Goal: Task Accomplishment & Management: Use online tool/utility

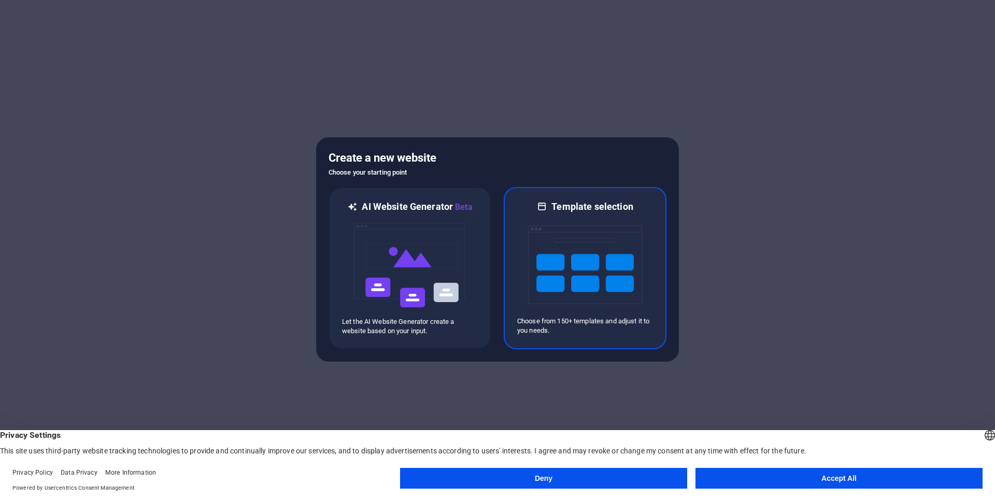
click at [551, 262] on img at bounding box center [585, 265] width 114 height 104
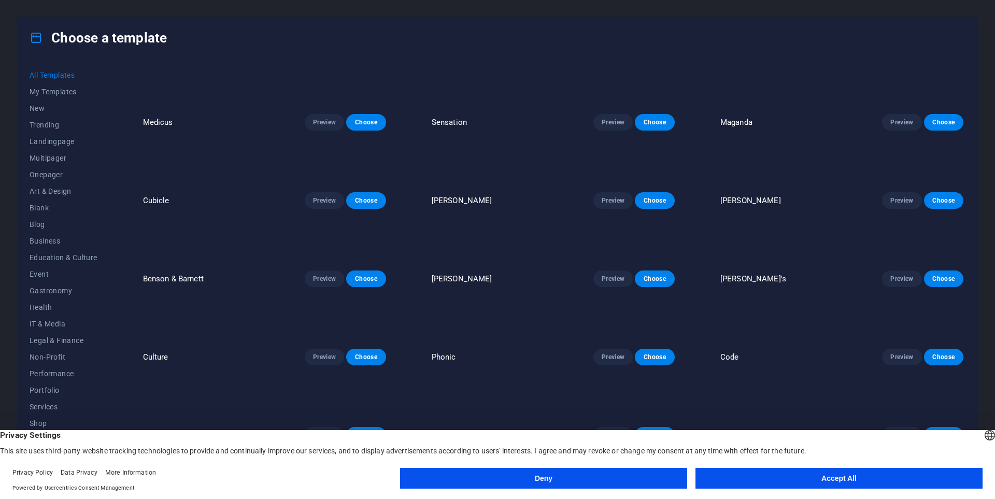
scroll to position [4355, 0]
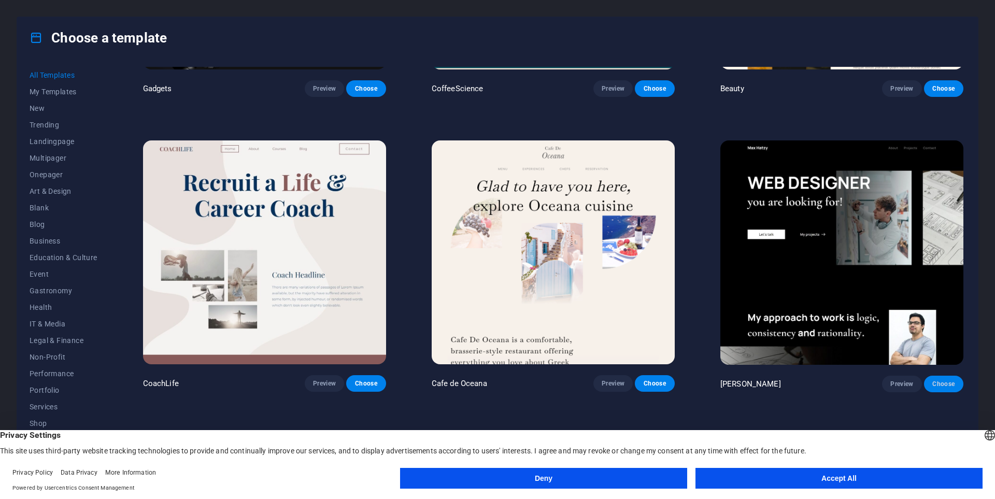
click at [944, 380] on span "Choose" at bounding box center [944, 384] width 23 height 8
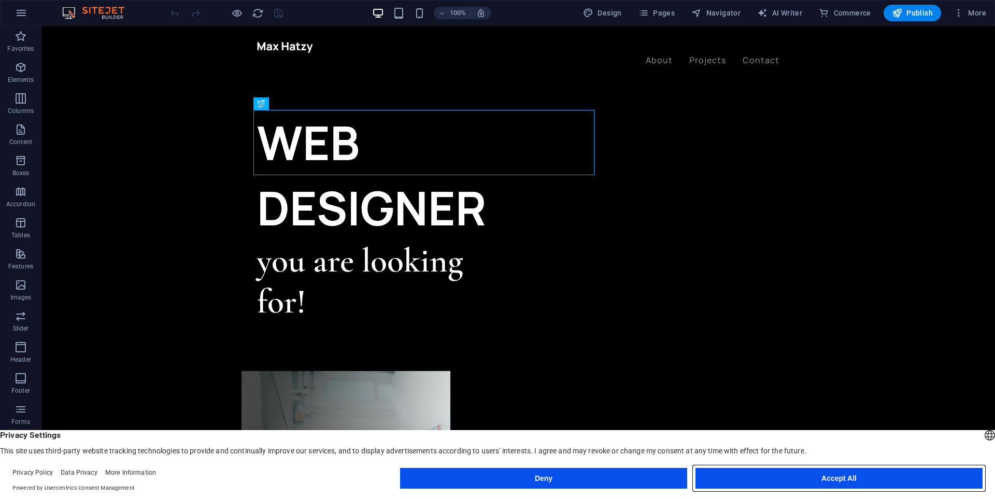
click at [790, 476] on button "Accept All" at bounding box center [839, 478] width 287 height 21
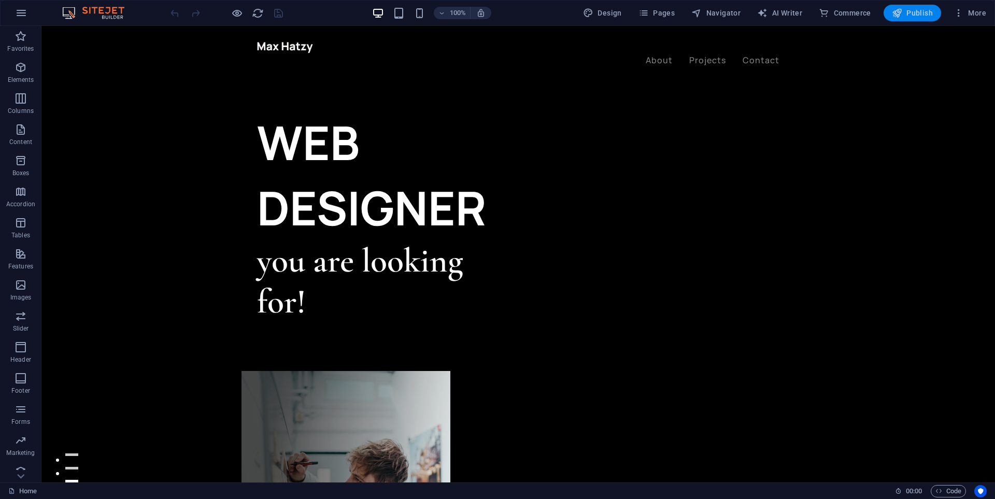
click at [908, 19] on button "Publish" at bounding box center [913, 13] width 58 height 17
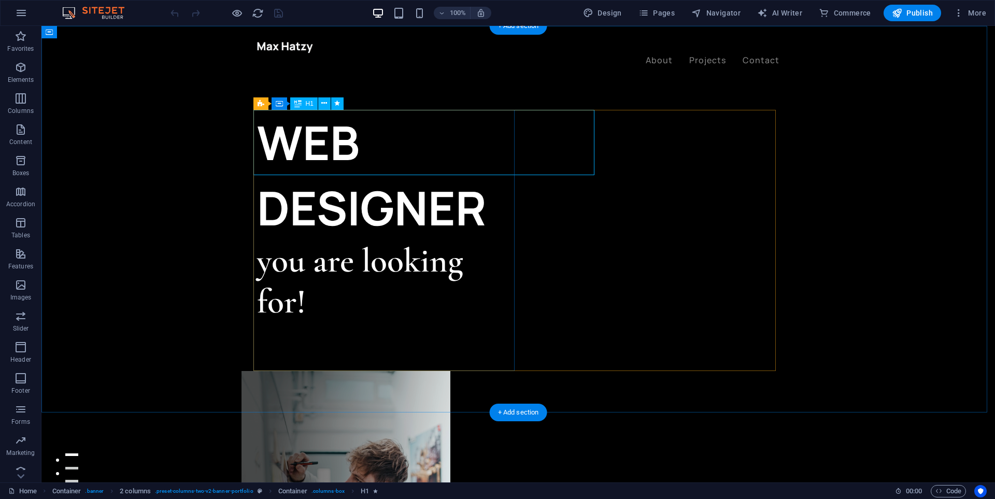
click at [397, 145] on div "WEB DESIGNER" at bounding box center [387, 175] width 261 height 131
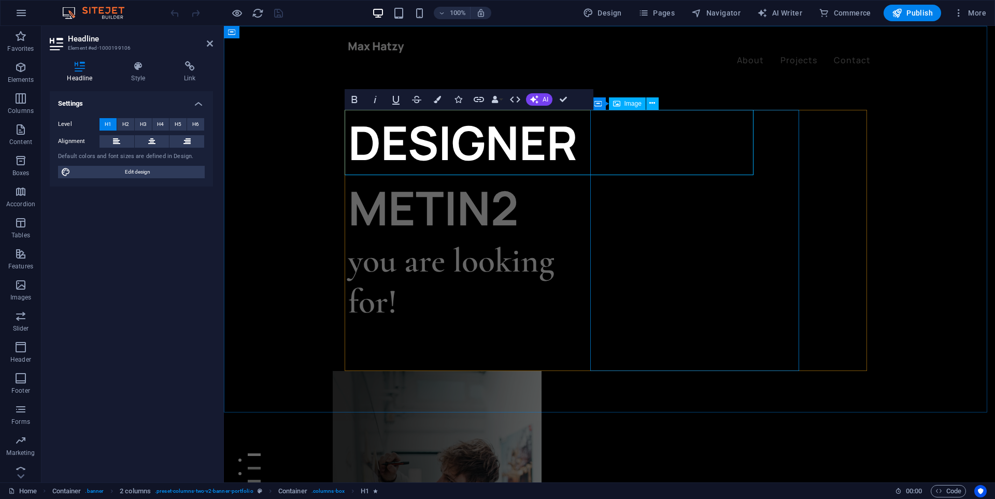
click at [542, 371] on figure at bounding box center [437, 501] width 209 height 261
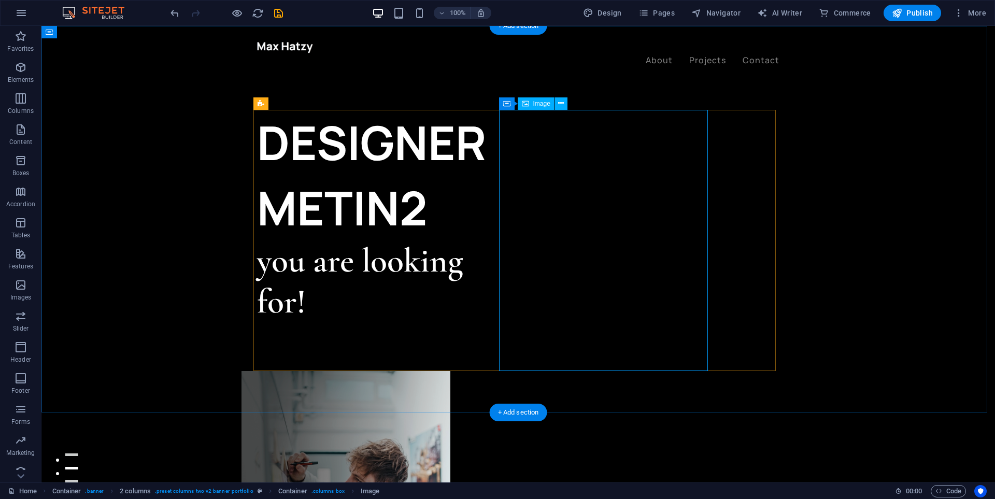
click at [451, 371] on figure at bounding box center [346, 501] width 209 height 261
click at [520, 106] on span "Container" at bounding box center [528, 104] width 27 height 6
click at [518, 139] on div "DESIGNER METIN2" at bounding box center [387, 175] width 261 height 131
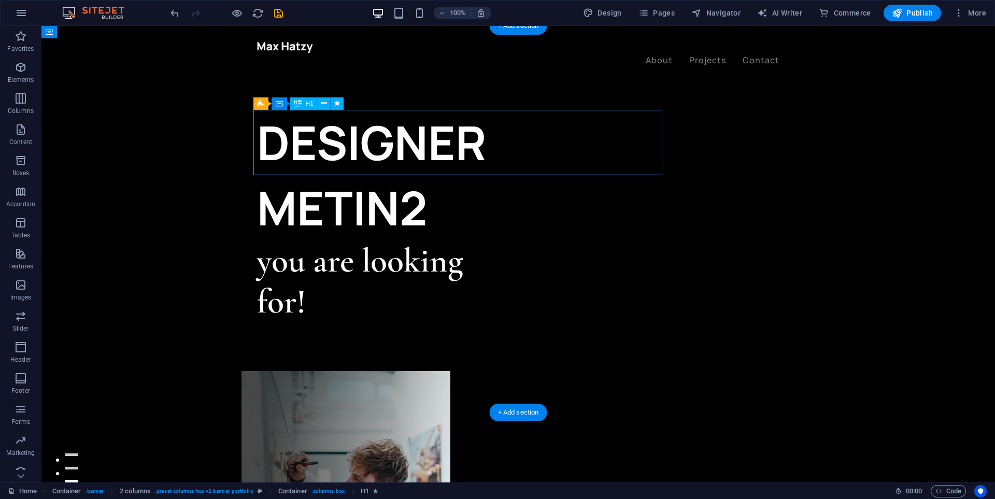
click at [518, 152] on div "DESIGNER METIN2" at bounding box center [387, 175] width 261 height 131
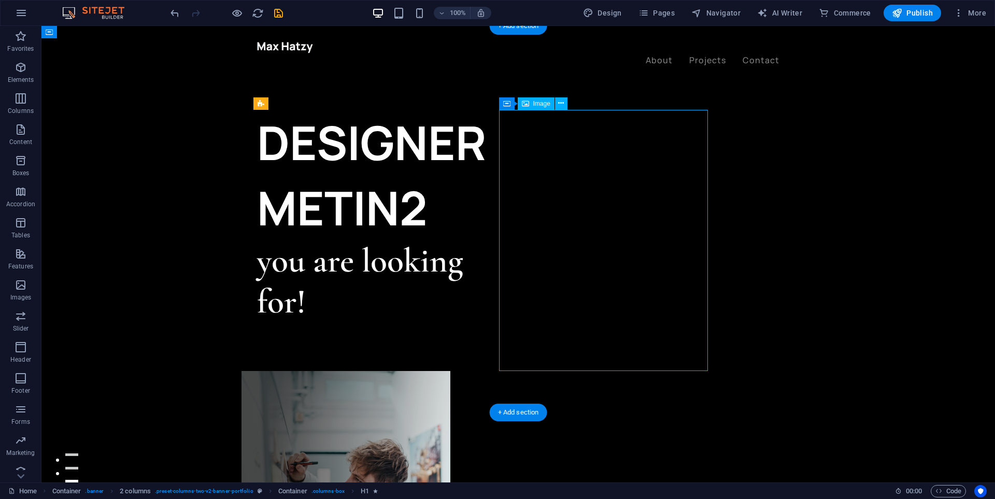
drag, startPoint x: 670, startPoint y: 230, endPoint x: 685, endPoint y: 296, distance: 67.2
click at [451, 371] on figure at bounding box center [346, 501] width 209 height 261
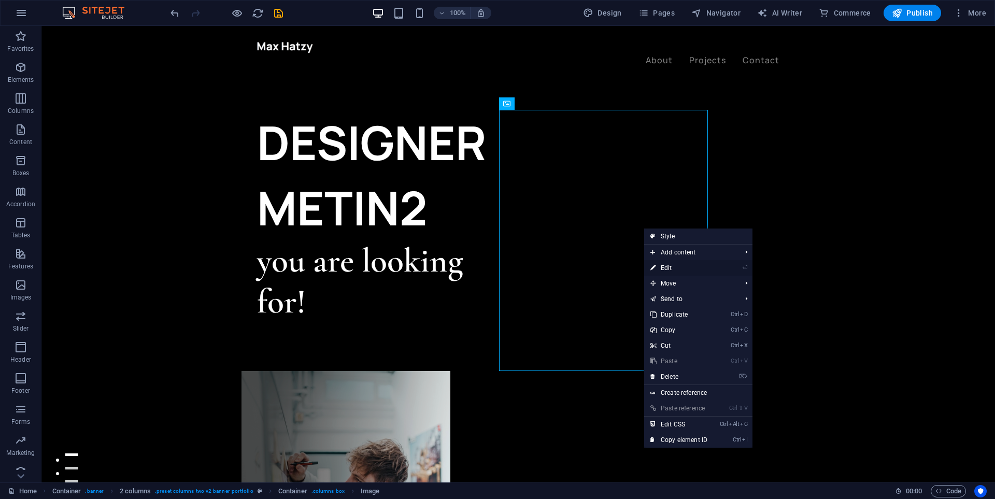
click at [681, 268] on link "⏎ Edit" at bounding box center [678, 268] width 69 height 16
select select "%"
select select "px"
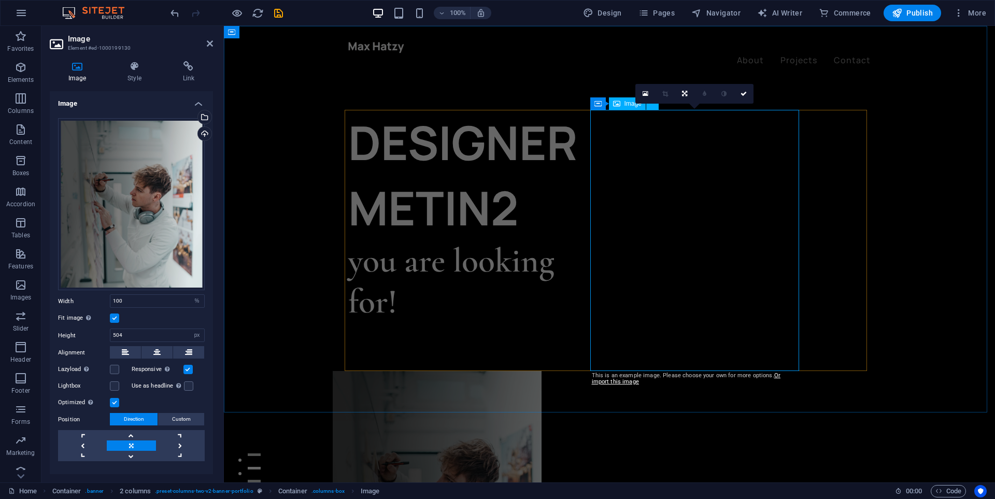
click at [621, 106] on div "Image" at bounding box center [627, 103] width 37 height 12
click at [622, 102] on div "Image" at bounding box center [627, 103] width 37 height 12
click at [645, 93] on icon at bounding box center [646, 93] width 6 height 7
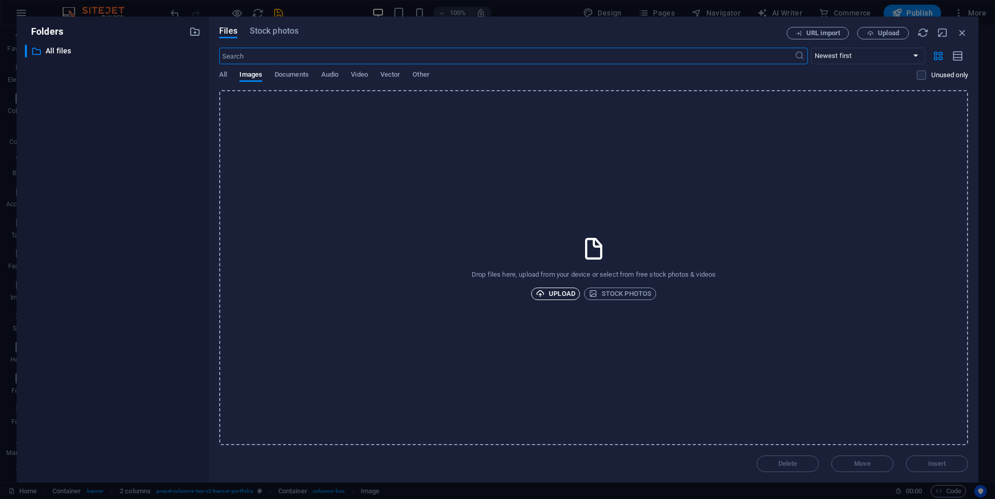
click at [555, 292] on span "Upload" at bounding box center [555, 294] width 39 height 12
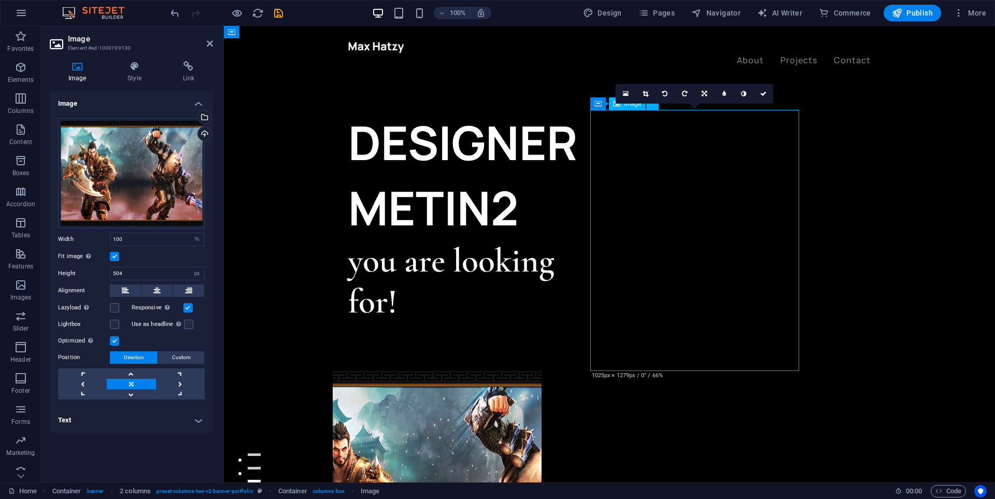
drag, startPoint x: 658, startPoint y: 226, endPoint x: 667, endPoint y: 226, distance: 9.3
click at [542, 371] on figure at bounding box center [437, 501] width 209 height 261
drag, startPoint x: 691, startPoint y: 244, endPoint x: 717, endPoint y: 247, distance: 26.6
click at [542, 371] on figure at bounding box center [437, 501] width 209 height 261
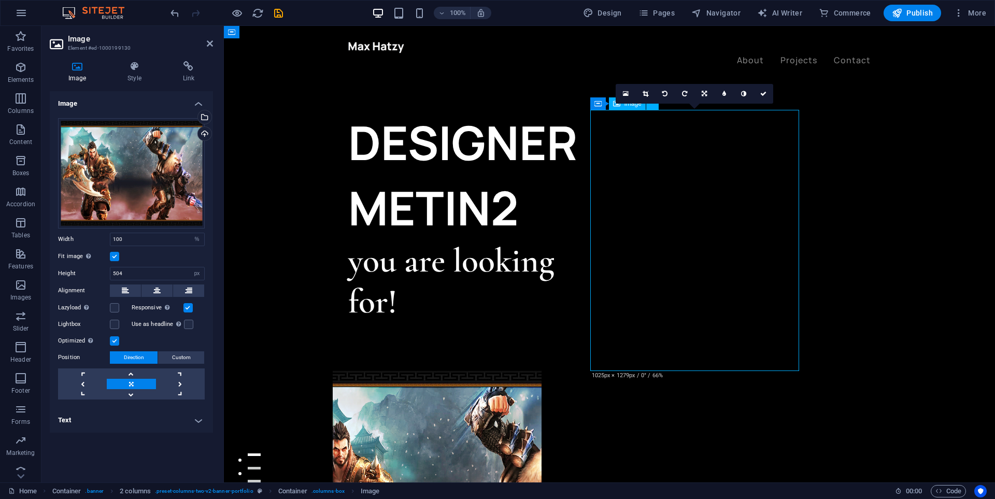
drag, startPoint x: 715, startPoint y: 245, endPoint x: 635, endPoint y: 239, distance: 80.1
click at [542, 371] on figure at bounding box center [437, 501] width 209 height 261
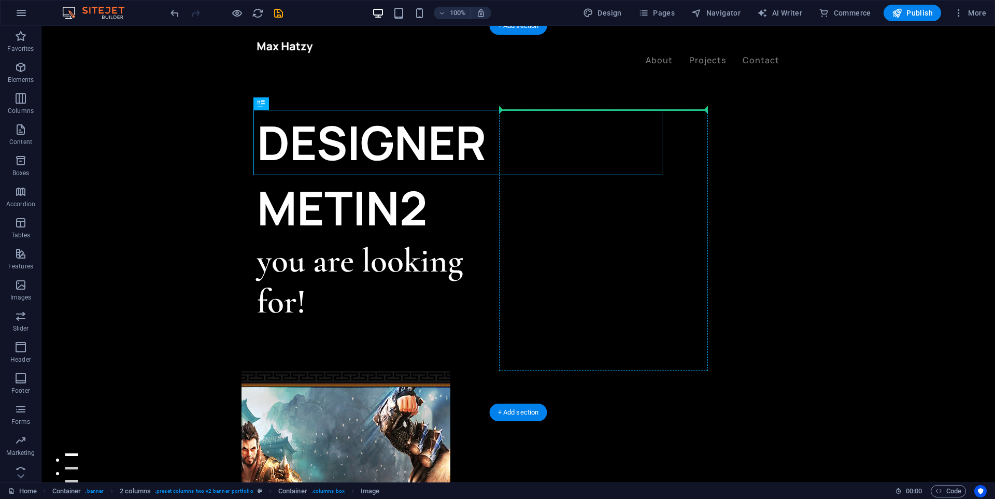
drag, startPoint x: 521, startPoint y: 158, endPoint x: 689, endPoint y: 163, distance: 168.6
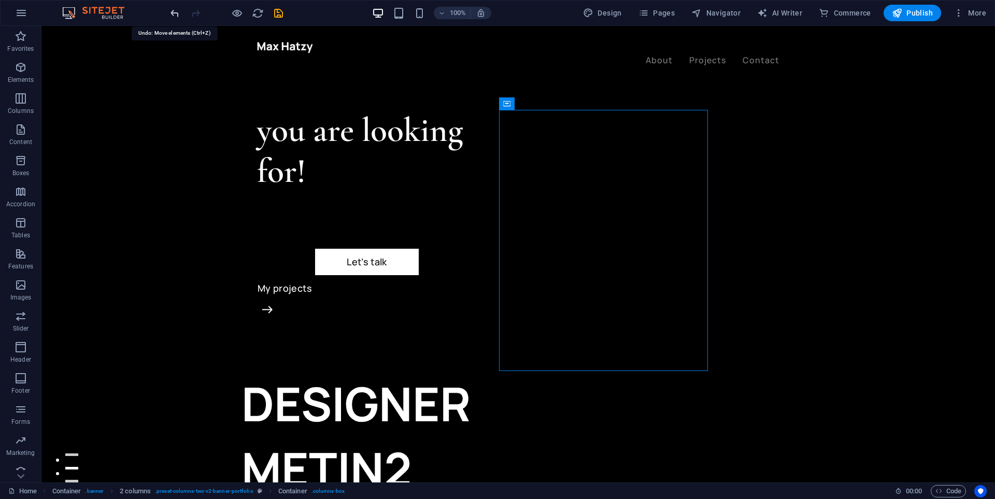
click at [173, 13] on icon "undo" at bounding box center [175, 13] width 12 height 12
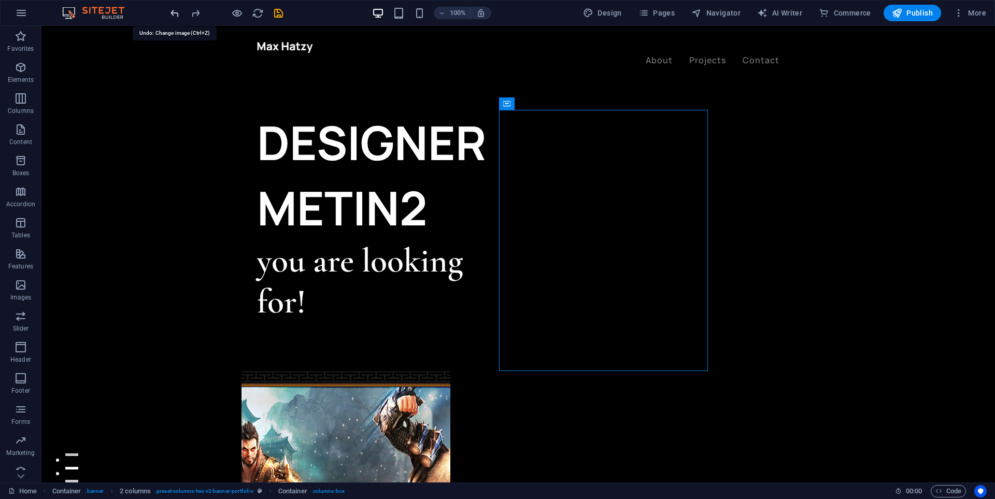
click at [173, 13] on icon "undo" at bounding box center [175, 13] width 12 height 12
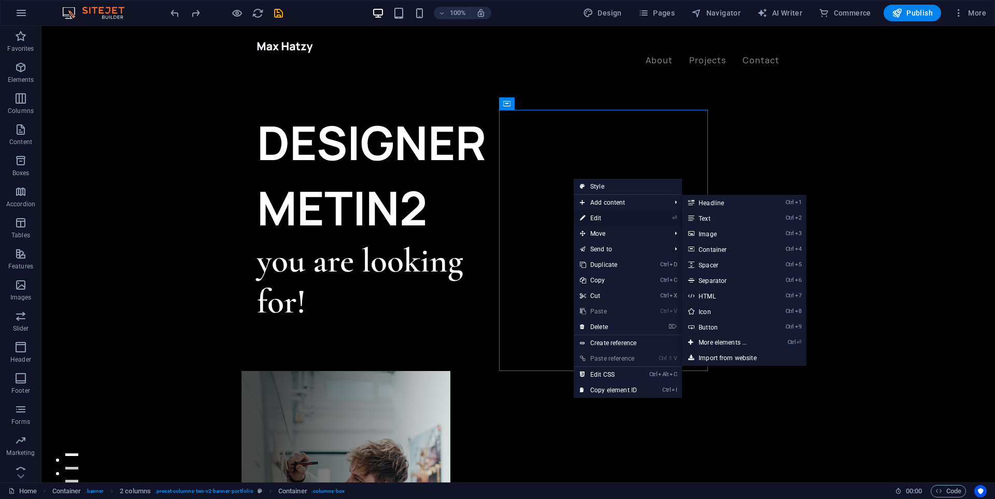
click at [604, 219] on link "⏎ Edit" at bounding box center [608, 218] width 69 height 16
select select "%"
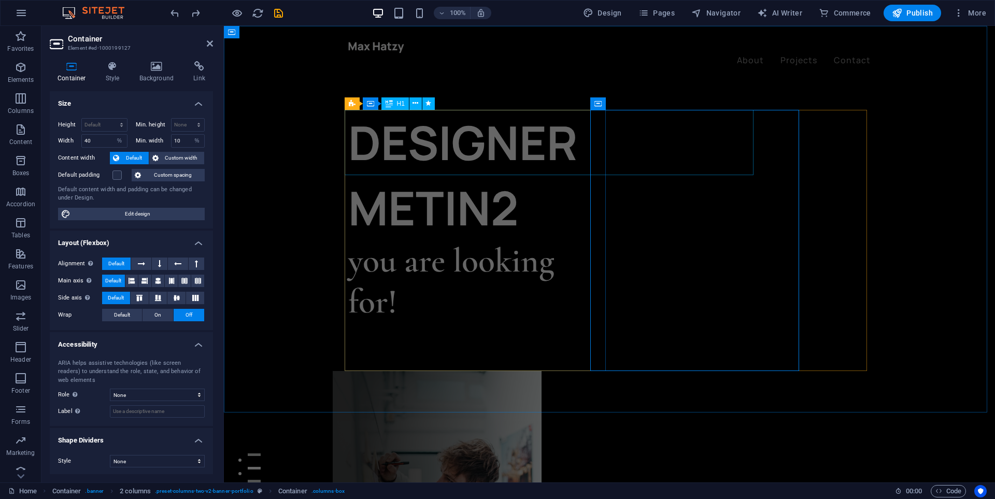
click at [610, 156] on div "DESIGNER METIN2" at bounding box center [478, 175] width 261 height 131
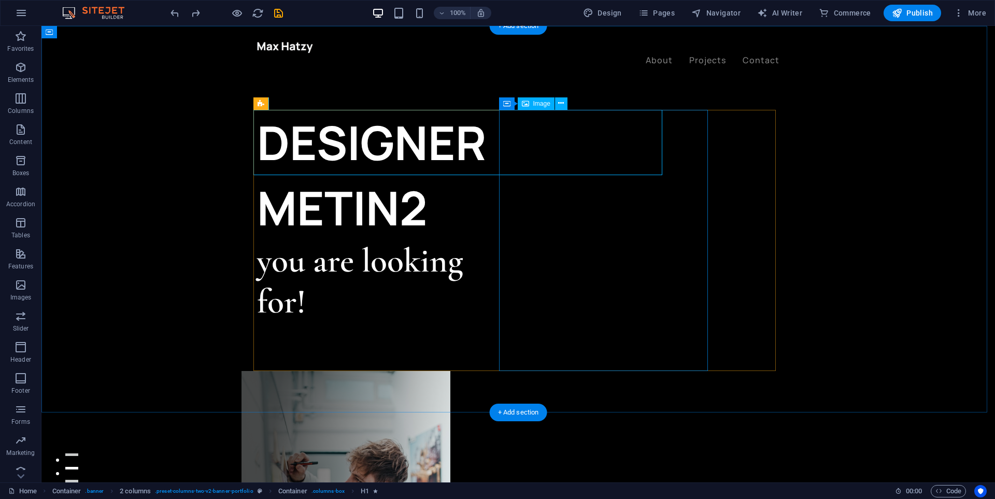
click at [451, 371] on figure at bounding box center [346, 501] width 209 height 261
click at [518, 138] on div "DESIGNER METIN2" at bounding box center [387, 175] width 261 height 131
click at [451, 371] on figure at bounding box center [346, 501] width 209 height 261
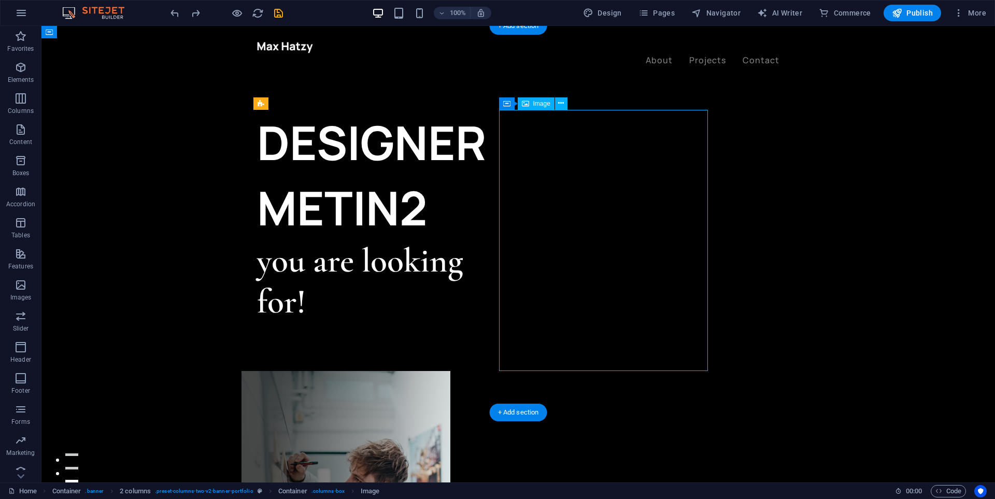
select select "%"
select select "px"
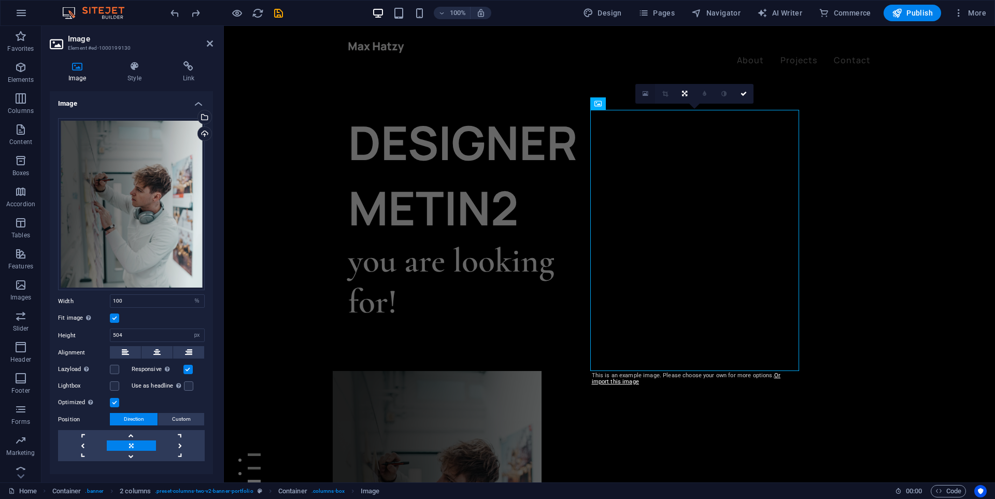
click at [649, 97] on link at bounding box center [646, 94] width 20 height 20
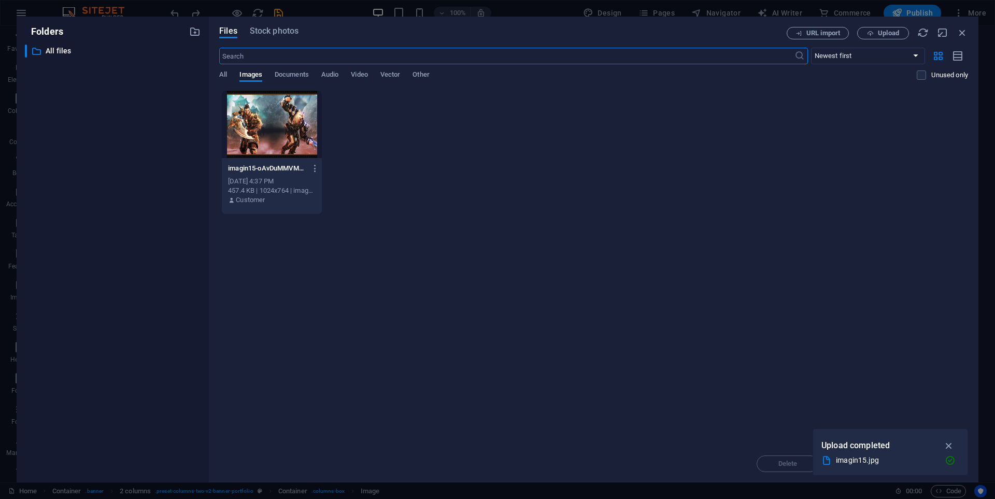
click at [298, 133] on div at bounding box center [272, 124] width 100 height 67
drag, startPoint x: 298, startPoint y: 133, endPoint x: 76, endPoint y: 107, distance: 222.9
click at [298, 133] on div "1" at bounding box center [272, 124] width 100 height 67
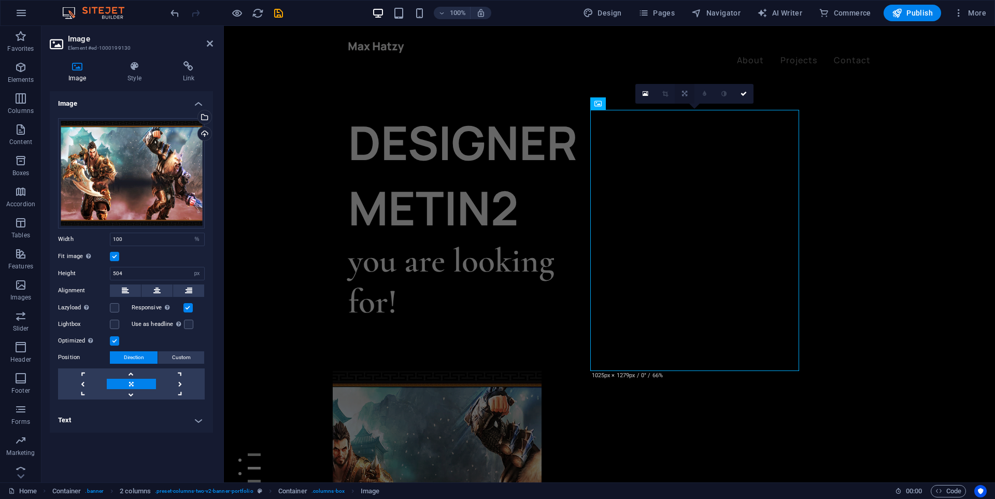
click at [685, 95] on icon at bounding box center [684, 94] width 5 height 6
click at [708, 95] on link at bounding box center [705, 94] width 20 height 20
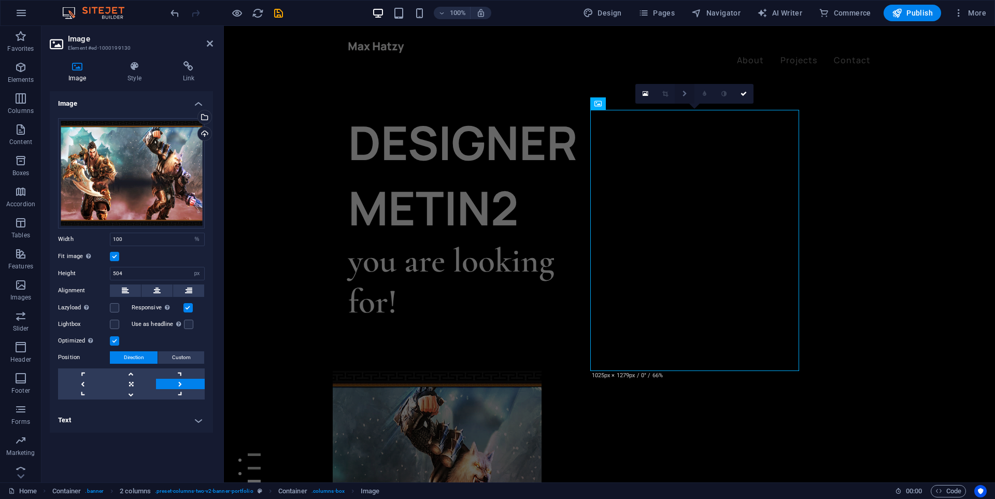
click at [684, 94] on icon at bounding box center [685, 94] width 5 height 6
click at [665, 94] on icon at bounding box center [665, 94] width 5 height 6
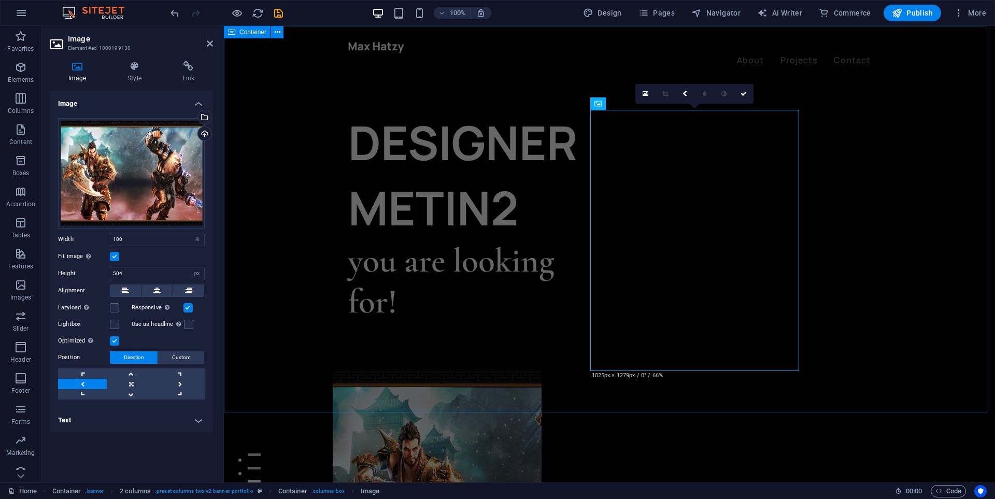
click at [670, 391] on div "DESIGNER METIN2 you are looking for! Let’s talk My projects" at bounding box center [609, 480] width 771 height 909
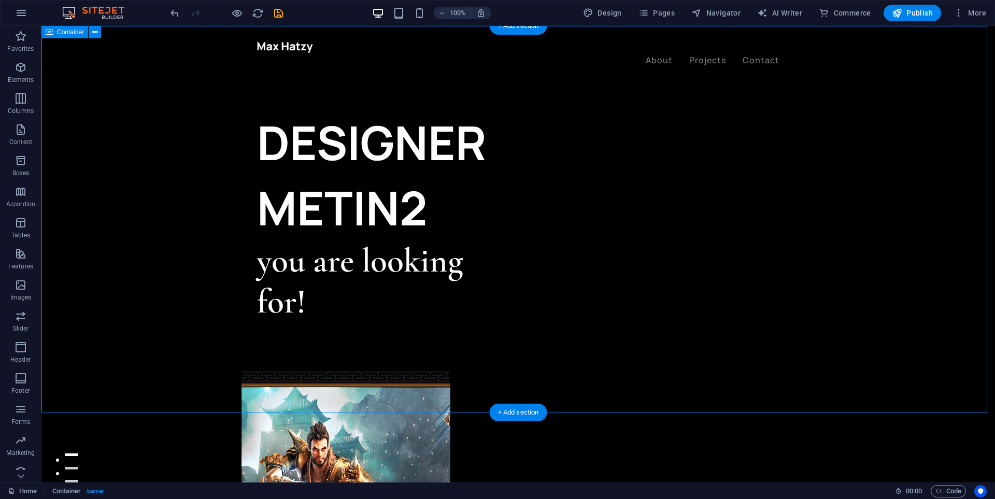
click at [409, 79] on div "DESIGNER METIN2 you are looking for! Let’s talk My projects" at bounding box center [518, 480] width 954 height 909
click at [386, 95] on div "DESIGNER METIN2 you are looking for! Let’s talk My projects" at bounding box center [518, 480] width 954 height 909
click at [639, 402] on div "DESIGNER METIN2 you are looking for! Let’s talk My projects" at bounding box center [518, 480] width 954 height 909
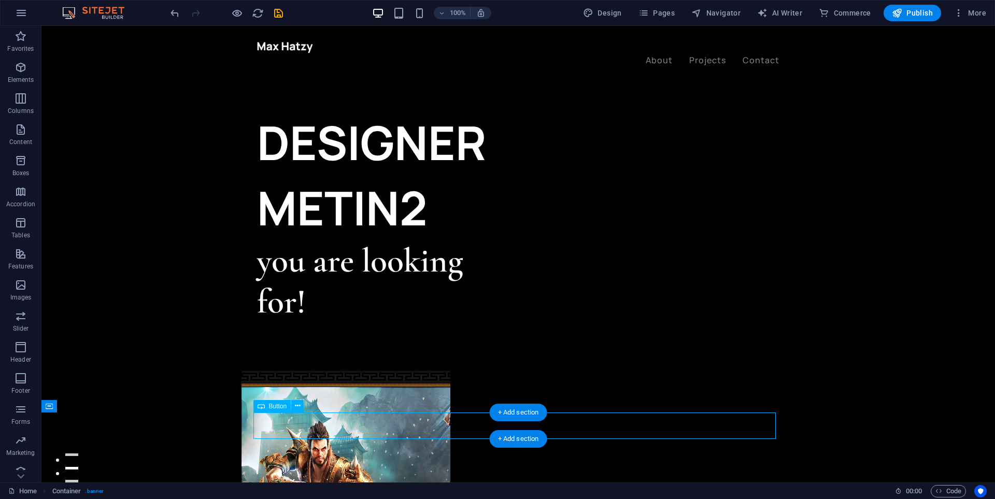
select select "%"
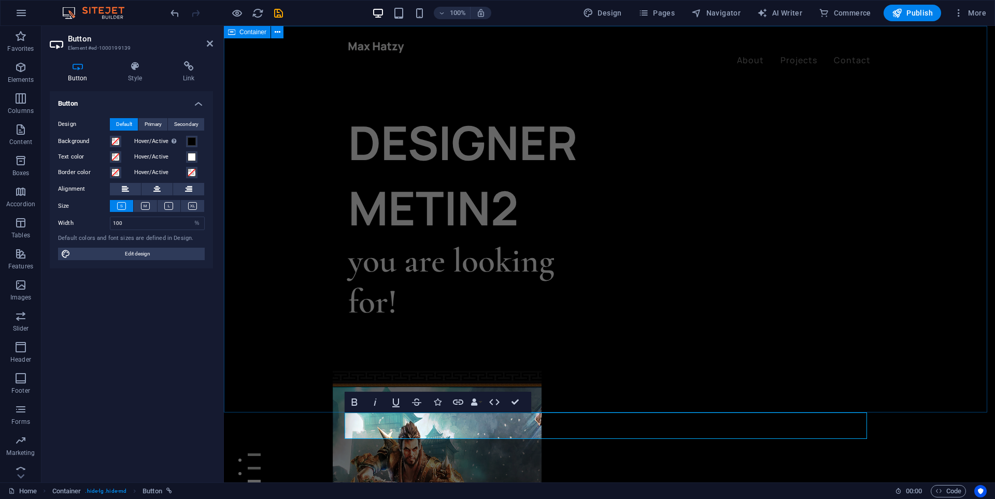
click at [312, 312] on div "DESIGNER METIN2 you are looking for! Let’s talk My projects" at bounding box center [609, 480] width 771 height 909
select select "header"
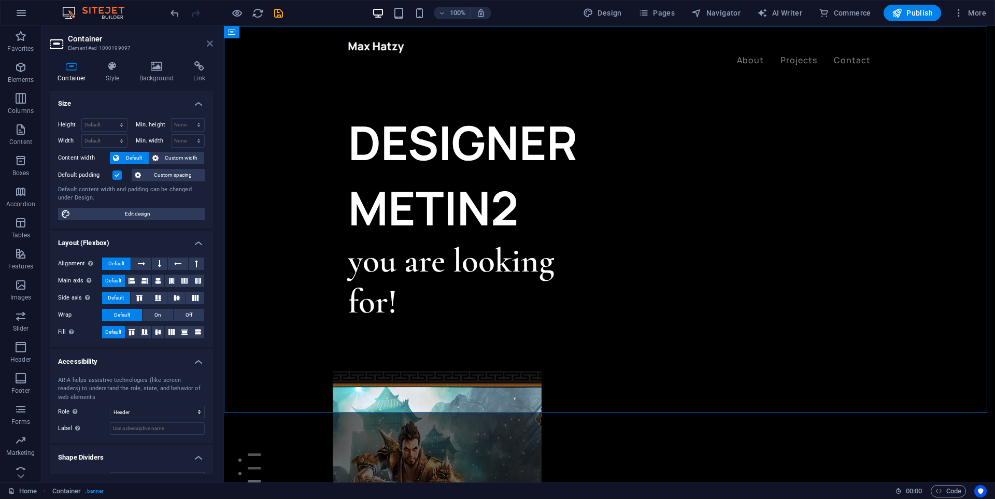
click at [208, 47] on icon at bounding box center [210, 43] width 6 height 8
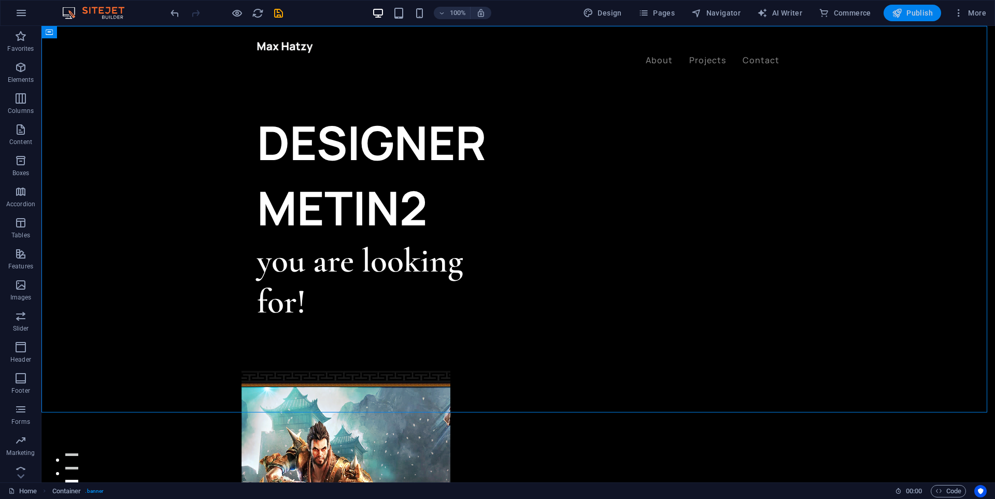
click at [916, 12] on span "Publish" at bounding box center [912, 13] width 41 height 10
checkbox input "false"
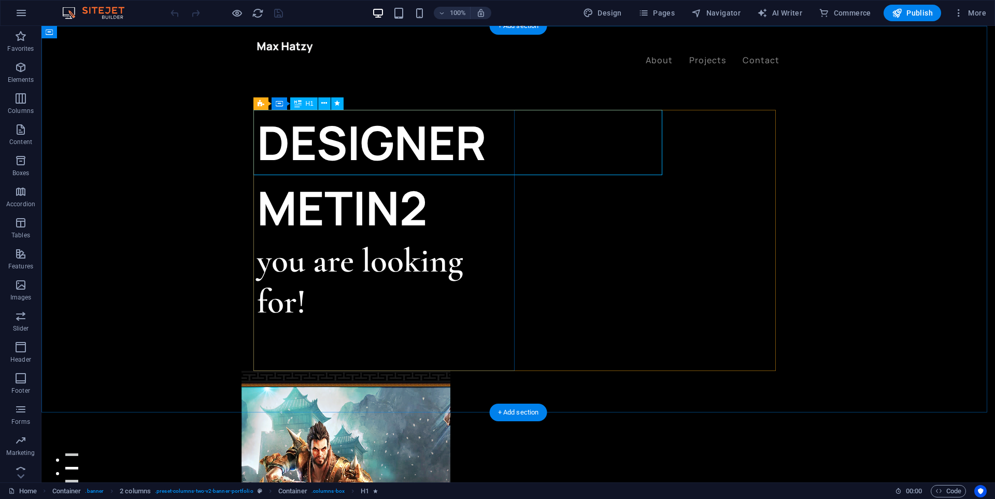
click at [490, 148] on div "DESIGNER METIN2" at bounding box center [387, 175] width 261 height 131
click at [511, 145] on div "DESIGNER METIN2" at bounding box center [387, 175] width 261 height 131
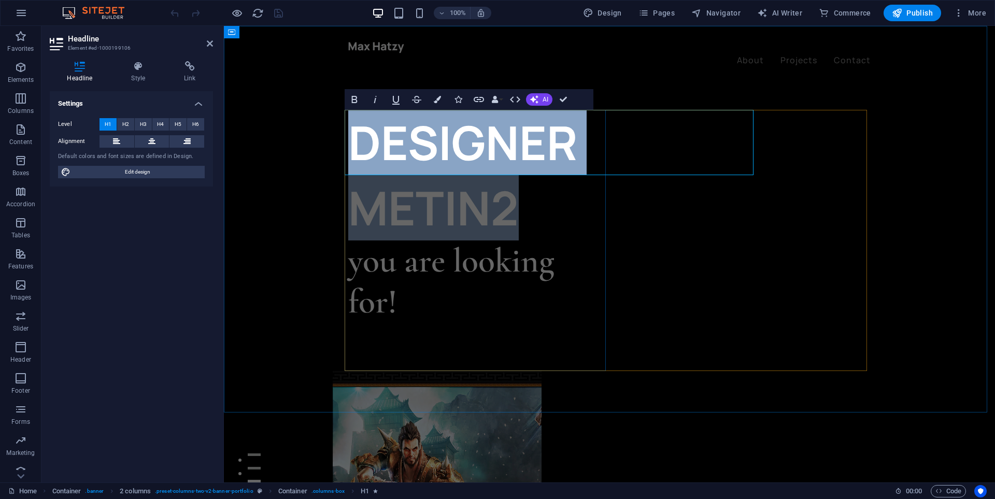
click at [582, 143] on h1 "DESIGNER METIN2" at bounding box center [478, 175] width 261 height 131
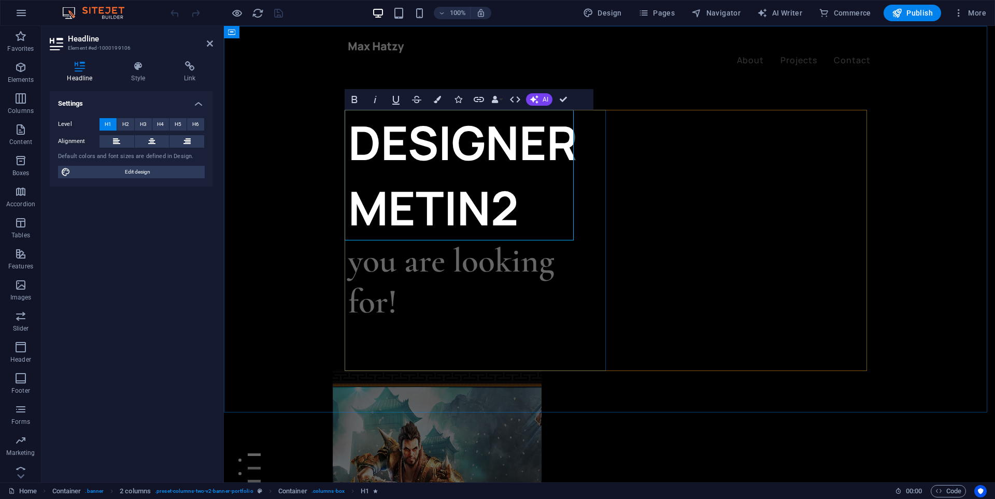
click at [531, 310] on div "DESIGNER ‌METIN2 you are looking for! Let’s talk My projects" at bounding box center [478, 240] width 261 height 261
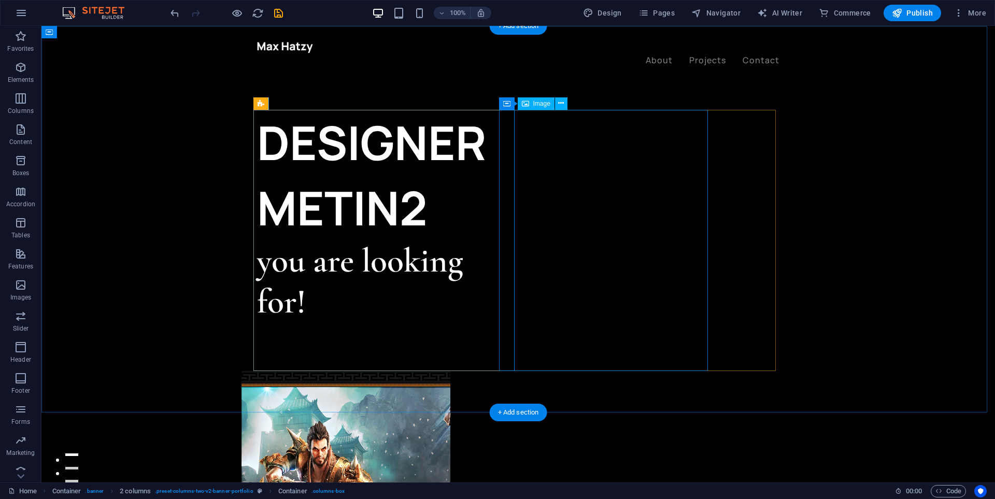
click at [451, 371] on figure at bounding box center [346, 501] width 209 height 261
drag, startPoint x: 613, startPoint y: 190, endPoint x: 683, endPoint y: 192, distance: 69.5
click at [451, 371] on figure at bounding box center [346, 501] width 209 height 261
drag, startPoint x: 673, startPoint y: 204, endPoint x: 700, endPoint y: 201, distance: 27.1
click at [451, 371] on figure at bounding box center [346, 501] width 209 height 261
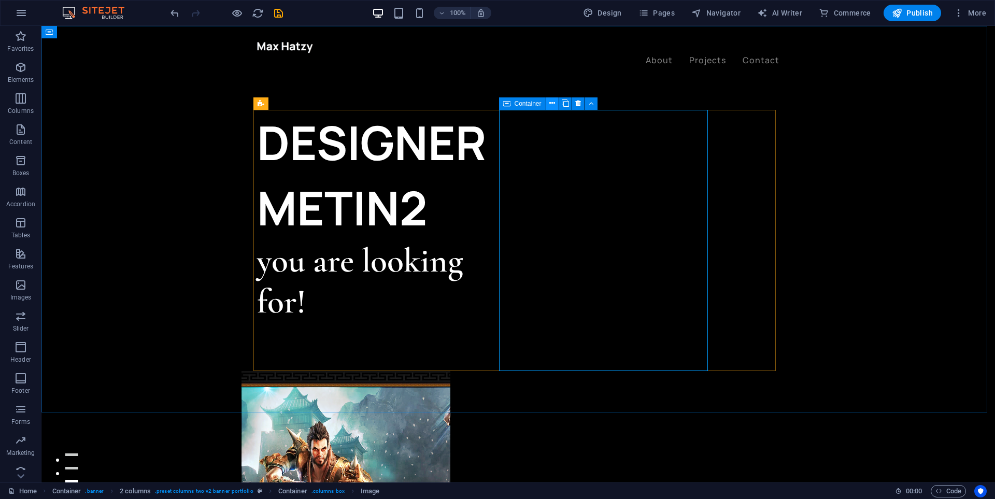
click at [557, 104] on button at bounding box center [552, 103] width 12 height 12
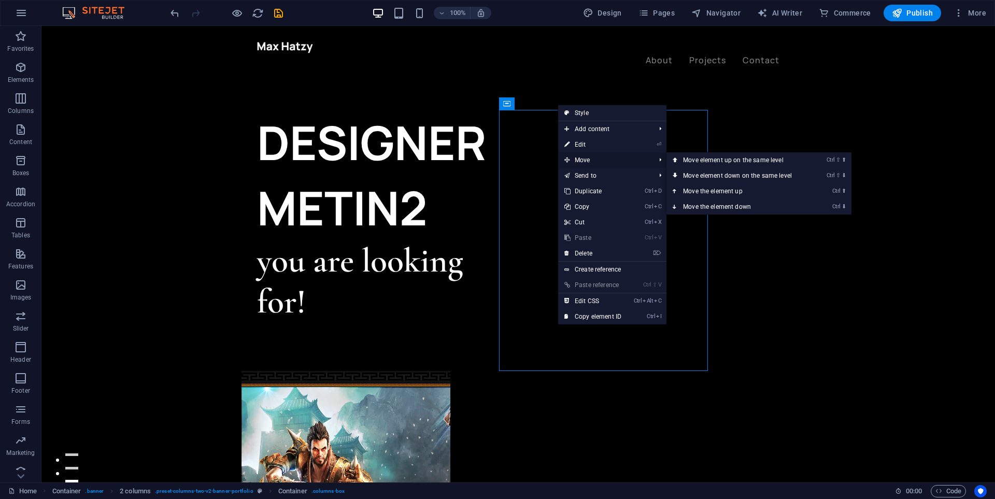
click at [597, 159] on span "Move" at bounding box center [604, 160] width 93 height 16
click at [719, 160] on link "Ctrl ⇧ ⬆ Move element up on the same level" at bounding box center [740, 160] width 146 height 16
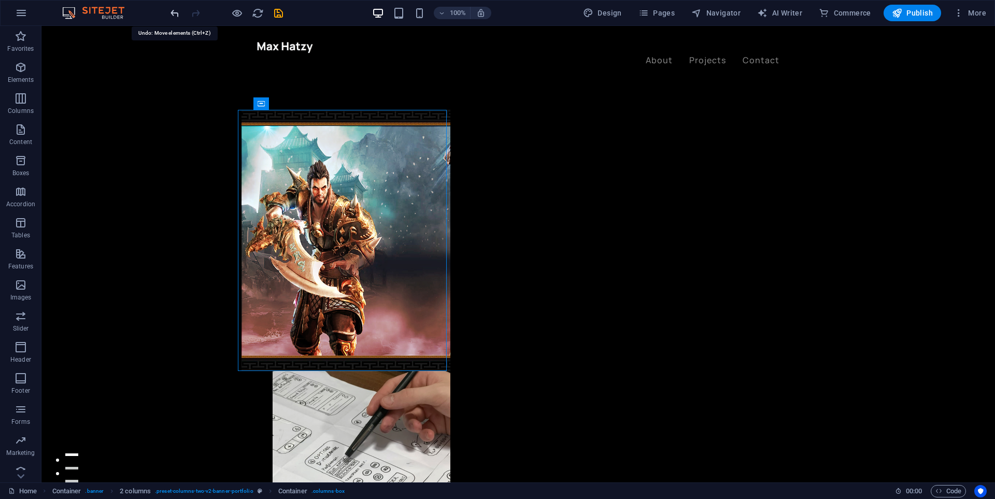
click at [176, 15] on icon "undo" at bounding box center [175, 13] width 12 height 12
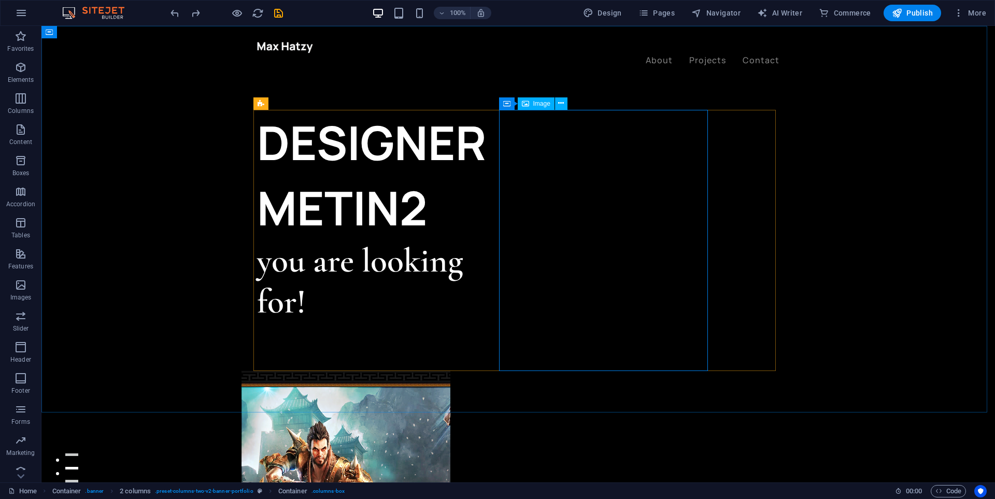
click at [545, 104] on span "Image" at bounding box center [541, 104] width 17 height 6
click at [451, 371] on figure at bounding box center [346, 501] width 209 height 261
click at [566, 102] on button at bounding box center [561, 103] width 12 height 12
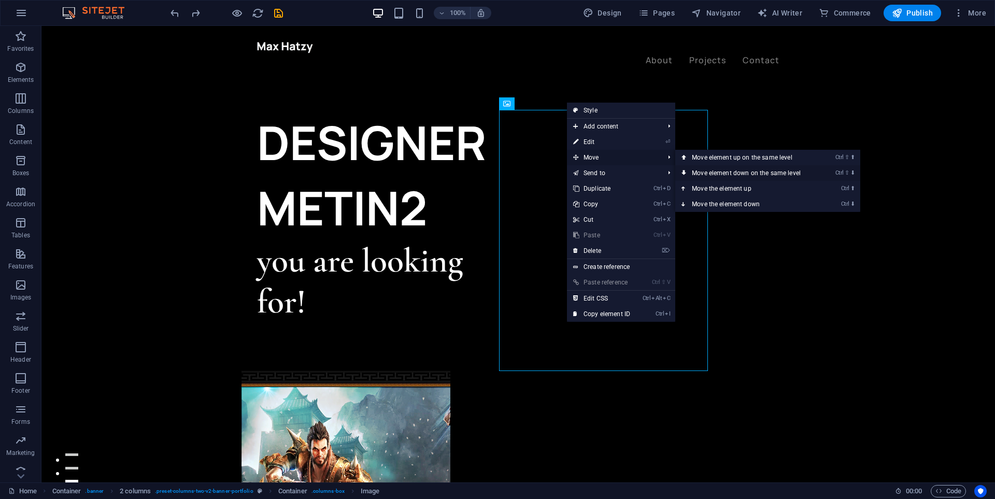
click at [726, 174] on link "Ctrl ⇧ ⬇ Move element down on the same level" at bounding box center [749, 173] width 146 height 16
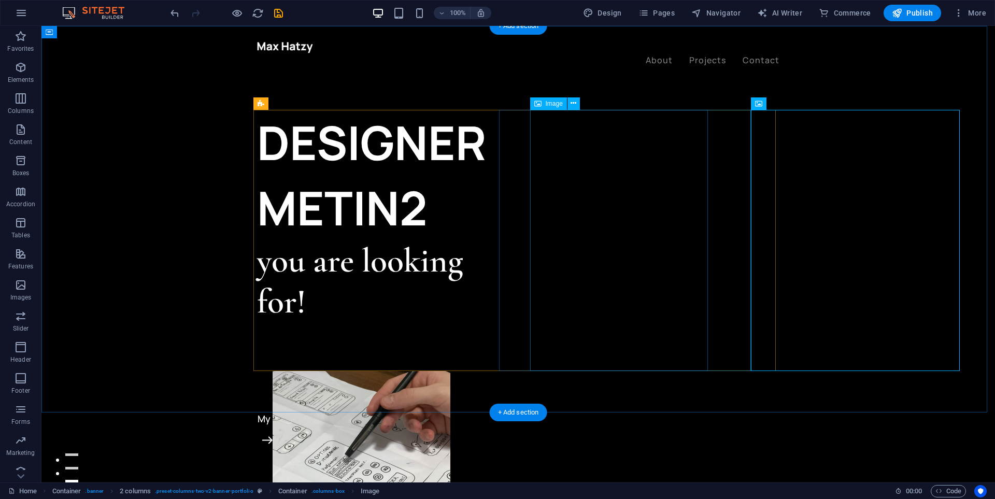
click at [451, 371] on figure at bounding box center [362, 501] width 178 height 261
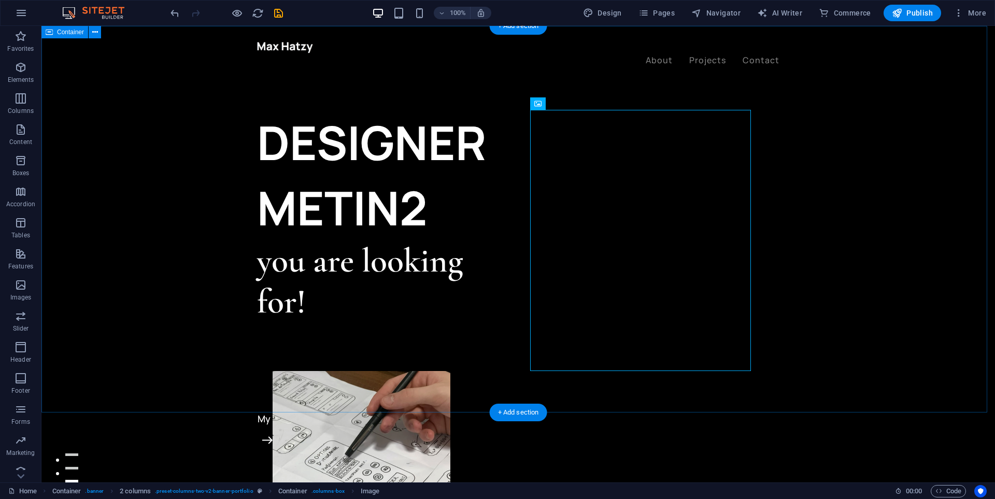
click at [188, 312] on div "DESIGNER METIN2 you are looking for! Let’s talk My projects" at bounding box center [518, 480] width 954 height 909
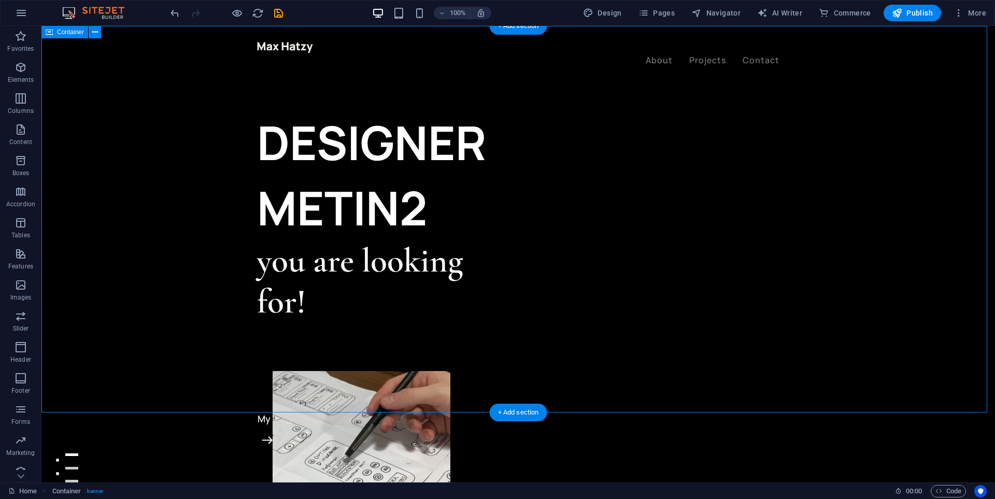
click at [343, 80] on div "DESIGNER METIN2 you are looking for! Let’s talk My projects" at bounding box center [518, 480] width 954 height 909
click at [513, 59] on div "About Projects Contact Menu" at bounding box center [518, 53] width 954 height 55
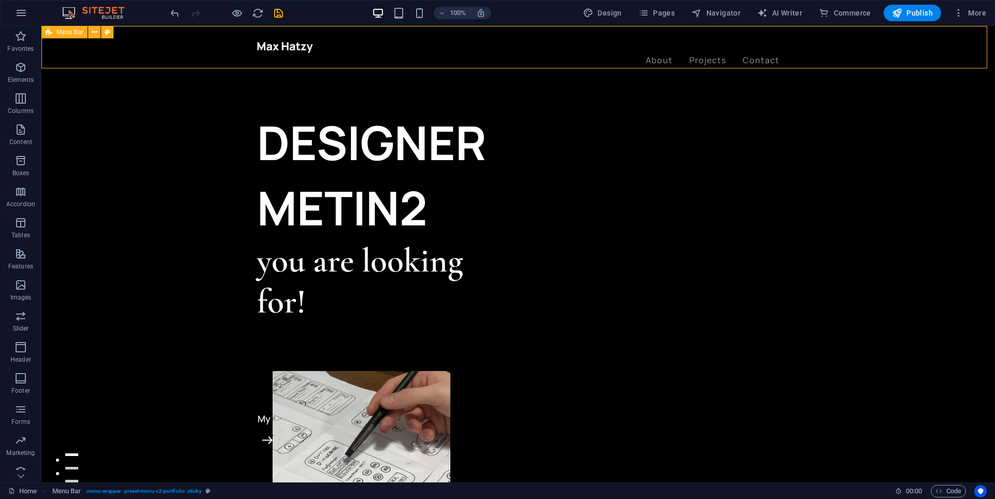
click at [513, 59] on div "About Projects Contact Menu" at bounding box center [518, 53] width 954 height 55
select select "header"
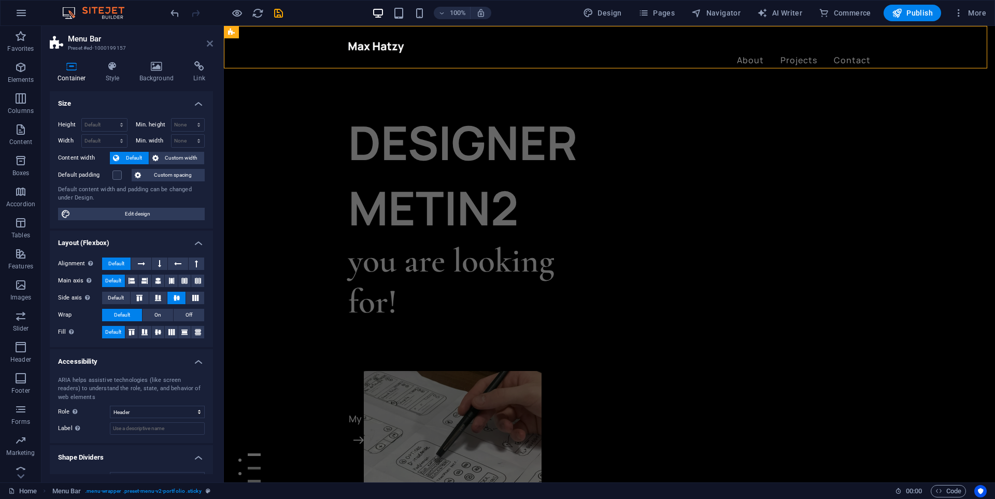
click at [210, 45] on icon at bounding box center [210, 43] width 6 height 8
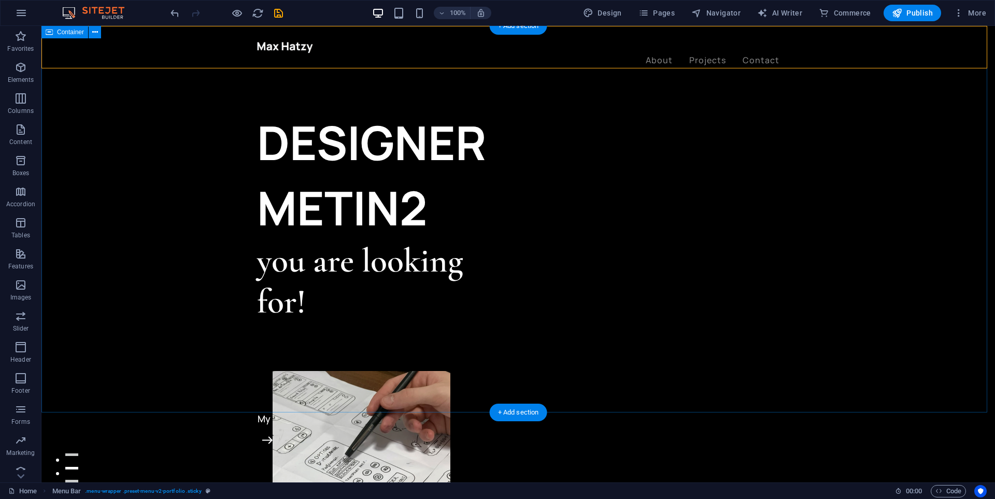
click at [357, 404] on div "DESIGNER METIN2 you are looking for! Let’s talk My projects" at bounding box center [518, 480] width 954 height 909
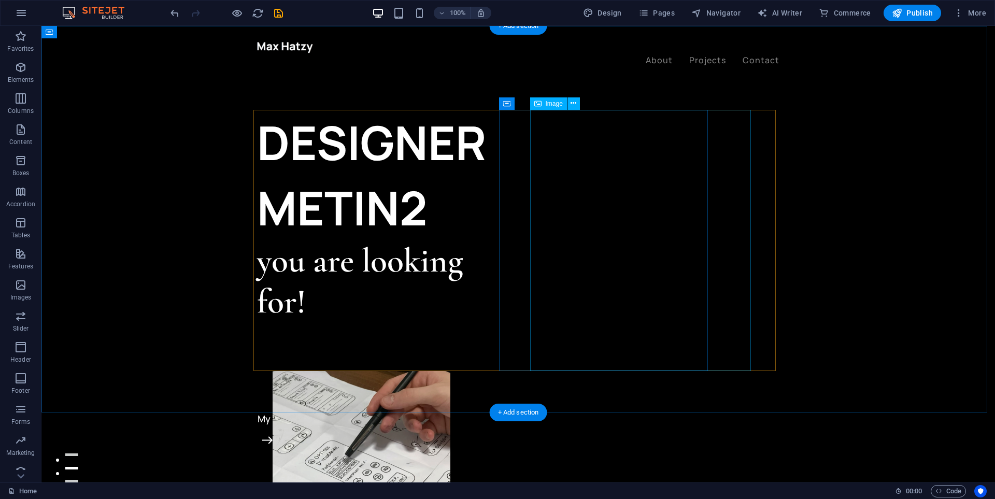
click at [451, 371] on figure at bounding box center [362, 501] width 178 height 261
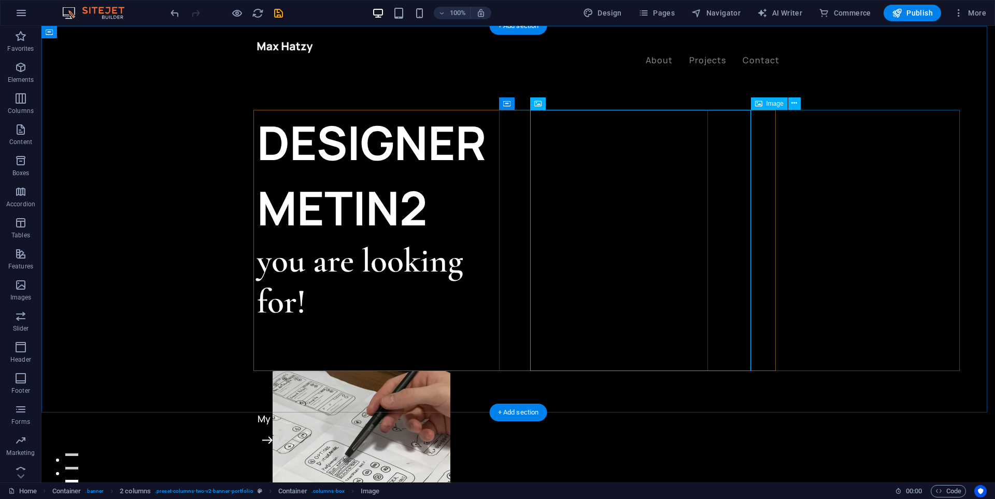
click at [451, 371] on figure at bounding box center [362, 501] width 178 height 261
select select "%"
select select "px"
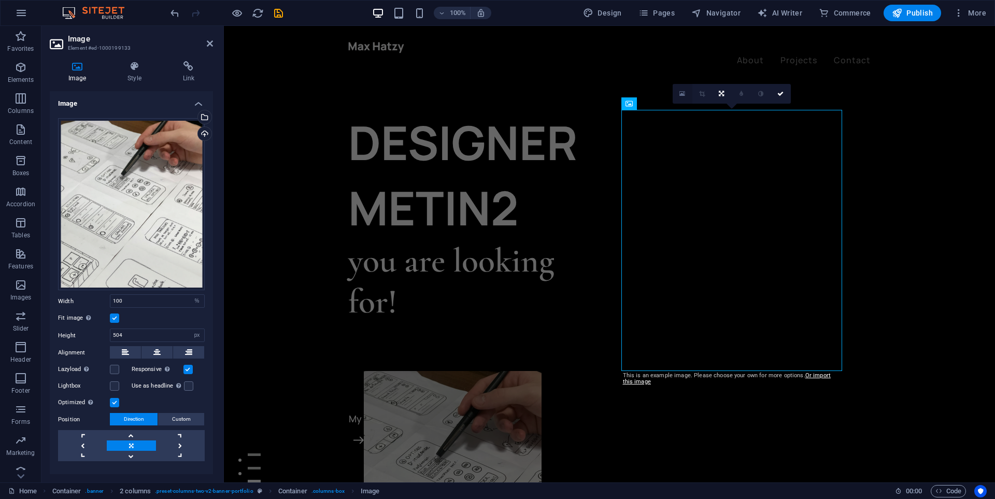
click at [680, 95] on icon at bounding box center [683, 93] width 6 height 7
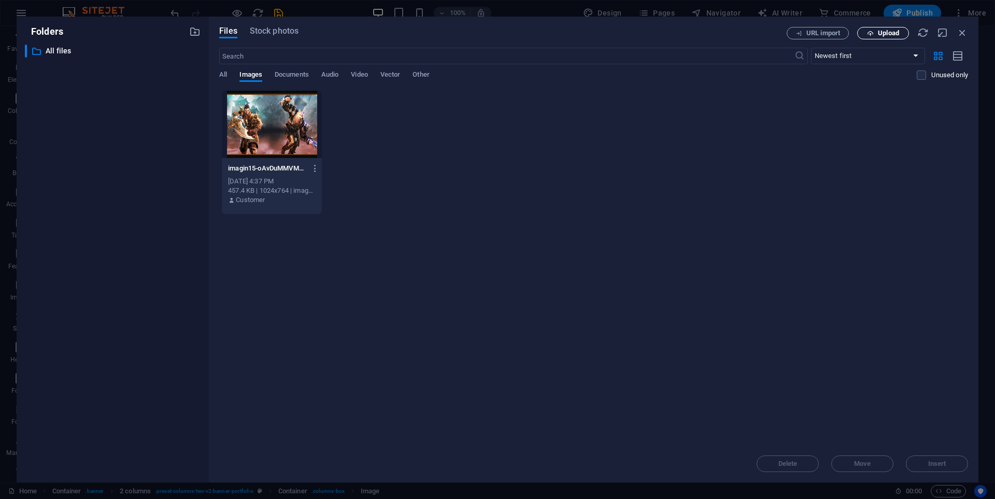
click at [867, 29] on button "Upload" at bounding box center [884, 33] width 52 height 12
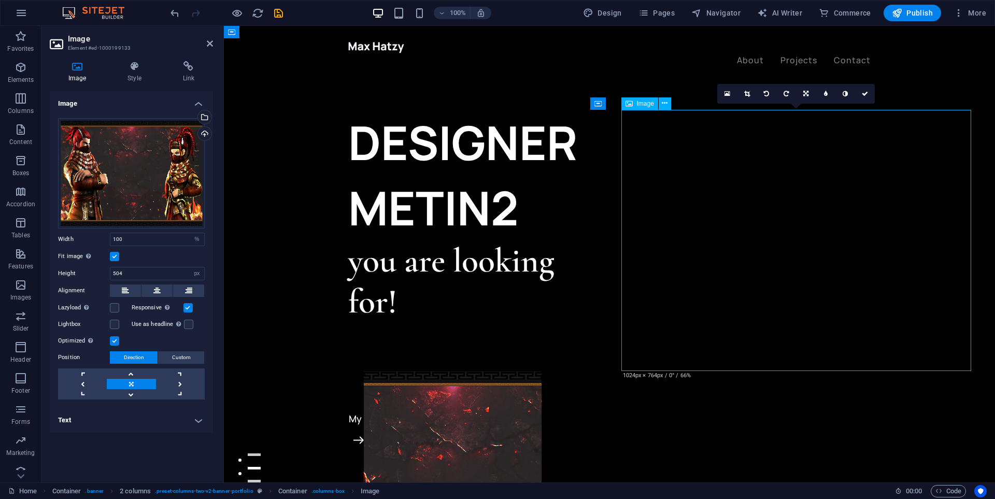
drag, startPoint x: 747, startPoint y: 212, endPoint x: 756, endPoint y: 207, distance: 10.9
click at [542, 371] on figure at bounding box center [453, 501] width 178 height 261
click at [746, 95] on icon at bounding box center [748, 94] width 6 height 6
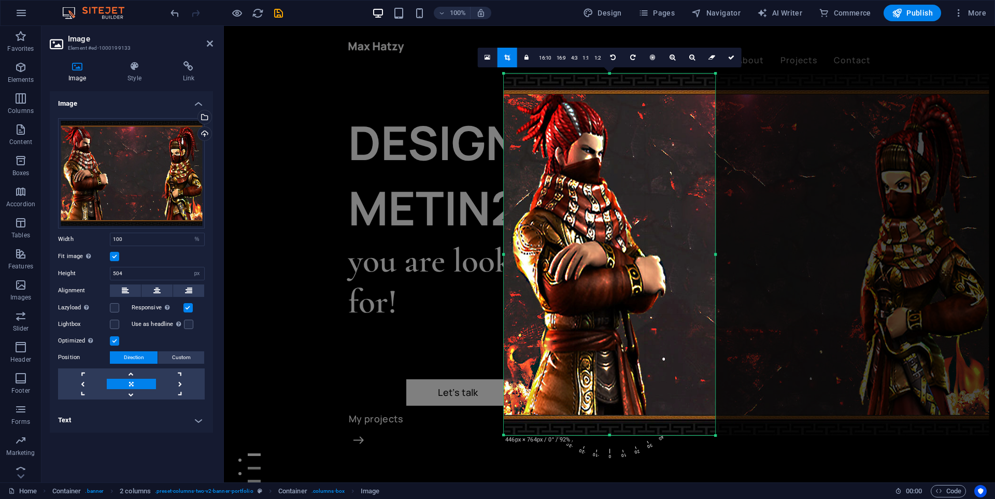
drag, startPoint x: 855, startPoint y: 138, endPoint x: 577, endPoint y: 178, distance: 281.3
click at [577, 178] on div "180 170 160 150 140 130 120 110 100 90 80 70 60 50 40 30 20 10 0 -10 -20 -30 -4…" at bounding box center [610, 254] width 212 height 362
click at [733, 59] on icon at bounding box center [731, 57] width 6 height 6
type input "407"
select select "px"
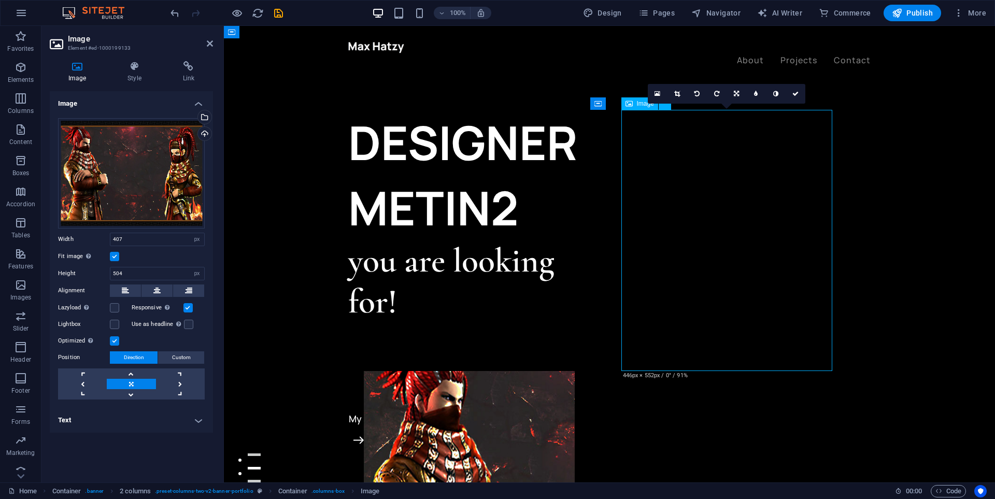
drag, startPoint x: 693, startPoint y: 223, endPoint x: 700, endPoint y: 195, distance: 28.6
click at [542, 371] on figure at bounding box center [453, 501] width 178 height 261
click at [713, 97] on link at bounding box center [717, 94] width 20 height 20
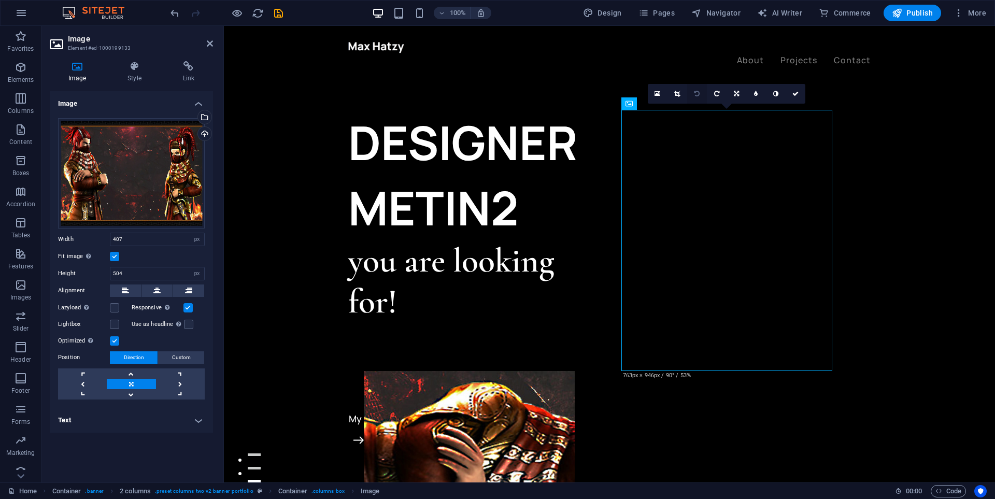
click at [704, 96] on link at bounding box center [697, 94] width 20 height 20
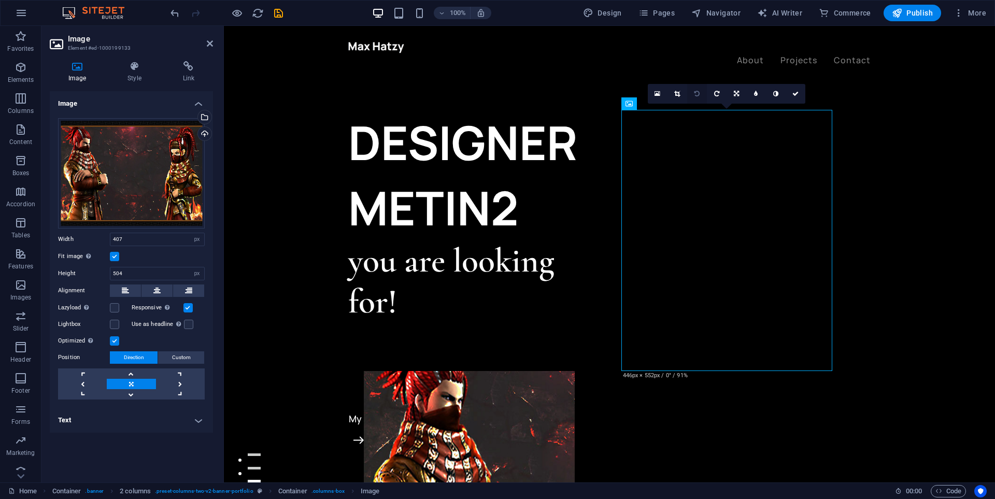
click at [703, 96] on link at bounding box center [697, 94] width 20 height 20
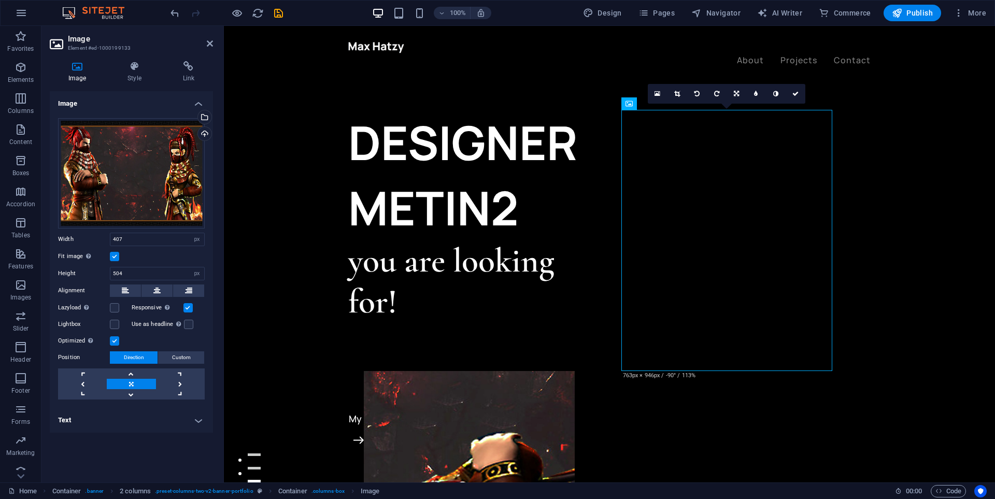
click at [703, 96] on link at bounding box center [697, 94] width 20 height 20
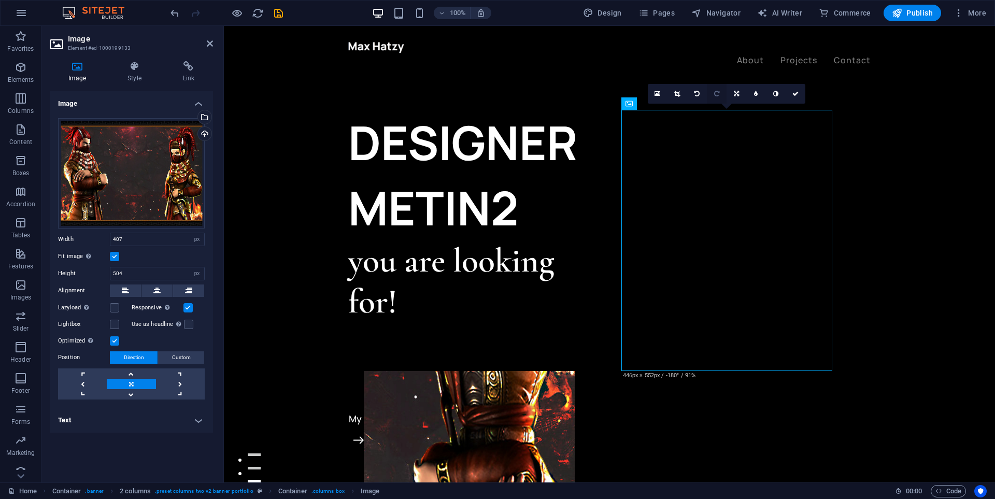
click at [719, 96] on icon at bounding box center [716, 94] width 5 height 6
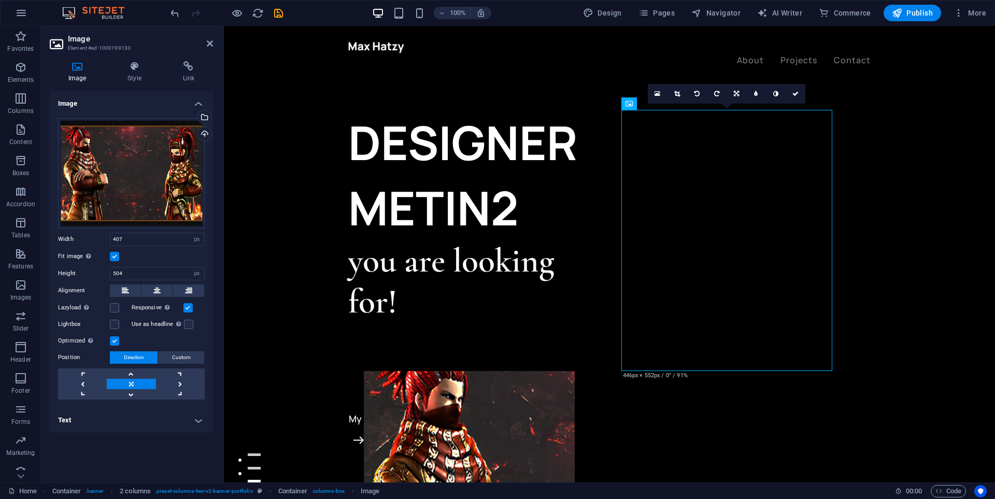
click at [719, 96] on icon at bounding box center [716, 94] width 5 height 6
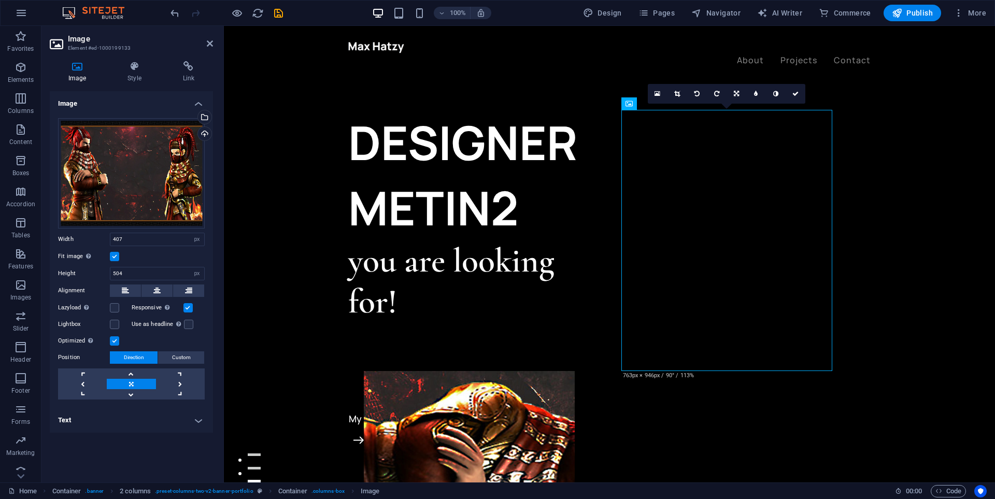
click at [719, 96] on icon at bounding box center [716, 94] width 5 height 6
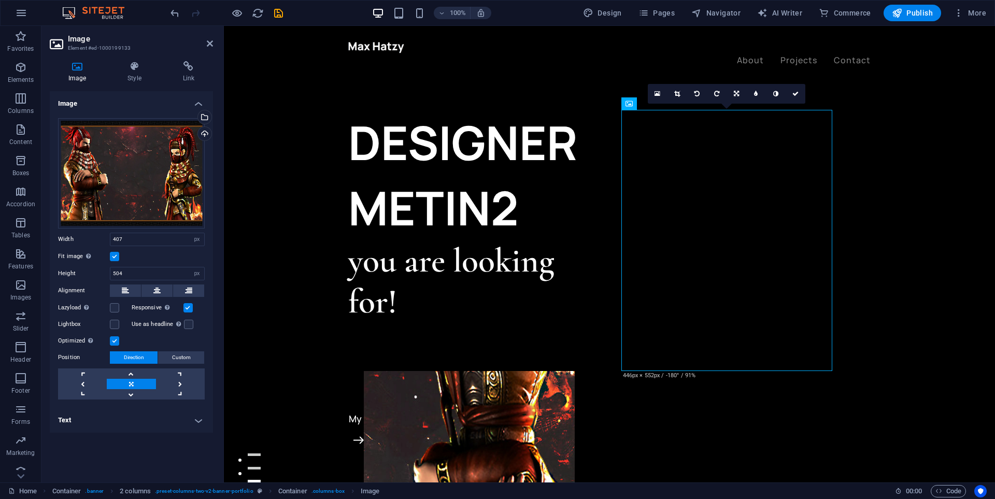
click at [719, 96] on icon at bounding box center [716, 94] width 5 height 6
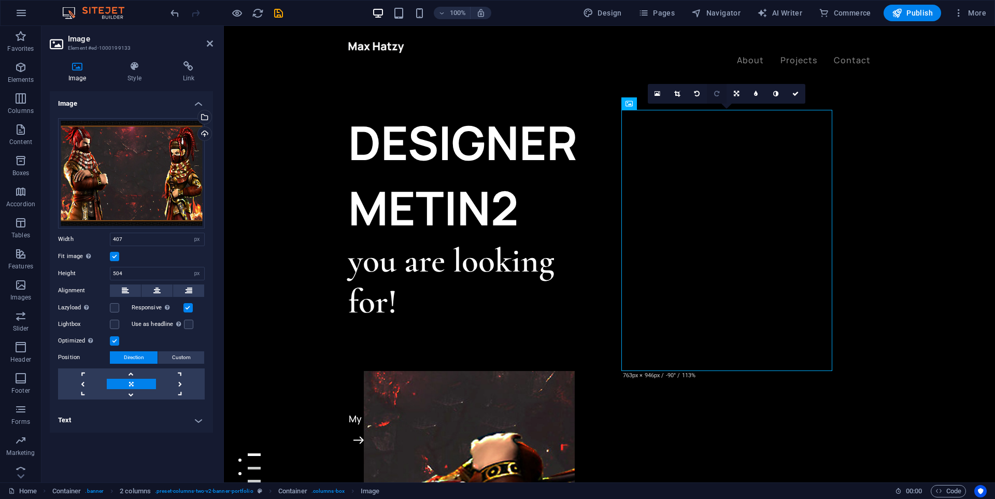
click at [718, 96] on icon at bounding box center [716, 94] width 5 height 6
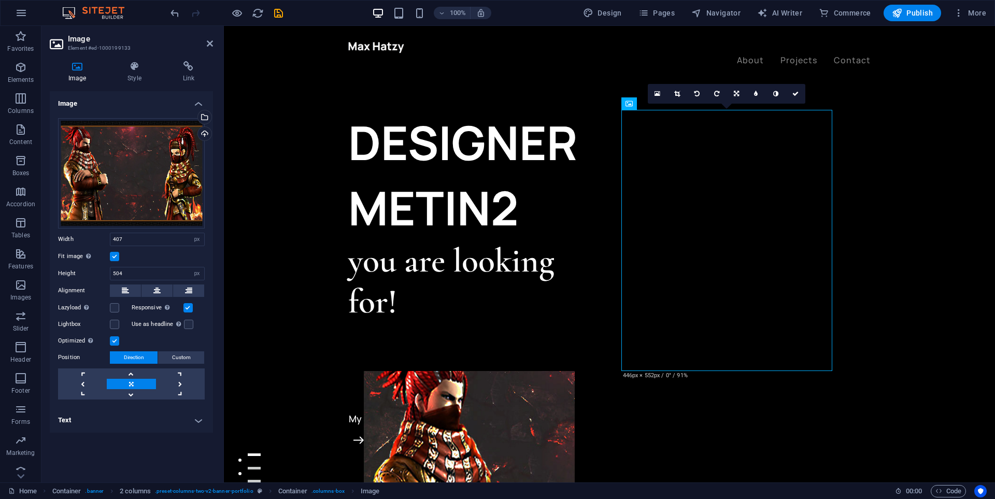
click at [718, 96] on icon at bounding box center [716, 94] width 5 height 6
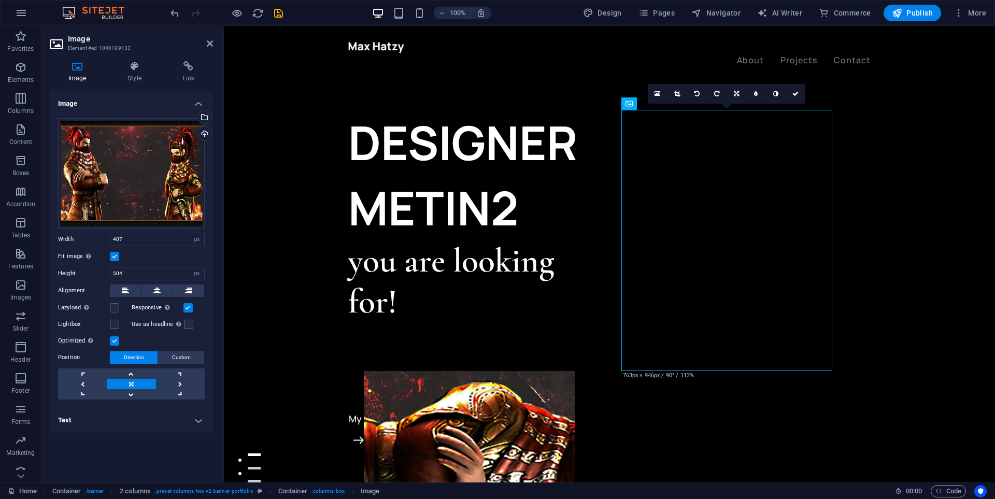
click at [718, 96] on icon at bounding box center [716, 94] width 5 height 6
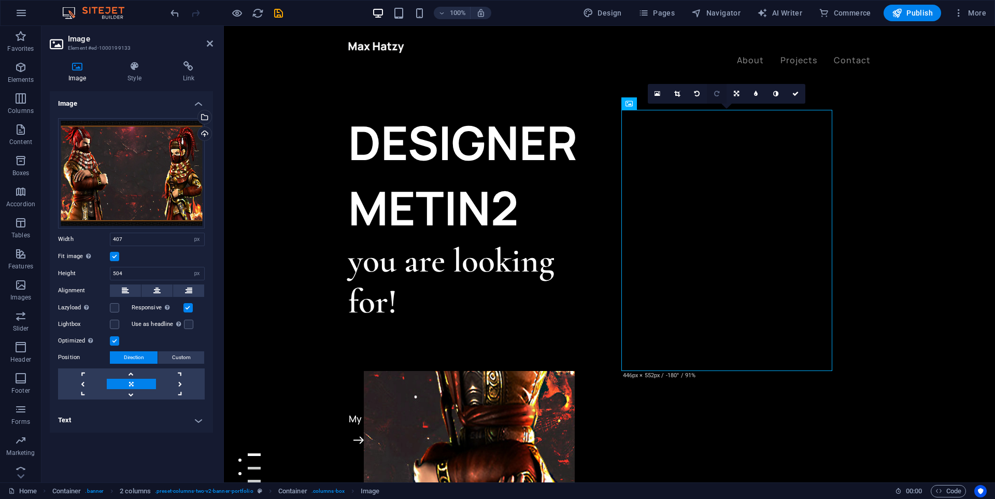
click at [717, 94] on icon at bounding box center [716, 94] width 5 height 6
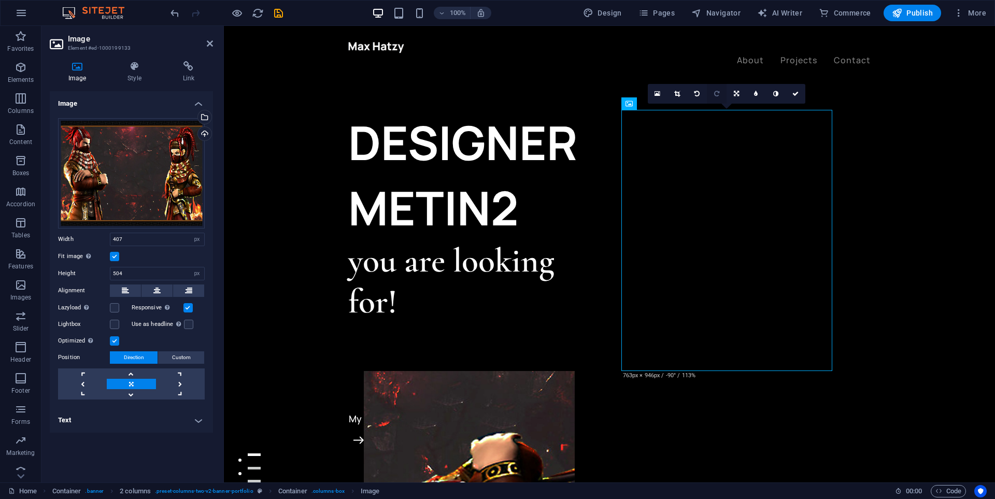
click at [718, 94] on icon at bounding box center [716, 94] width 5 height 6
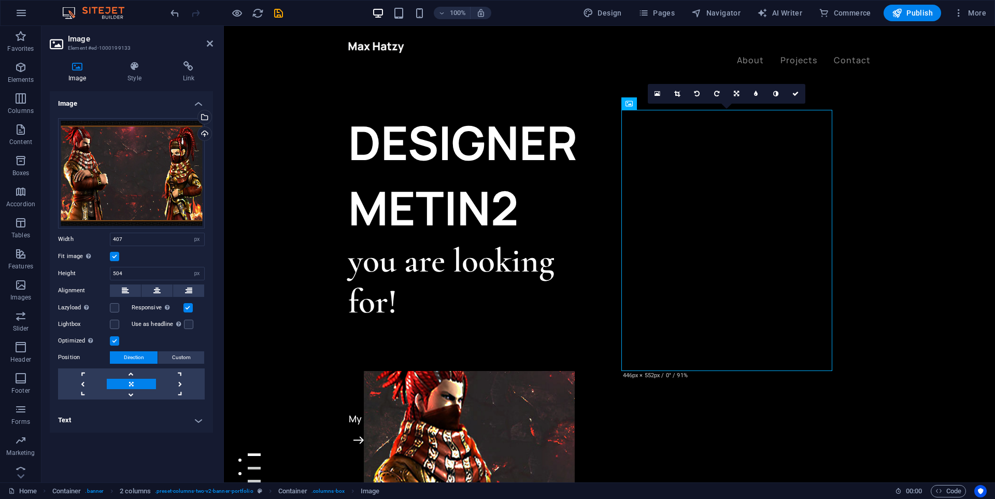
click at [718, 94] on icon at bounding box center [716, 94] width 5 height 6
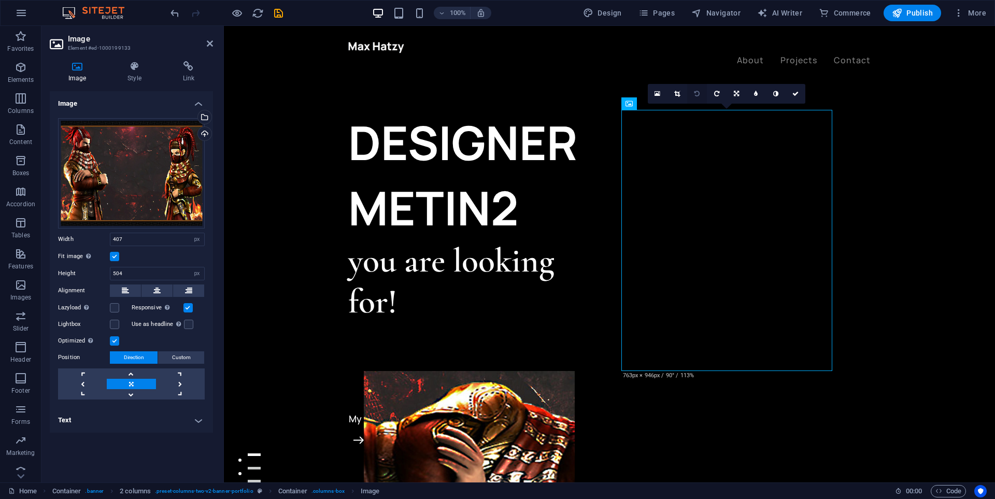
click at [700, 92] on link at bounding box center [697, 94] width 20 height 20
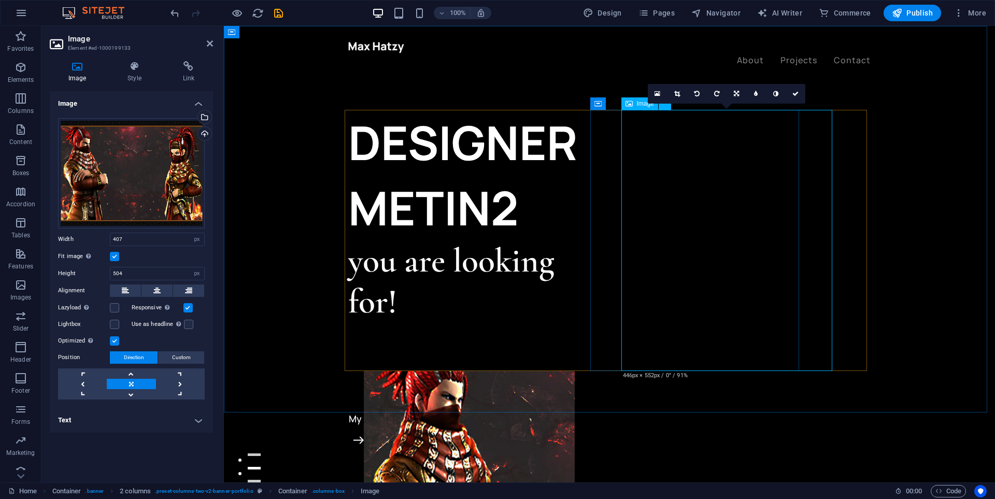
click at [542, 371] on figure at bounding box center [453, 501] width 178 height 261
click at [570, 92] on div "DESIGNER METIN2 you are looking for! Let’s talk My projects" at bounding box center [609, 480] width 771 height 909
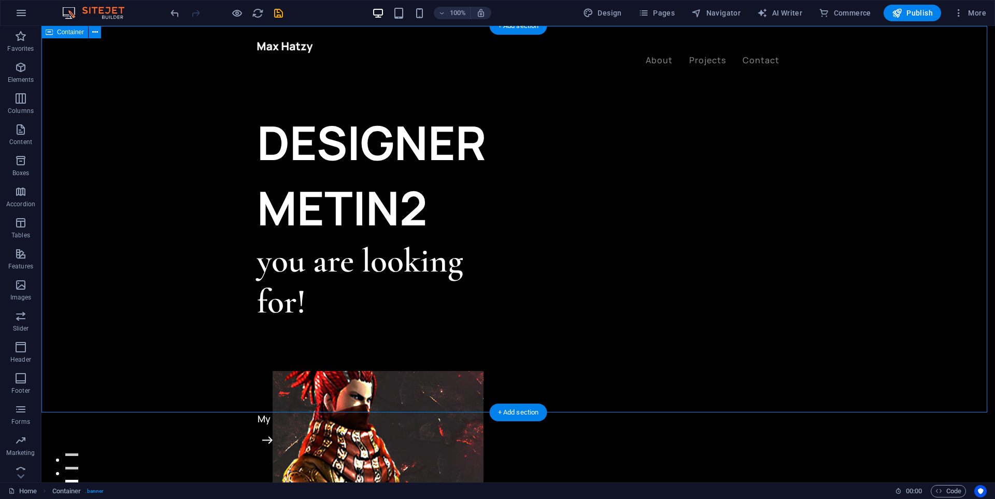
click at [733, 400] on div "DESIGNER METIN2 you are looking for! Let’s talk My projects" at bounding box center [518, 480] width 954 height 909
click at [451, 371] on figure at bounding box center [362, 501] width 178 height 261
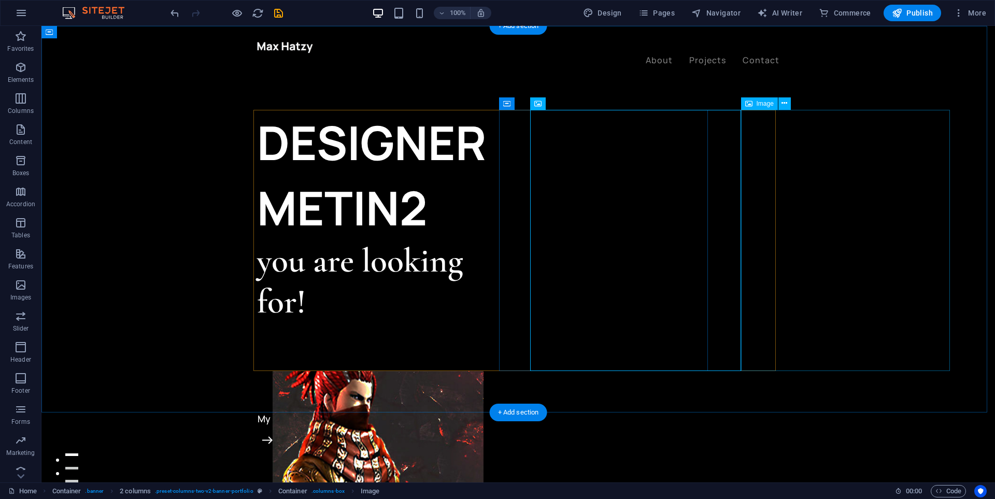
click at [771, 103] on span "Image" at bounding box center [765, 104] width 17 height 6
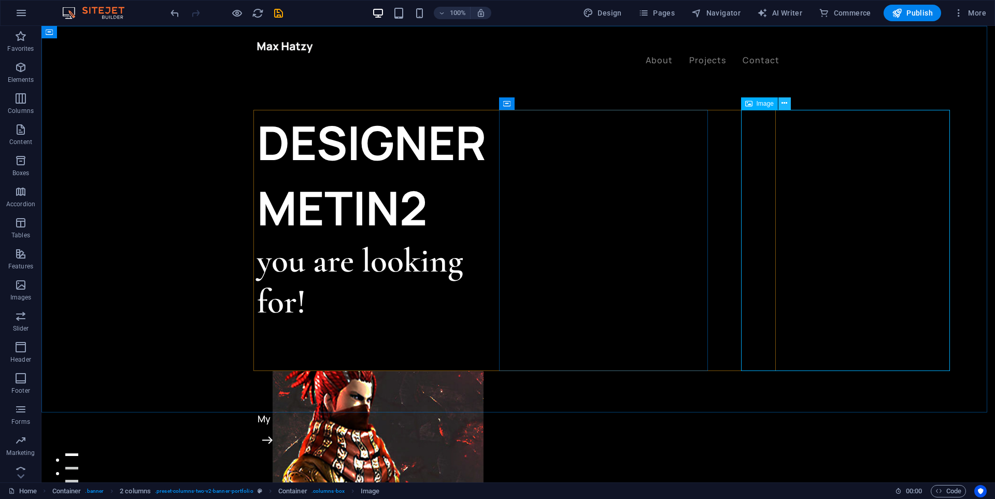
click at [786, 101] on icon at bounding box center [785, 103] width 6 height 11
click at [750, 104] on icon at bounding box center [749, 103] width 7 height 12
click at [789, 100] on button at bounding box center [785, 103] width 12 height 12
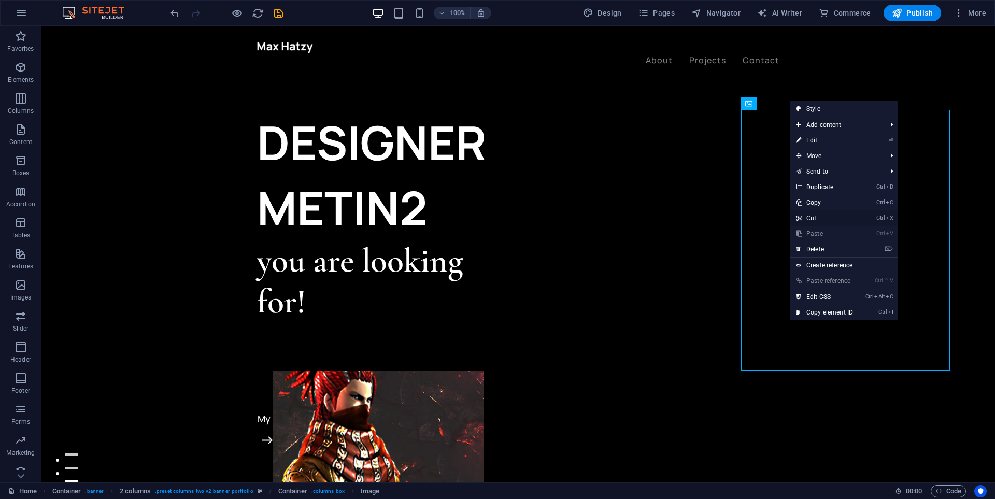
click at [808, 222] on link "Ctrl X Cut" at bounding box center [824, 218] width 69 height 16
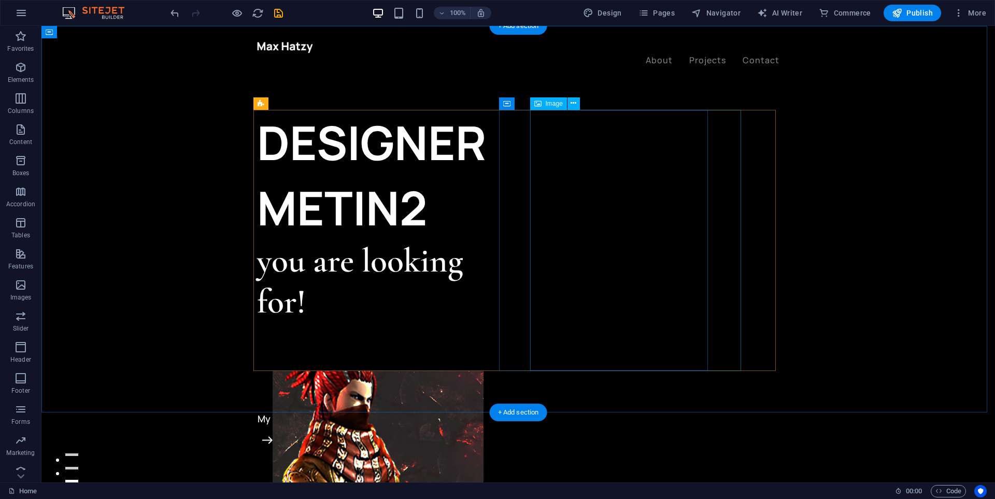
click at [451, 371] on figure at bounding box center [362, 501] width 178 height 261
click at [546, 103] on span "Image" at bounding box center [554, 104] width 17 height 6
click at [574, 102] on icon at bounding box center [574, 103] width 6 height 11
click at [546, 104] on span "Image" at bounding box center [554, 104] width 17 height 6
click at [451, 371] on figure at bounding box center [362, 501] width 178 height 261
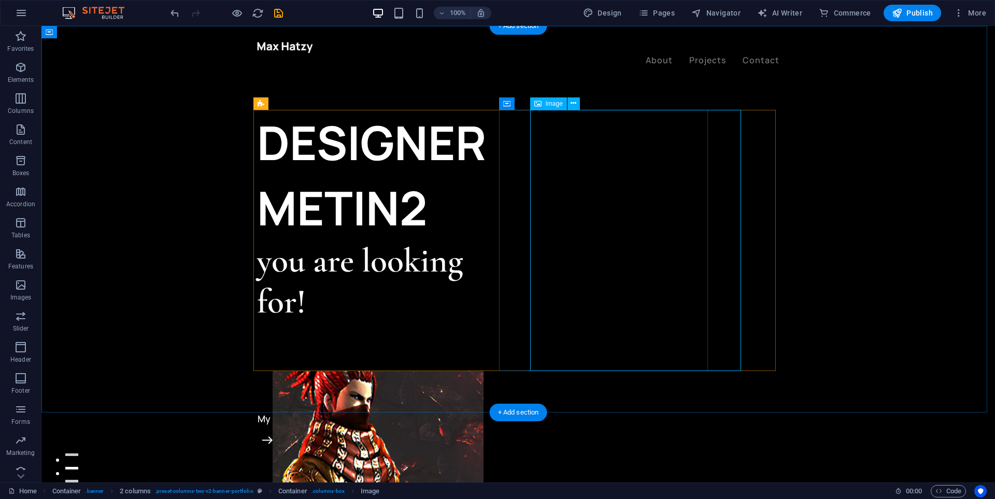
click at [451, 371] on figure at bounding box center [362, 501] width 178 height 261
select select "px"
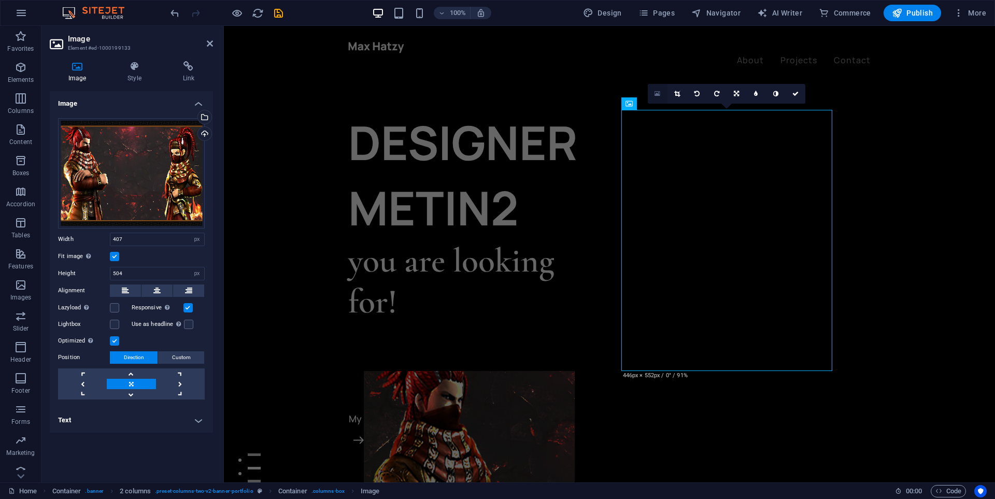
click at [654, 95] on link at bounding box center [658, 94] width 20 height 20
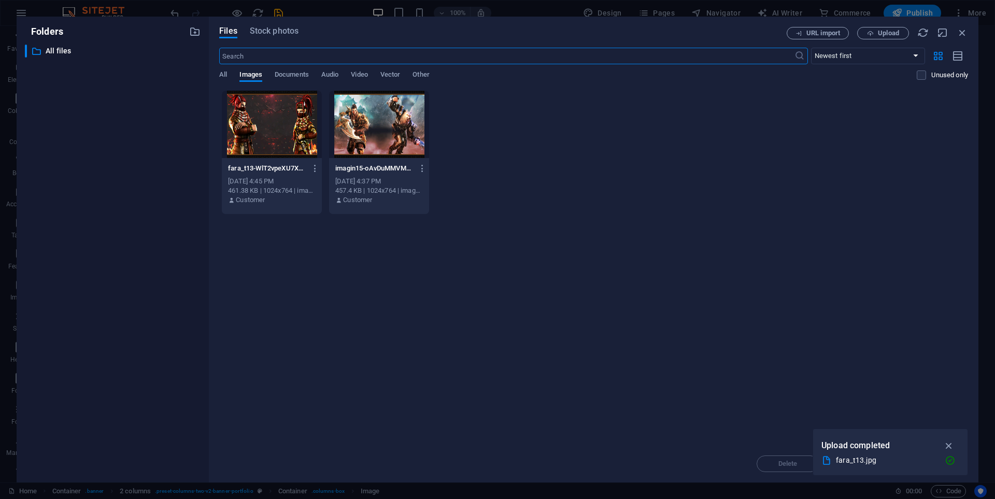
click at [282, 129] on div at bounding box center [272, 124] width 100 height 67
click at [282, 129] on div "1" at bounding box center [272, 124] width 100 height 67
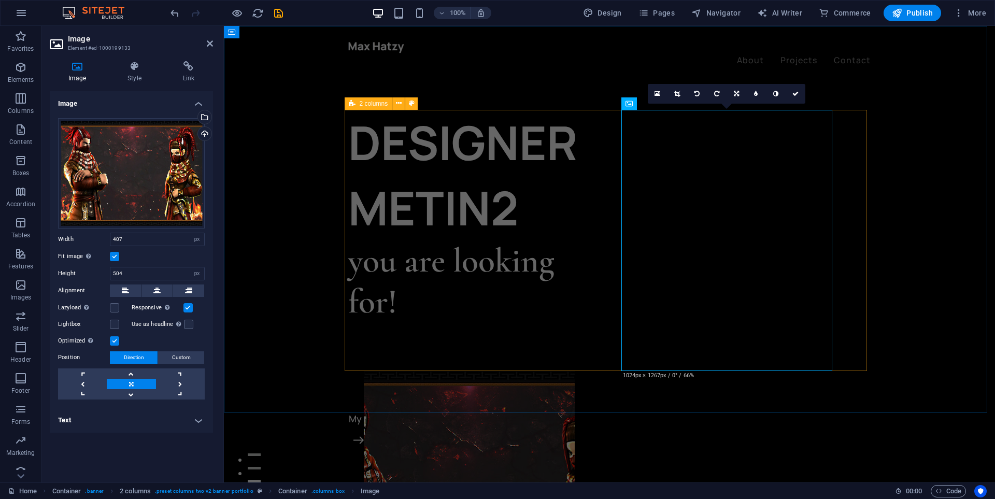
drag, startPoint x: 832, startPoint y: 195, endPoint x: 849, endPoint y: 195, distance: 17.6
click at [849, 195] on div "DESIGNER METIN2 you are looking for! Let’s talk My projects" at bounding box center [609, 371] width 523 height 523
click at [542, 371] on figure at bounding box center [453, 501] width 178 height 261
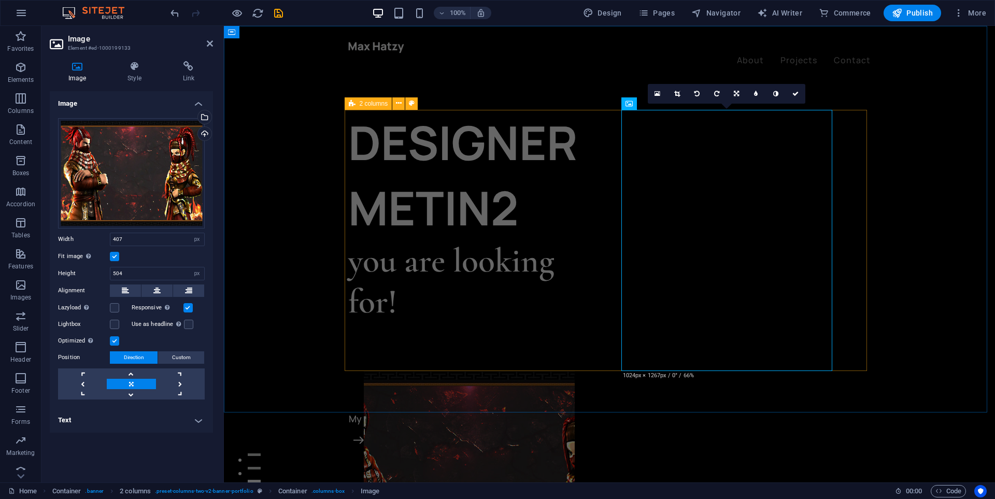
drag, startPoint x: 833, startPoint y: 188, endPoint x: 887, endPoint y: 165, distance: 58.1
click at [995, 189] on div "DESIGNER METIN2 you are looking for! Let’s talk My projects" at bounding box center [609, 350] width 771 height 648
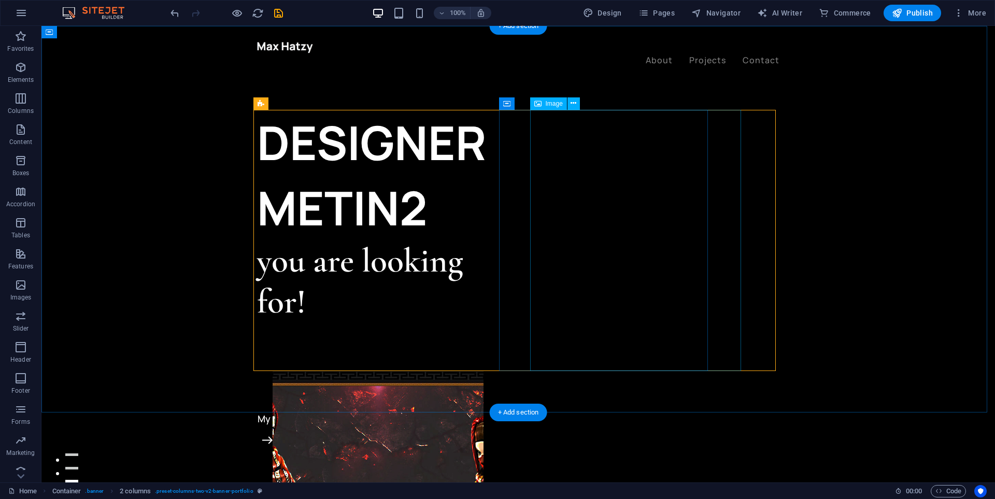
click at [451, 371] on figure at bounding box center [362, 501] width 178 height 261
select select "px"
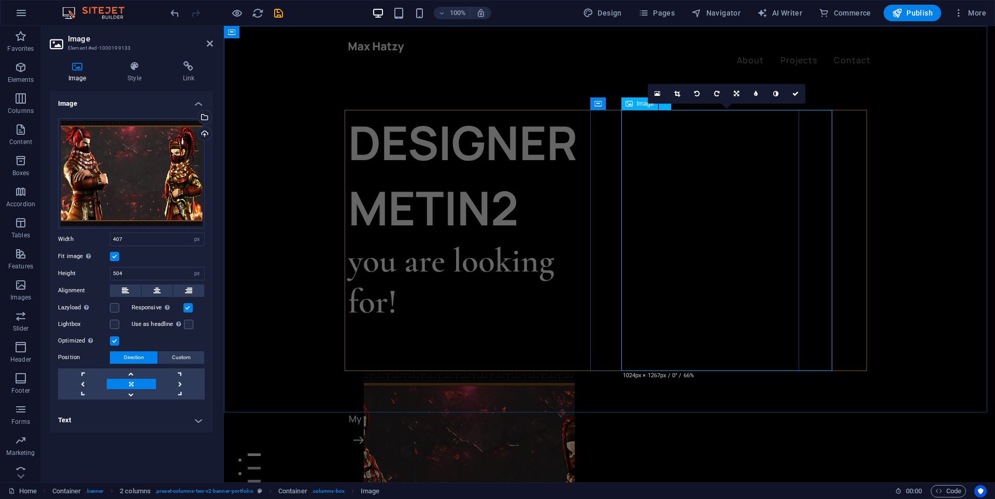
click at [542, 371] on figure at bounding box center [453, 501] width 178 height 261
click at [147, 185] on div "Drag files here, click to choose files or select files from Files or our free s…" at bounding box center [131, 173] width 147 height 110
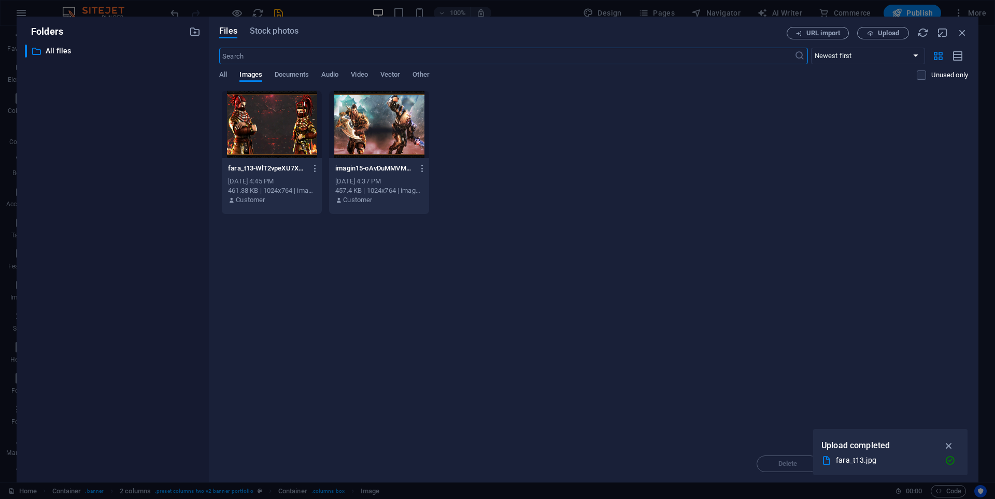
click at [285, 137] on div at bounding box center [272, 124] width 100 height 67
click at [285, 137] on div "1" at bounding box center [272, 124] width 100 height 67
click at [285, 137] on div "DESIGNER METIN2 you are looking for! Let’s talk My projects" at bounding box center [482, 350] width 517 height 648
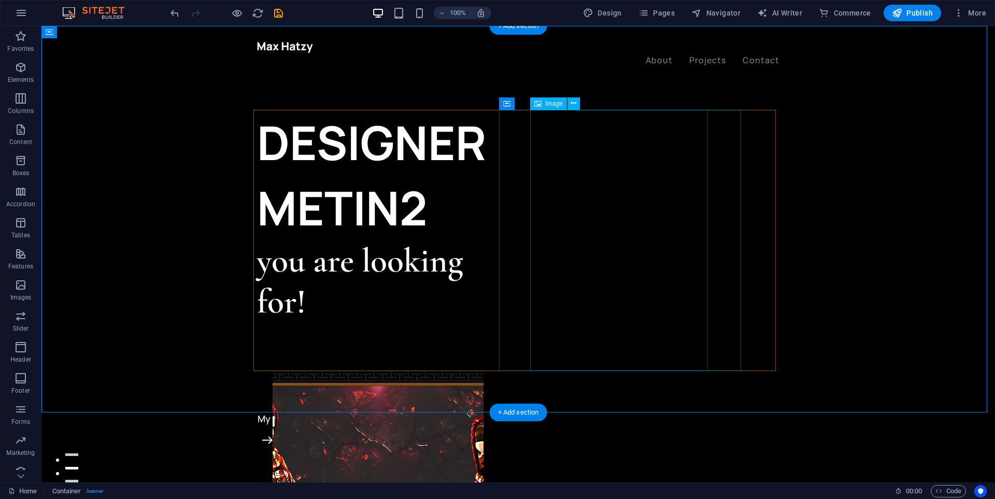
click at [451, 371] on figure at bounding box center [362, 501] width 178 height 261
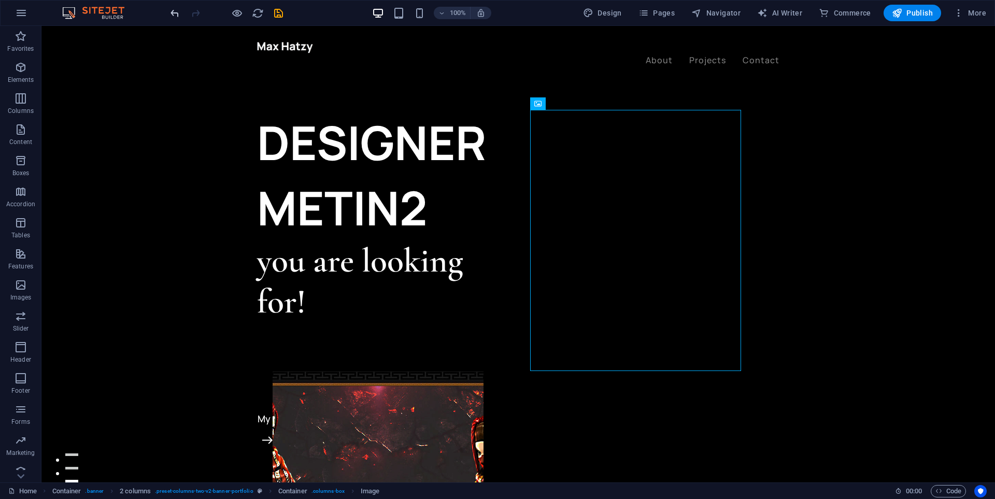
click at [177, 13] on icon "undo" at bounding box center [175, 13] width 12 height 12
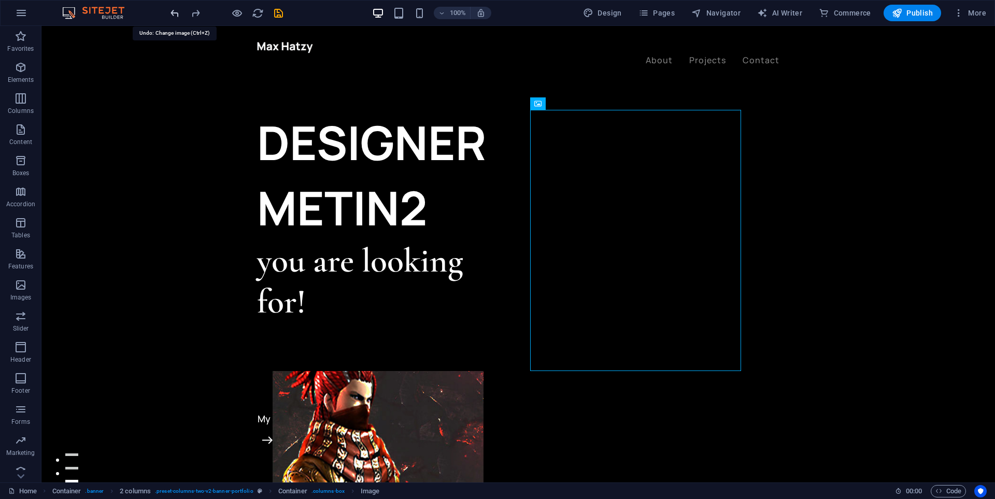
click at [177, 13] on icon "undo" at bounding box center [175, 13] width 12 height 12
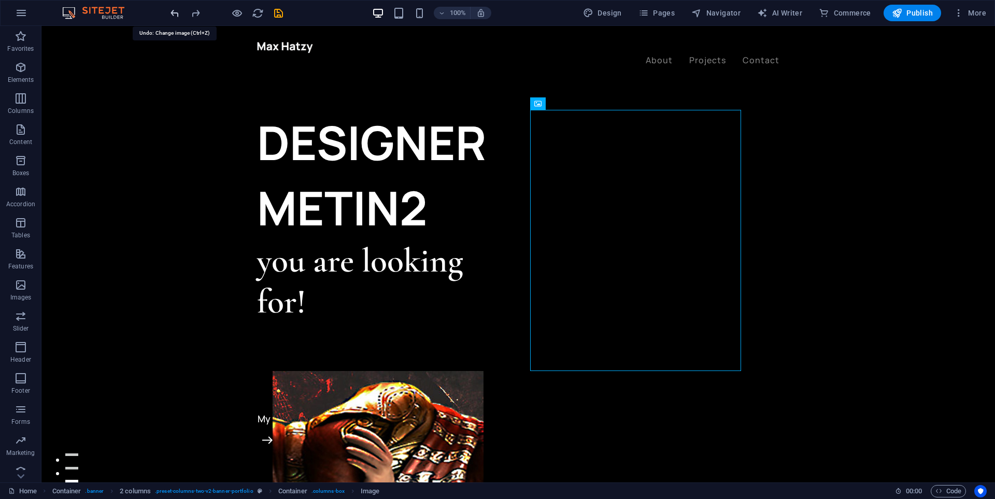
click at [177, 13] on icon "undo" at bounding box center [175, 13] width 12 height 12
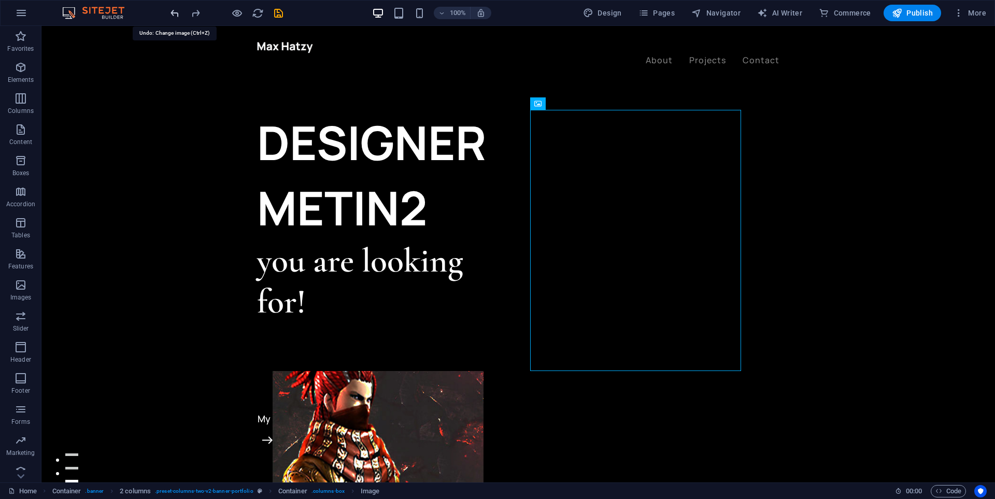
click at [177, 13] on icon "undo" at bounding box center [175, 13] width 12 height 12
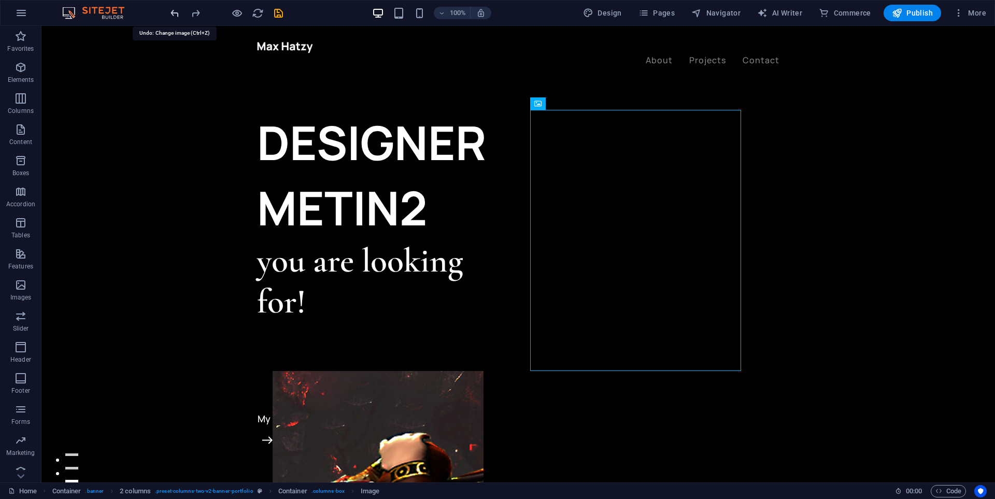
click at [177, 13] on icon "undo" at bounding box center [175, 13] width 12 height 12
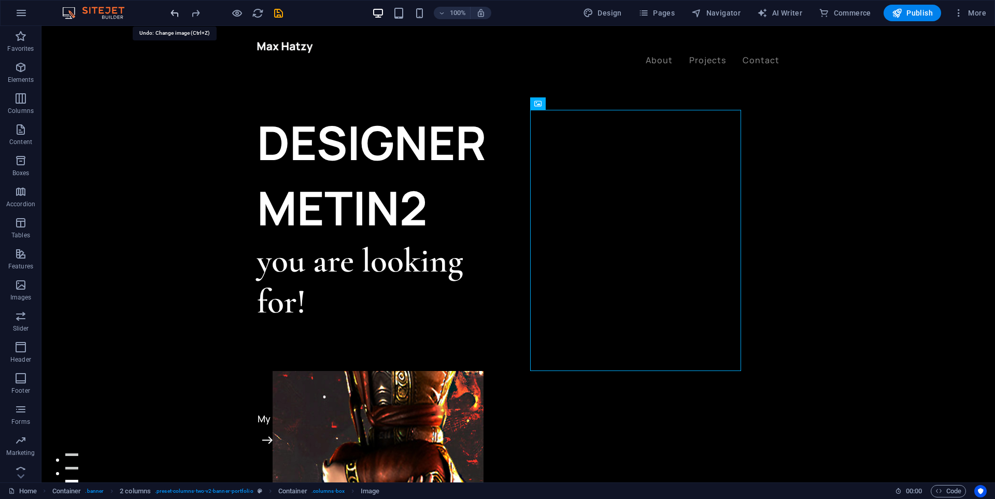
click at [177, 13] on icon "undo" at bounding box center [175, 13] width 12 height 12
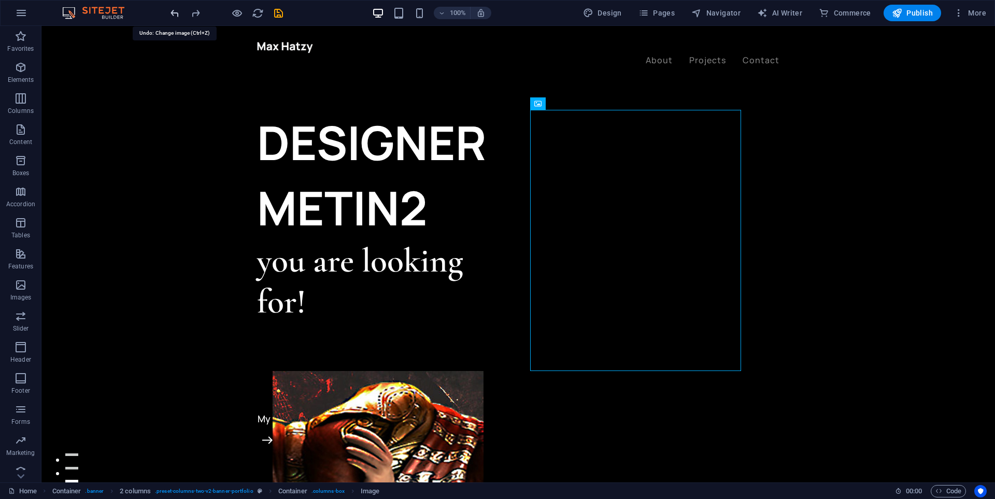
click at [177, 13] on icon "undo" at bounding box center [175, 13] width 12 height 12
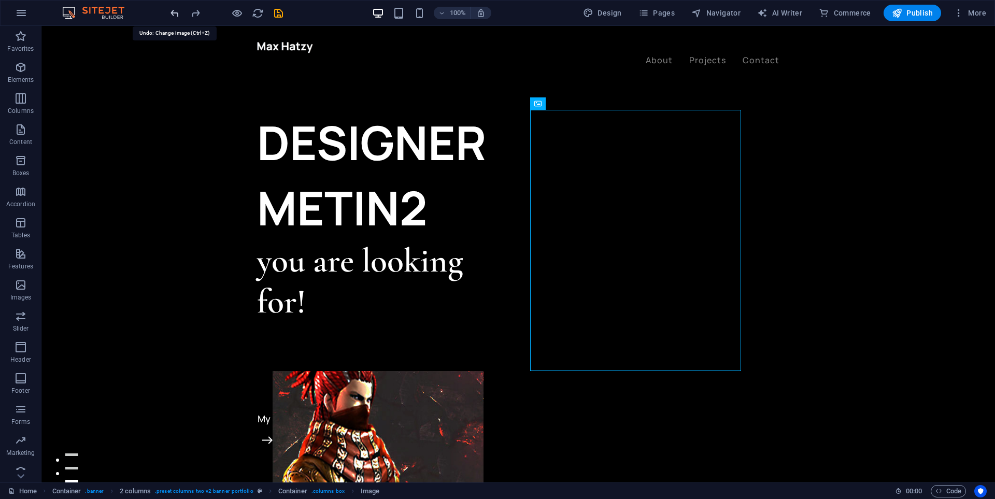
click at [177, 13] on icon "undo" at bounding box center [175, 13] width 12 height 12
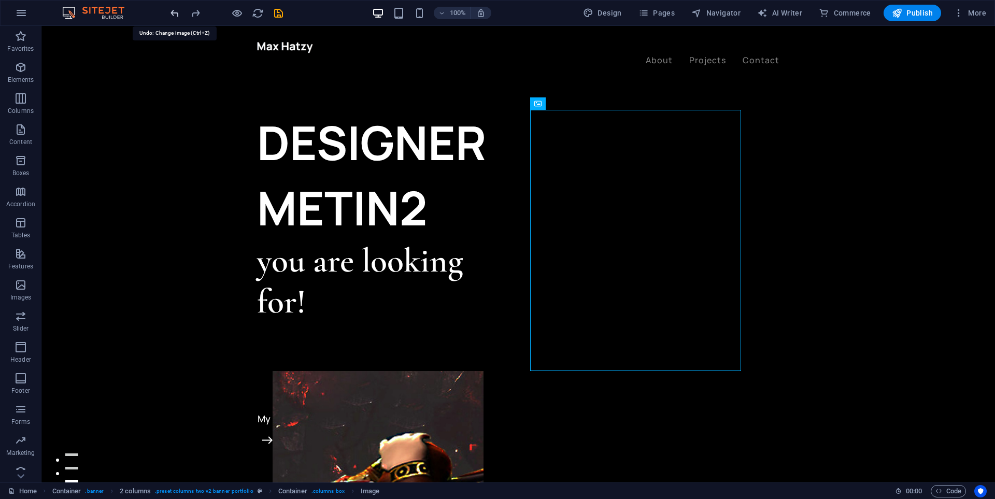
click at [177, 13] on icon "undo" at bounding box center [175, 13] width 12 height 12
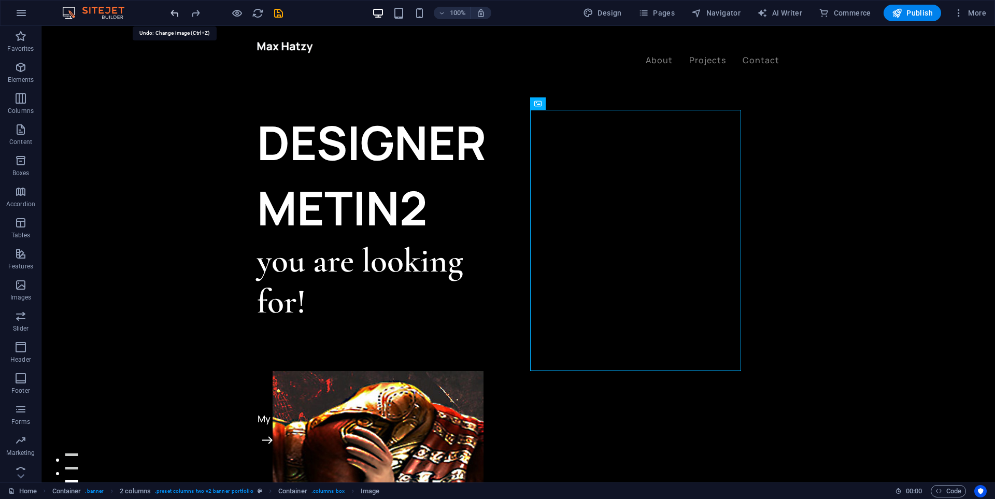
click at [177, 13] on icon "undo" at bounding box center [175, 13] width 12 height 12
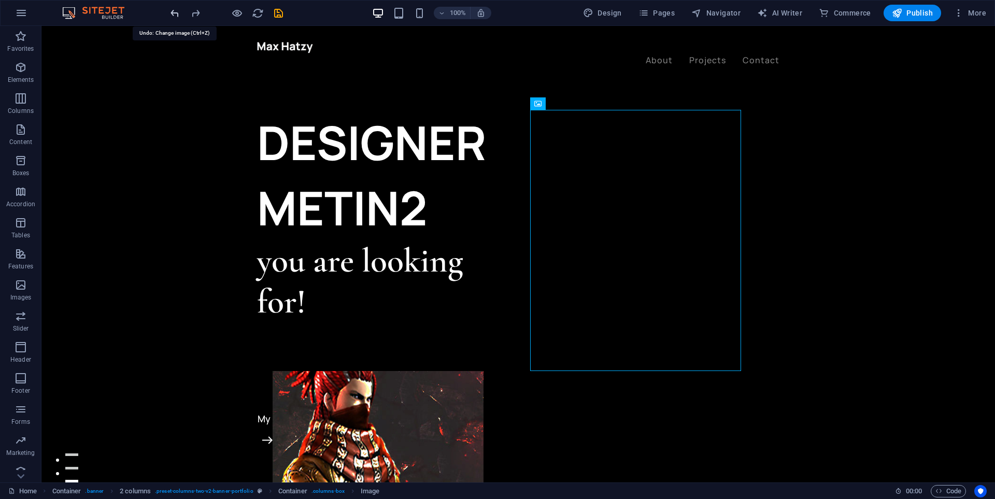
click at [177, 13] on icon "undo" at bounding box center [175, 13] width 12 height 12
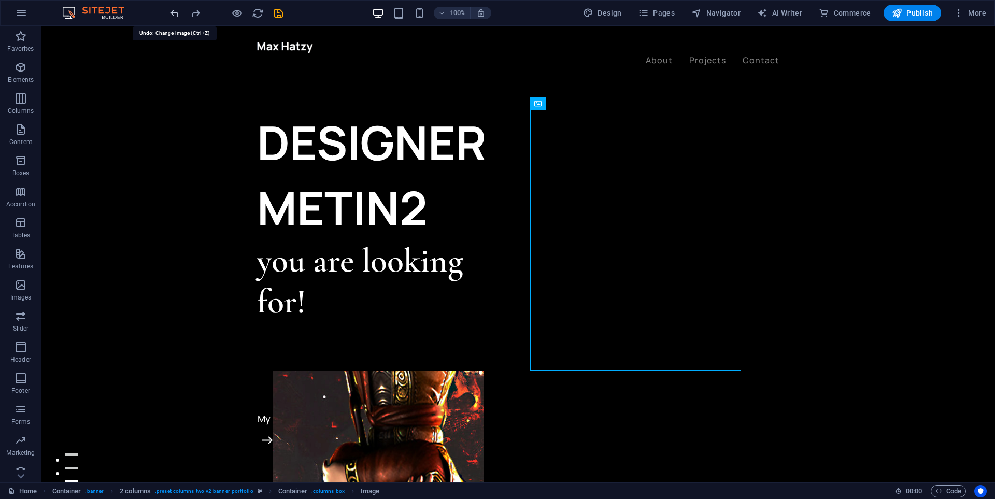
click at [177, 13] on icon "undo" at bounding box center [175, 13] width 12 height 12
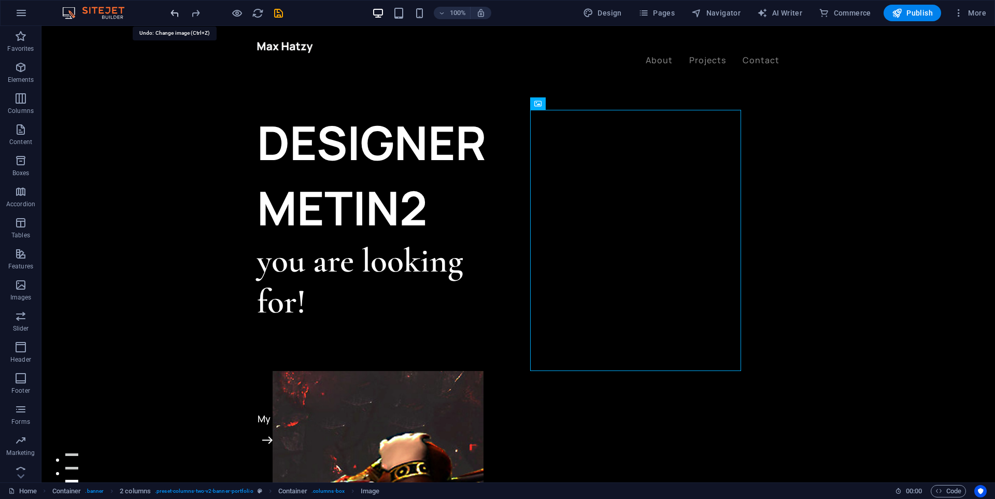
click at [177, 13] on icon "undo" at bounding box center [175, 13] width 12 height 12
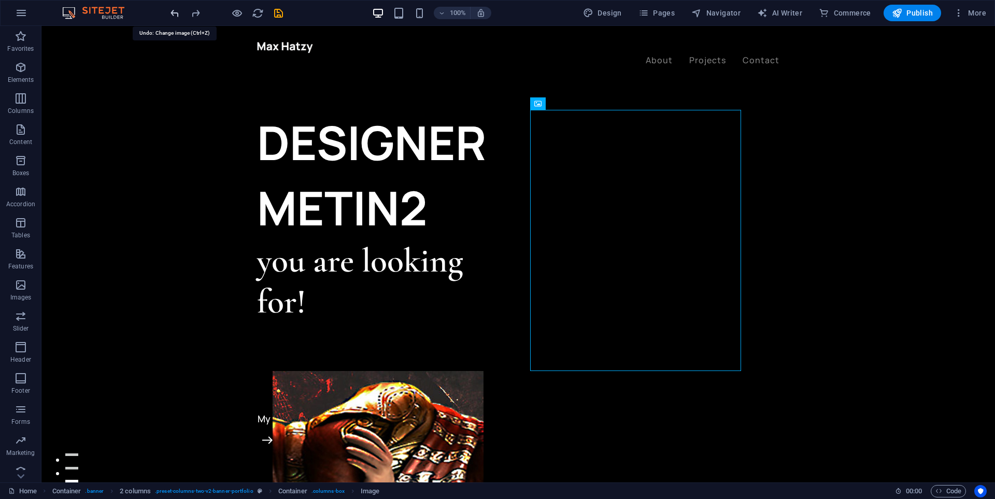
click at [177, 13] on icon "undo" at bounding box center [175, 13] width 12 height 12
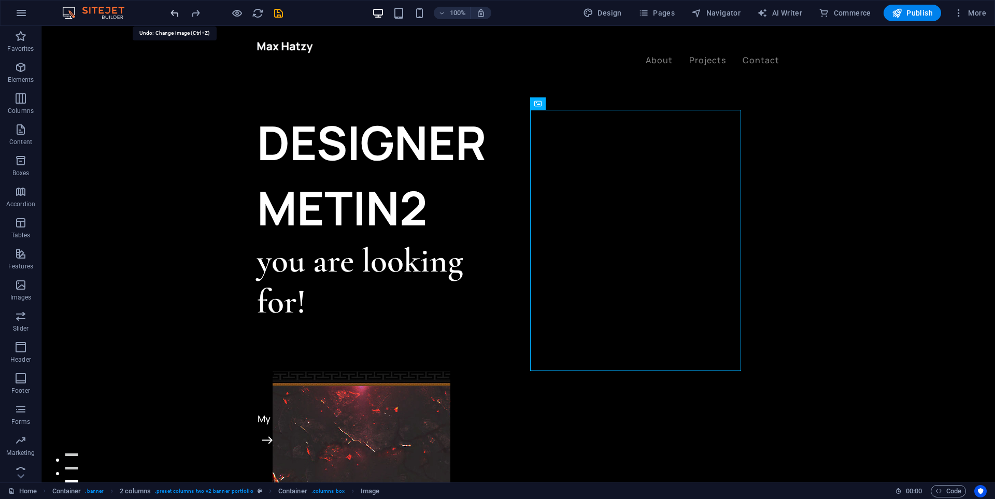
click at [177, 13] on icon "undo" at bounding box center [175, 13] width 12 height 12
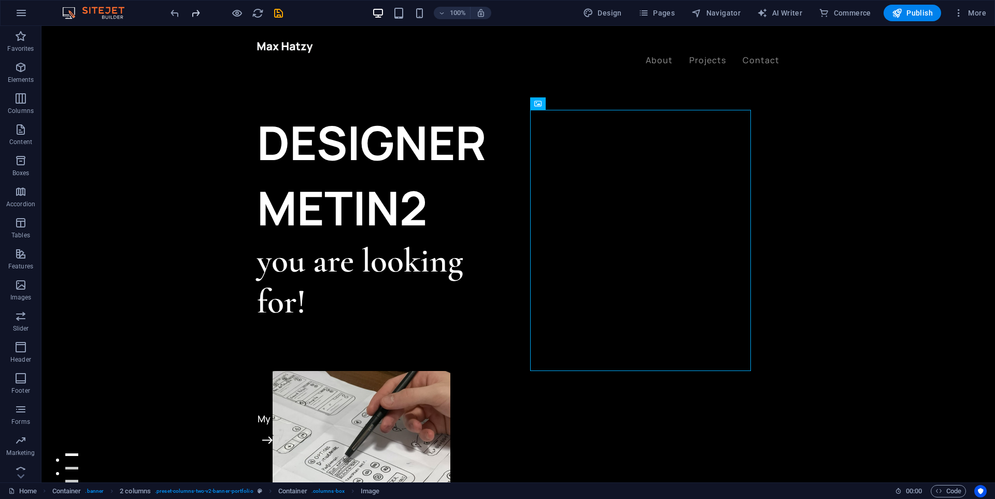
click at [200, 15] on icon "redo" at bounding box center [196, 13] width 12 height 12
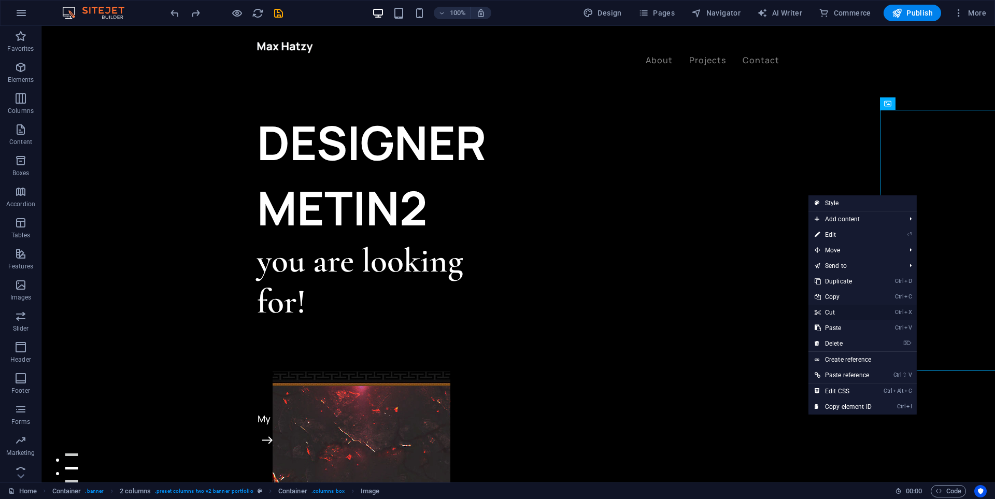
click at [840, 307] on link "Ctrl X Cut" at bounding box center [843, 313] width 69 height 16
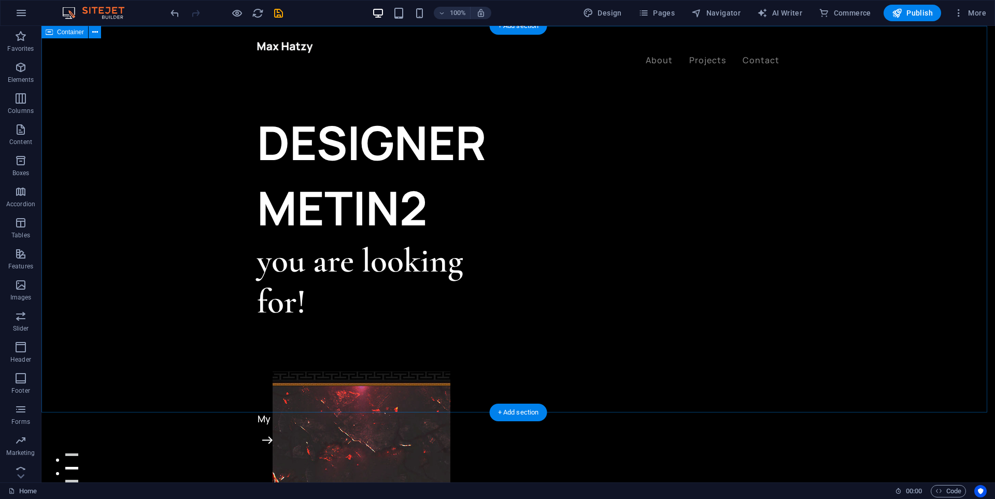
click at [751, 87] on div "DESIGNER METIN2 you are looking for! Let’s talk My projects" at bounding box center [518, 350] width 954 height 648
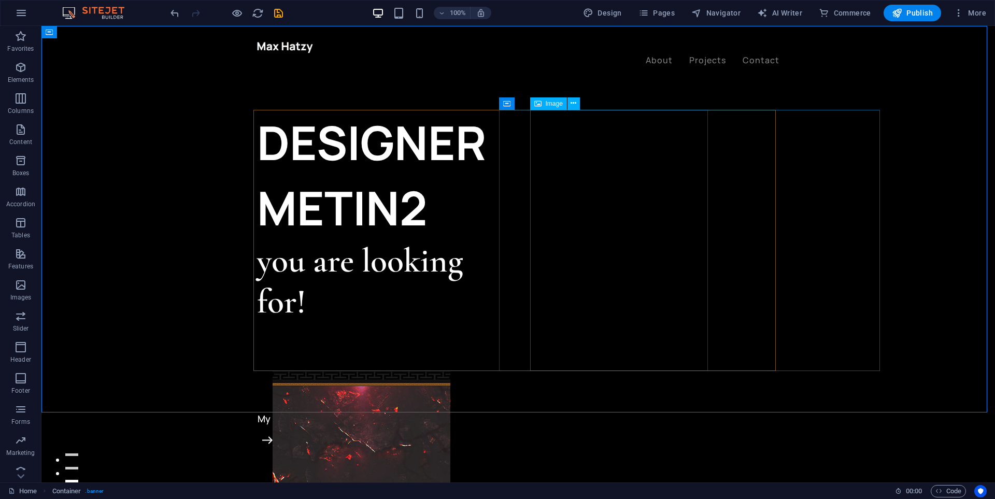
click at [540, 99] on icon at bounding box center [538, 103] width 7 height 12
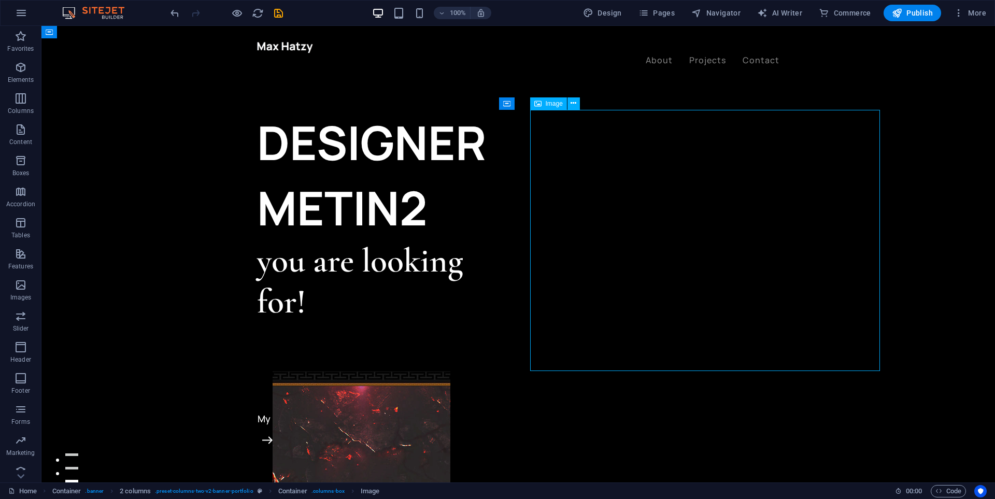
click at [549, 103] on span "Image" at bounding box center [554, 104] width 17 height 6
click at [551, 104] on span "Image" at bounding box center [554, 104] width 17 height 6
click at [556, 104] on span "Image" at bounding box center [554, 104] width 17 height 6
select select "%"
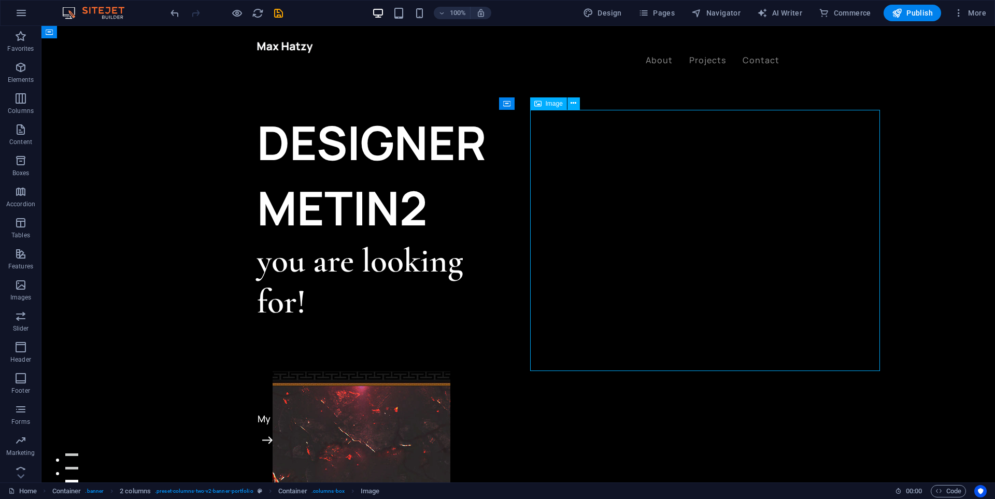
select select "px"
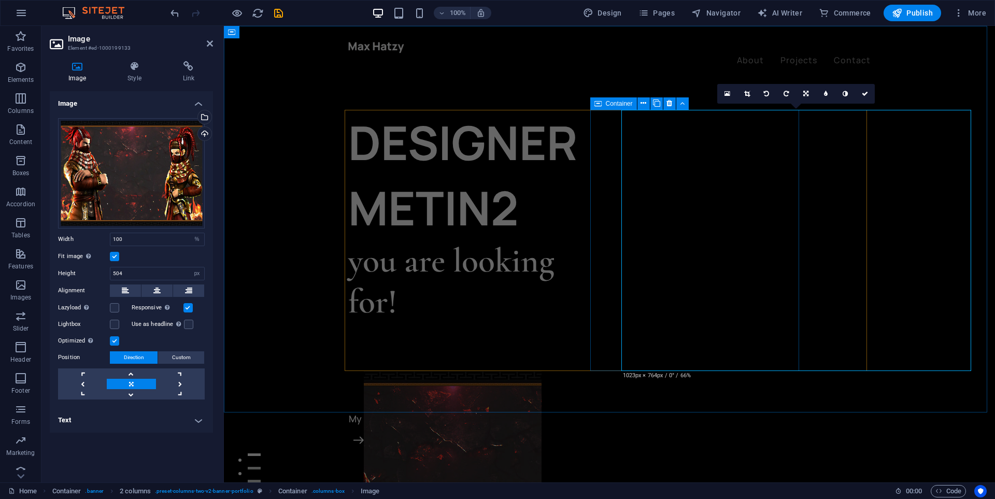
click at [542, 371] on div at bounding box center [437, 501] width 209 height 261
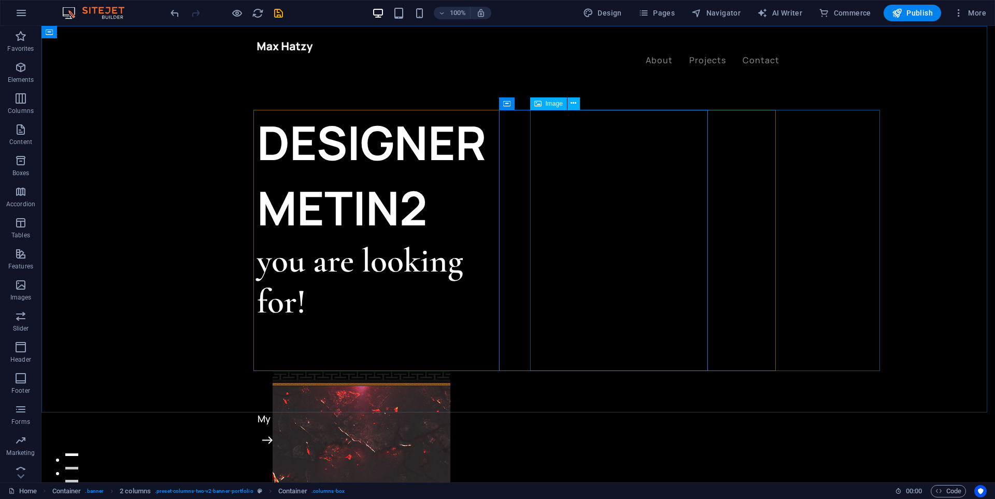
click at [557, 106] on span "Image" at bounding box center [554, 104] width 17 height 6
select select "%"
select select "px"
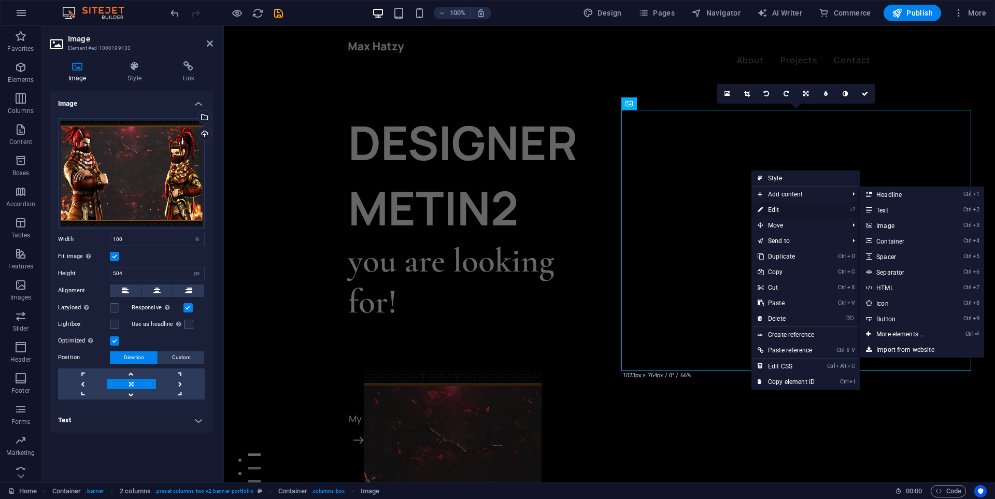
click at [767, 210] on link "⏎ Edit" at bounding box center [786, 210] width 69 height 16
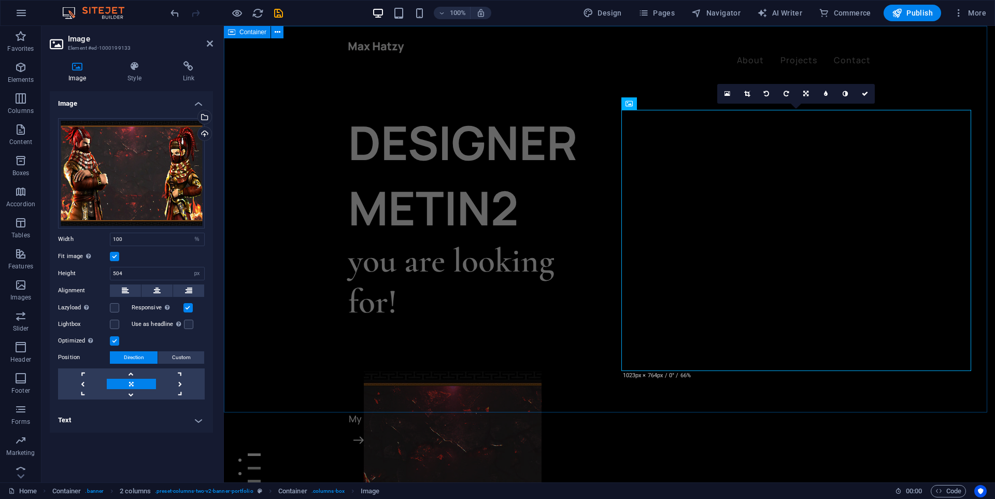
click at [530, 391] on div "DESIGNER METIN2 you are looking for! Let’s talk My projects" at bounding box center [609, 350] width 771 height 648
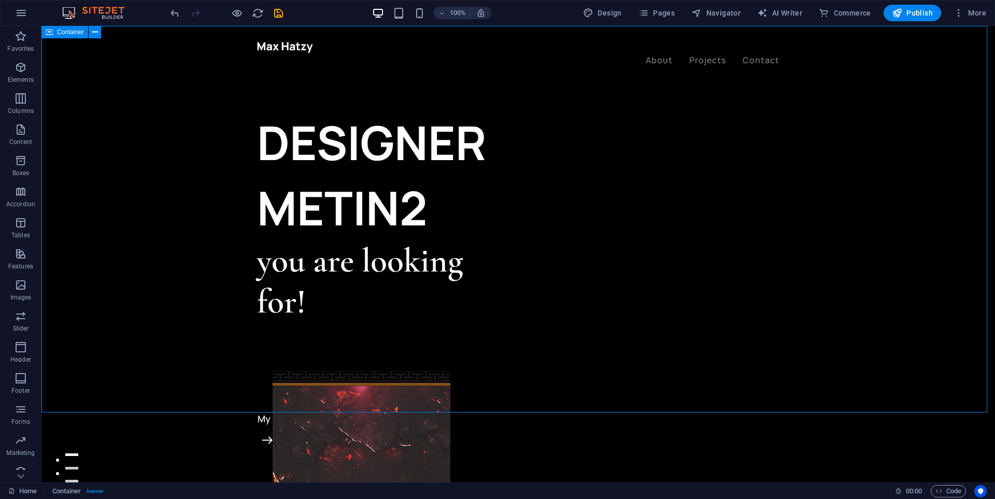
click at [530, 391] on div "DESIGNER METIN2 you are looking for! Let’s talk My projects" at bounding box center [518, 350] width 954 height 648
select select "header"
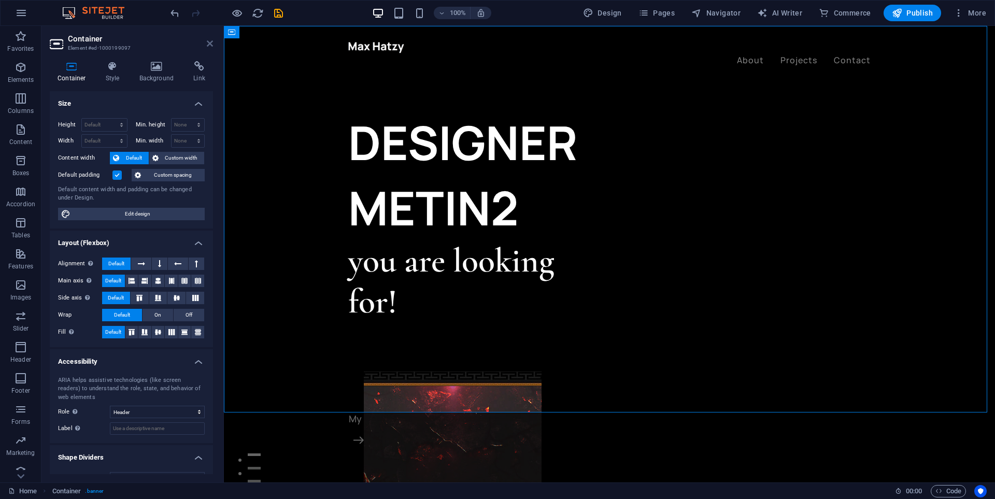
click at [207, 45] on icon at bounding box center [210, 43] width 6 height 8
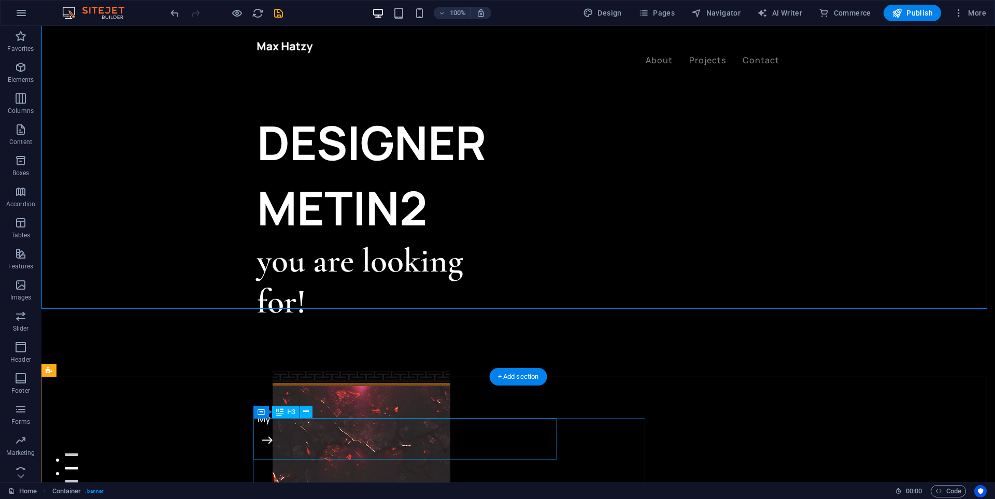
scroll to position [104, 0]
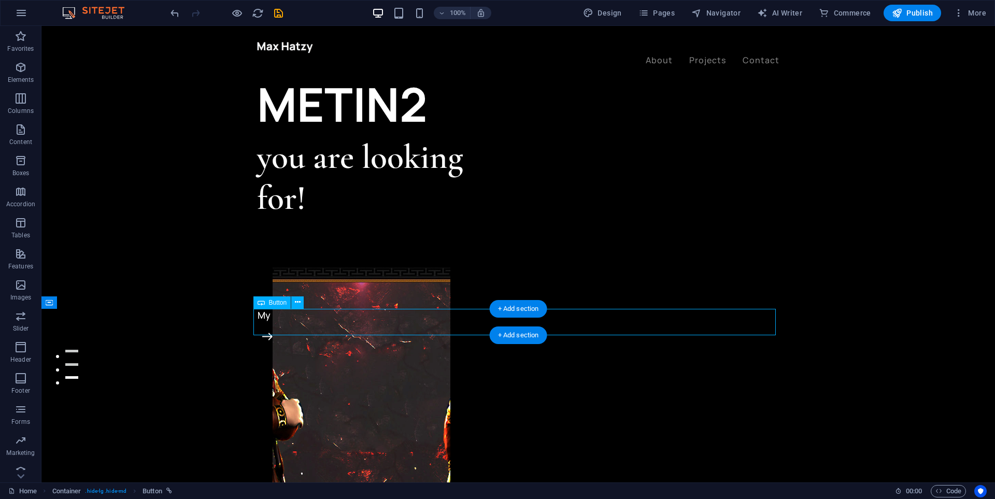
select select "%"
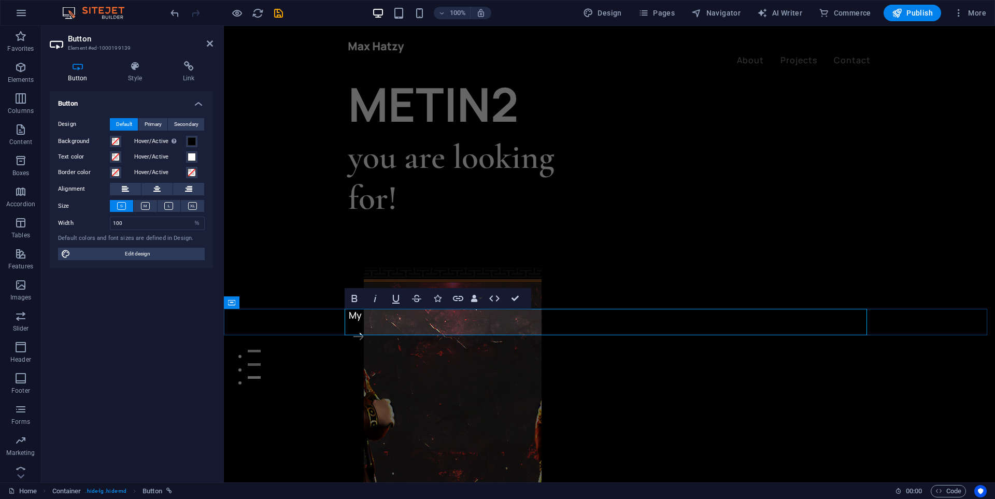
click at [392, 48] on div at bounding box center [609, 46] width 523 height 13
select select "px"
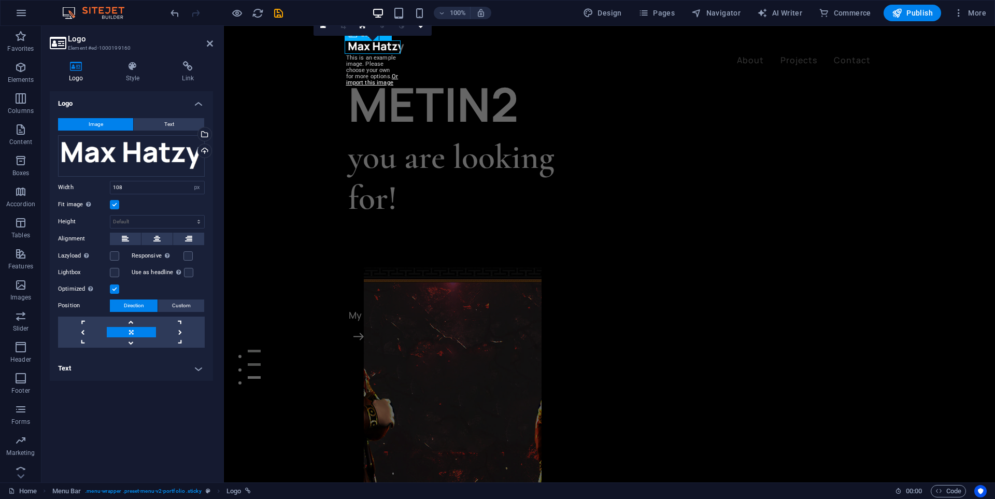
click at [387, 49] on div at bounding box center [609, 46] width 523 height 13
click at [130, 152] on div "Drag files here, click to choose files or select files from Files or our free s…" at bounding box center [131, 155] width 147 height 41
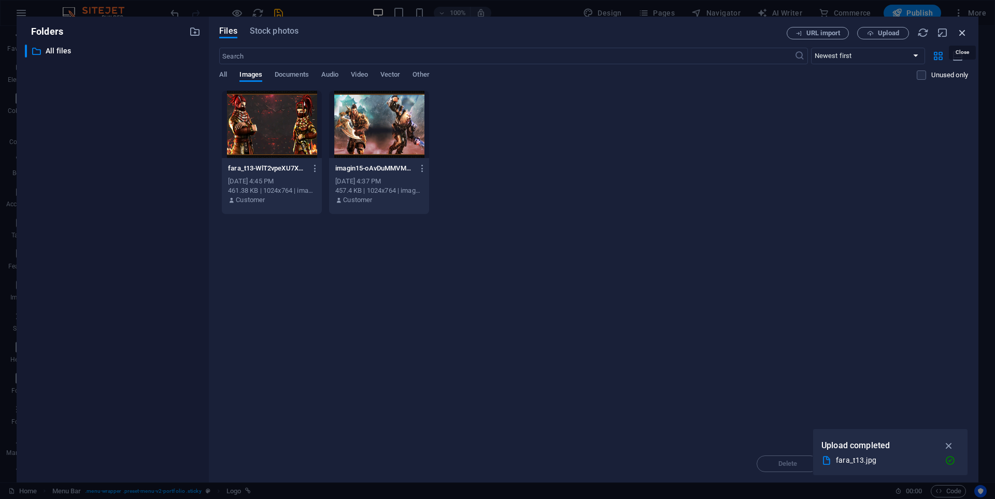
drag, startPoint x: 959, startPoint y: 34, endPoint x: 679, endPoint y: 19, distance: 280.9
click at [959, 34] on icon "button" at bounding box center [962, 32] width 11 height 11
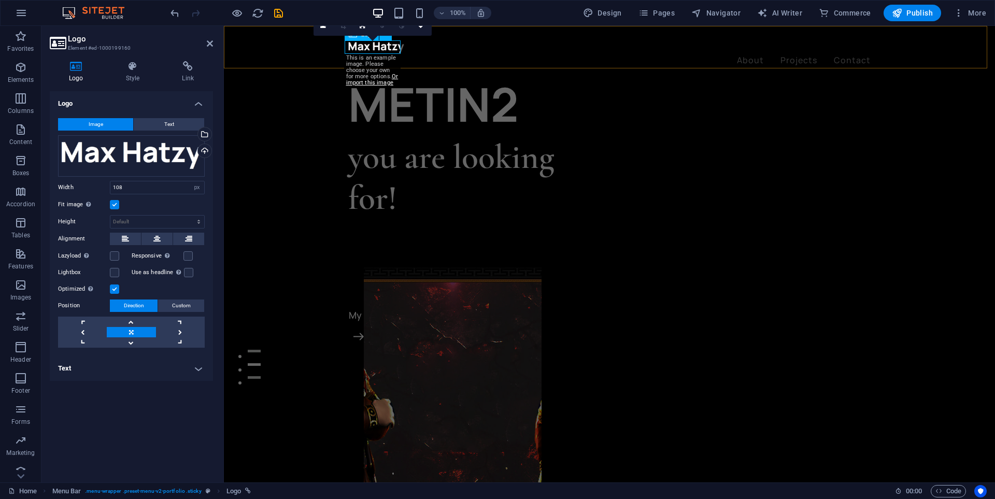
click at [382, 46] on div at bounding box center [609, 46] width 523 height 13
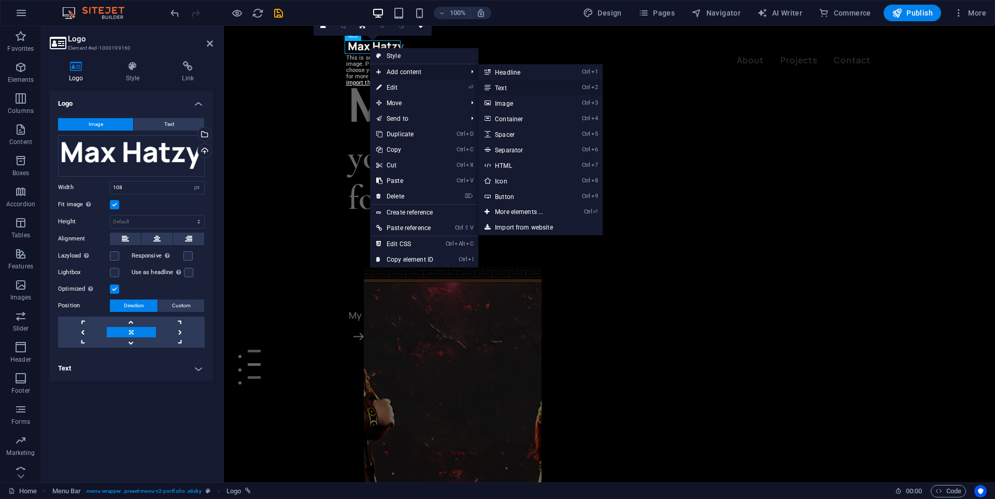
click at [500, 86] on link "Ctrl 2 Text" at bounding box center [522, 88] width 86 height 16
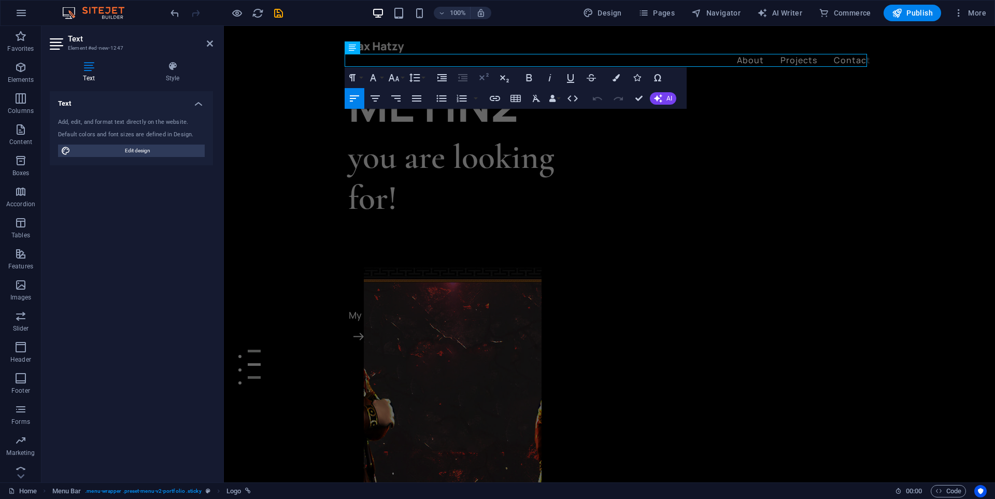
scroll to position [130, 0]
click at [389, 46] on div at bounding box center [609, 46] width 523 height 13
click at [575, 46] on div "New text element About Projects Contact Menu" at bounding box center [609, 60] width 771 height 69
select select "header"
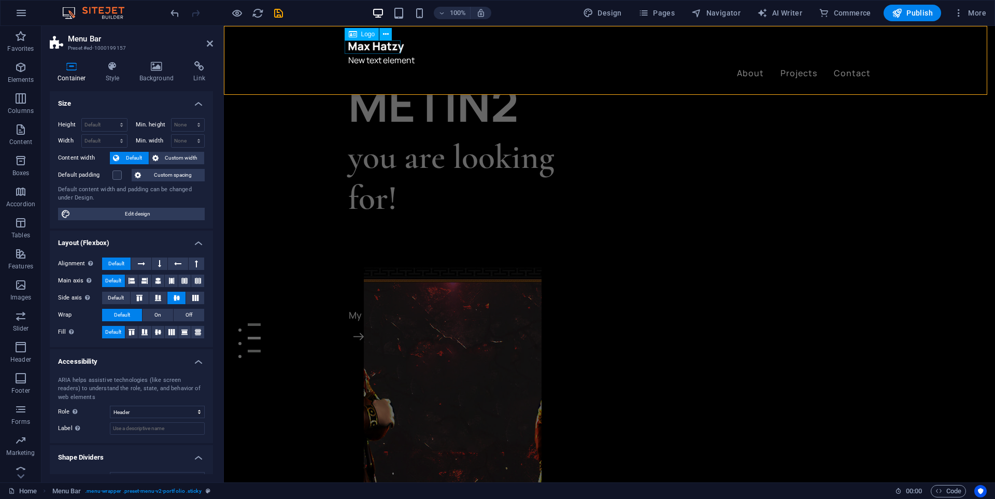
click at [366, 49] on div at bounding box center [609, 46] width 523 height 13
select select "px"
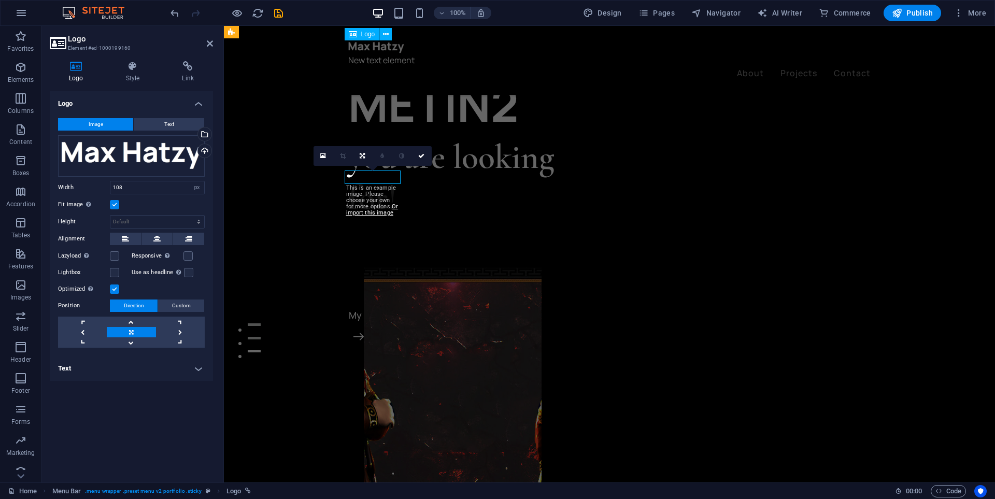
scroll to position [0, 0]
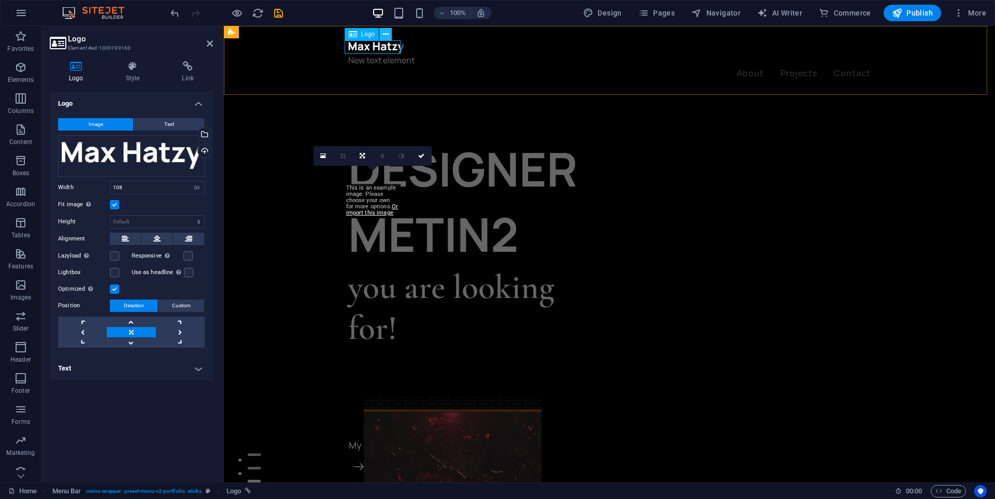
click at [388, 34] on icon at bounding box center [386, 34] width 6 height 11
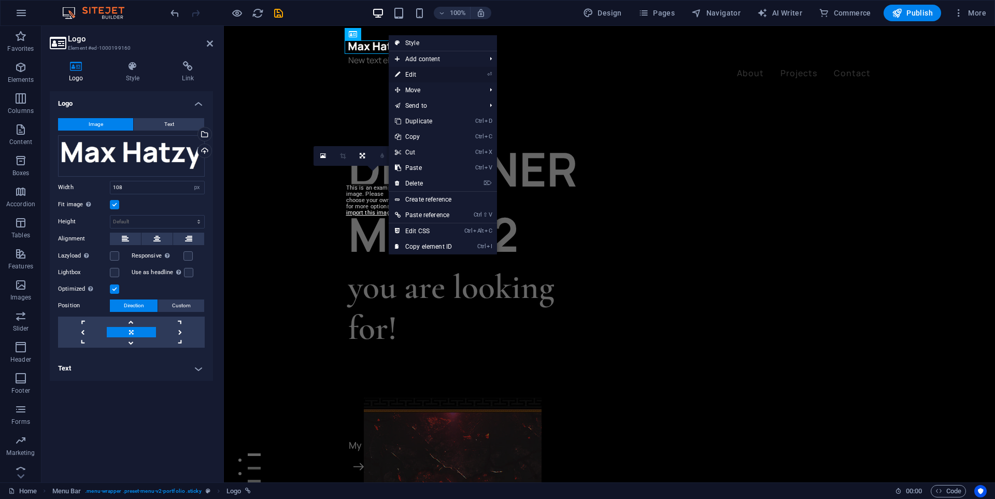
click at [437, 76] on link "⏎ Edit" at bounding box center [423, 75] width 69 height 16
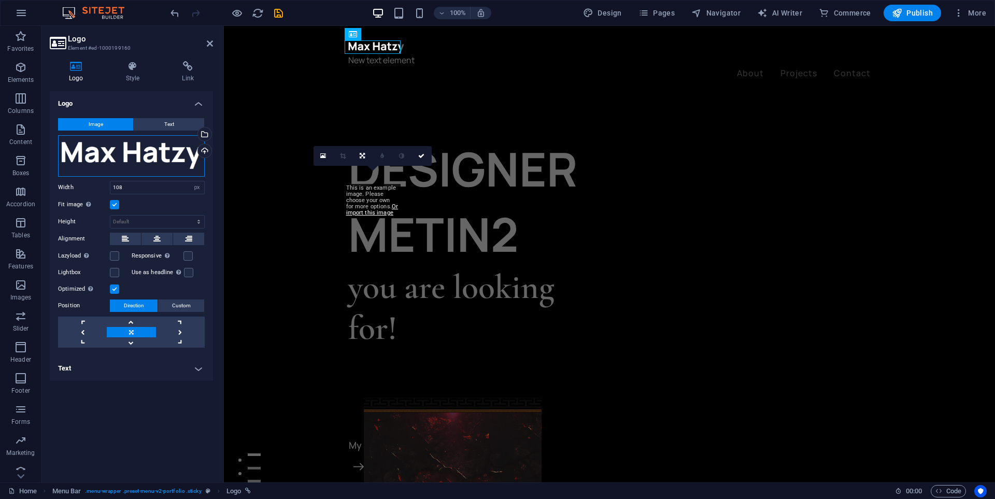
click at [130, 161] on div "Drag files here, click to choose files or select files from Files or our free s…" at bounding box center [131, 155] width 147 height 41
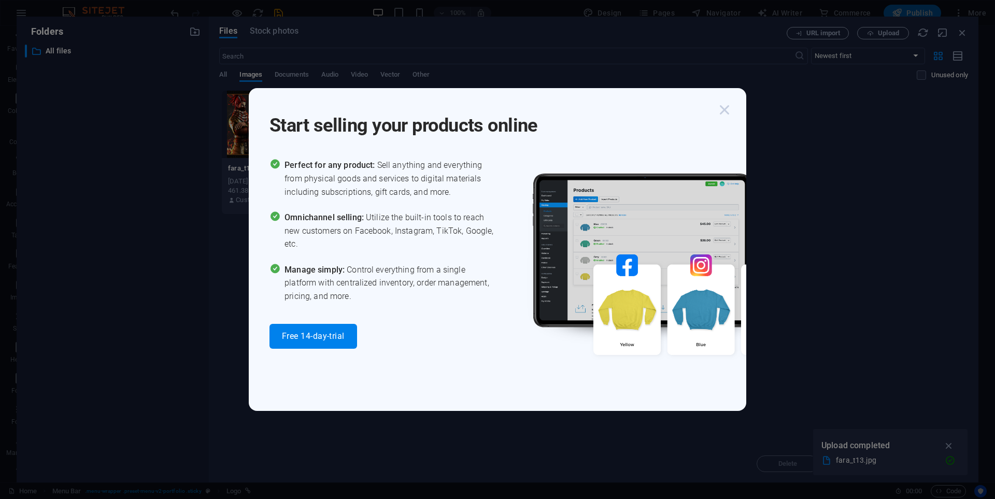
click at [721, 109] on icon "button" at bounding box center [724, 110] width 19 height 19
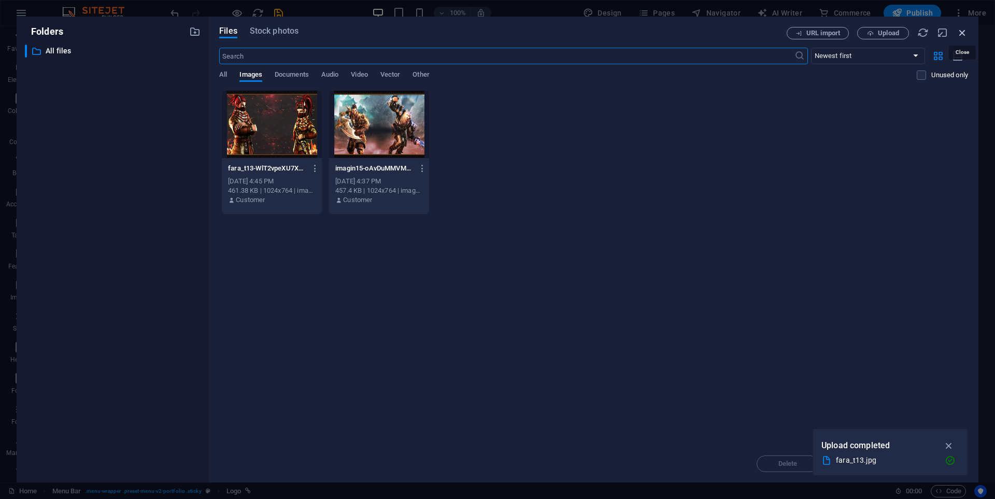
click at [964, 37] on icon "button" at bounding box center [962, 32] width 11 height 11
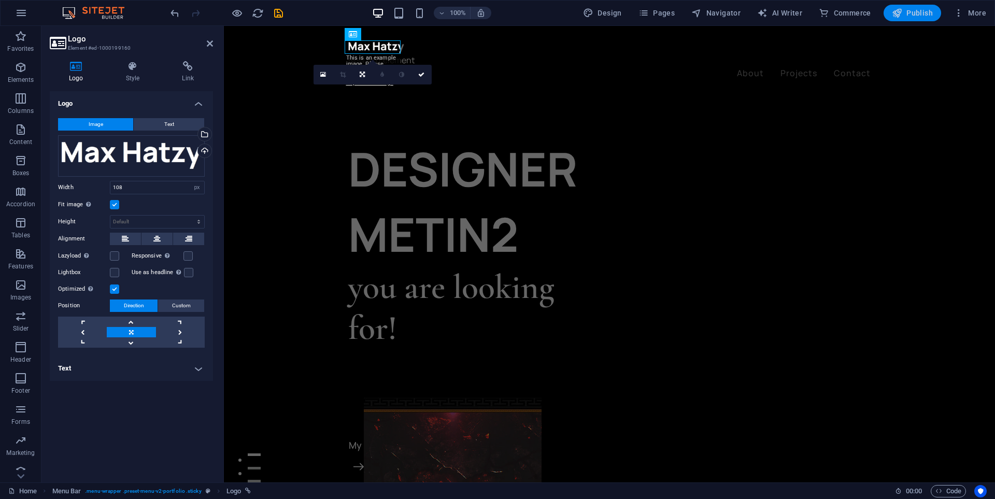
click at [897, 11] on icon "button" at bounding box center [897, 13] width 10 height 10
checkbox input "false"
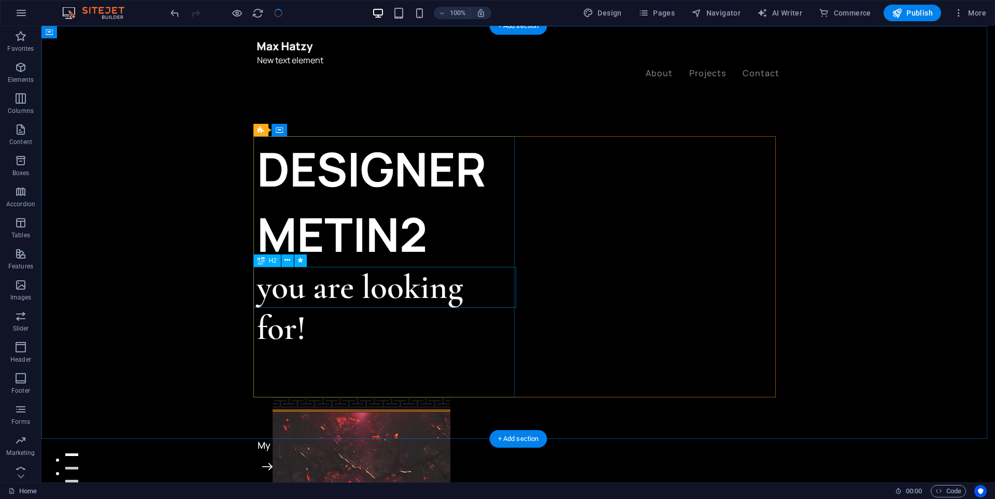
scroll to position [52, 0]
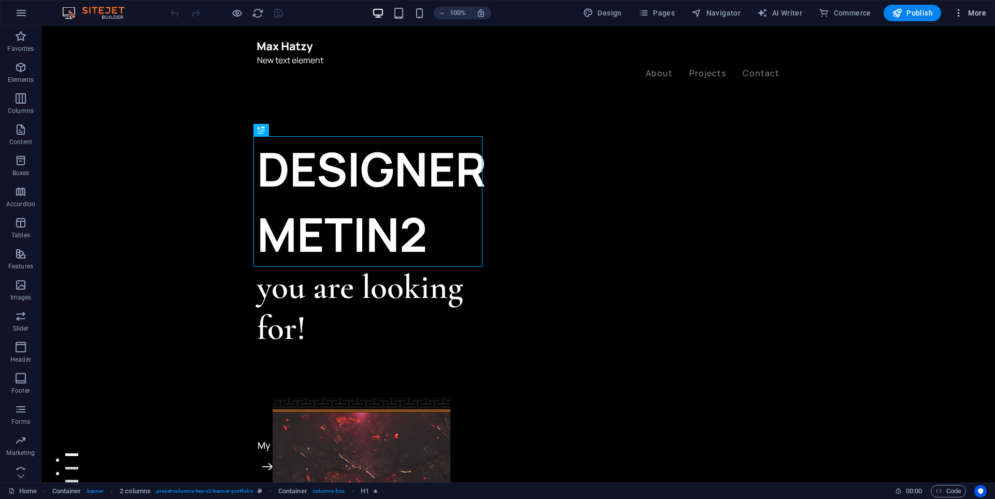
click at [957, 14] on icon "button" at bounding box center [959, 13] width 10 height 10
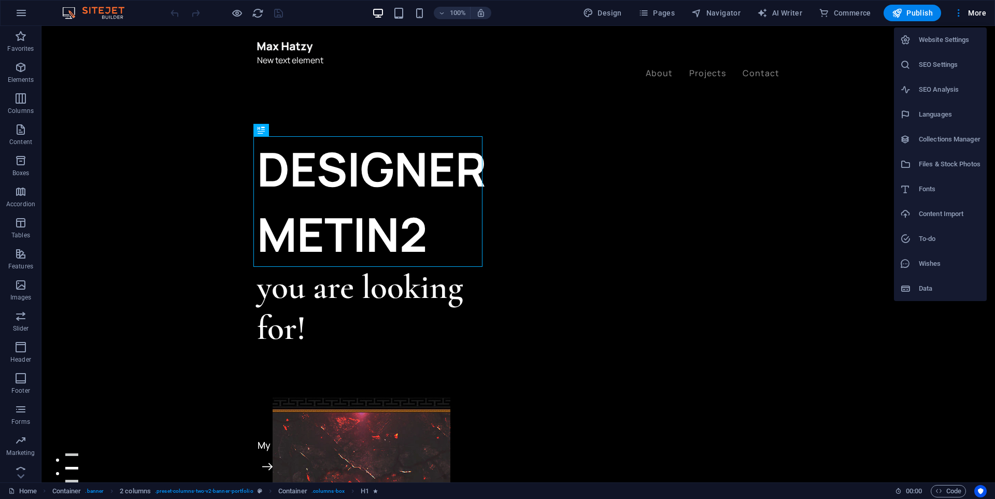
click at [702, 48] on div at bounding box center [497, 249] width 995 height 499
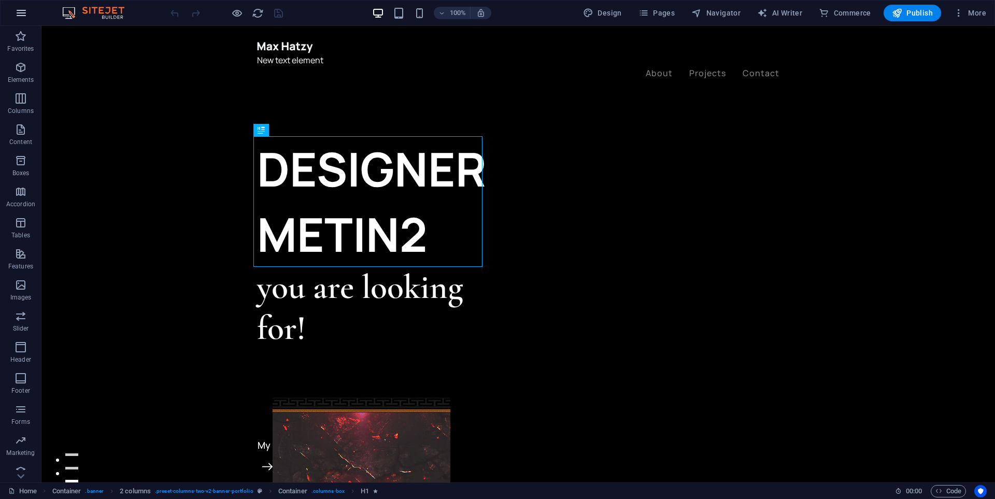
click at [22, 18] on icon "button" at bounding box center [21, 13] width 12 height 12
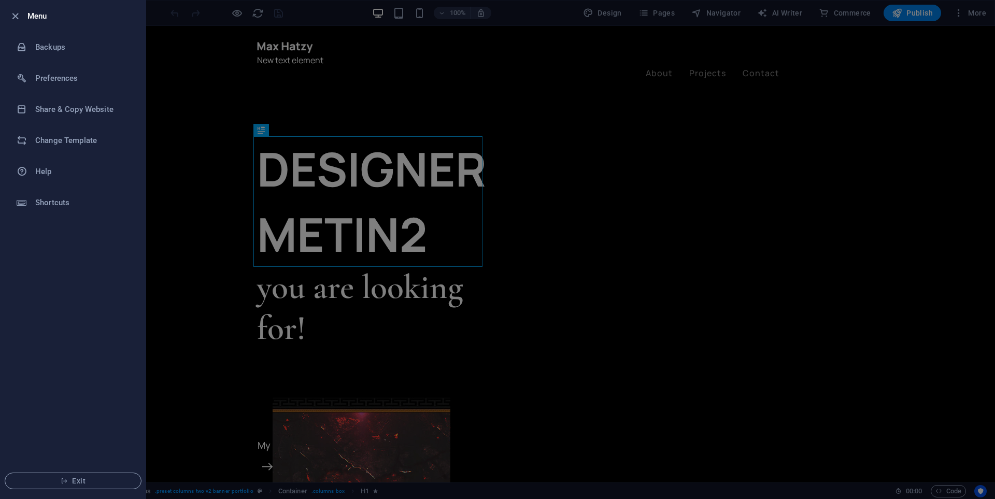
click at [174, 158] on div at bounding box center [497, 249] width 995 height 499
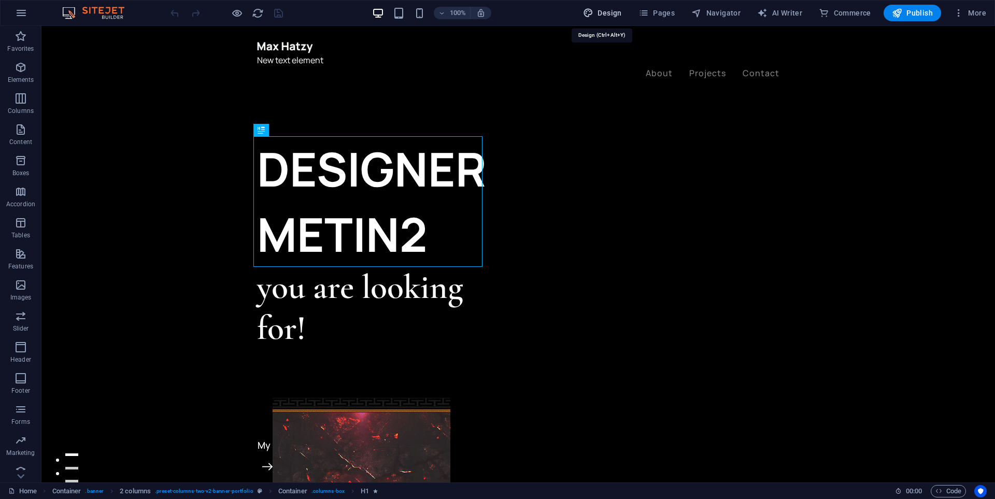
click at [622, 15] on button "Design" at bounding box center [602, 13] width 47 height 17
select select "ease-in-out"
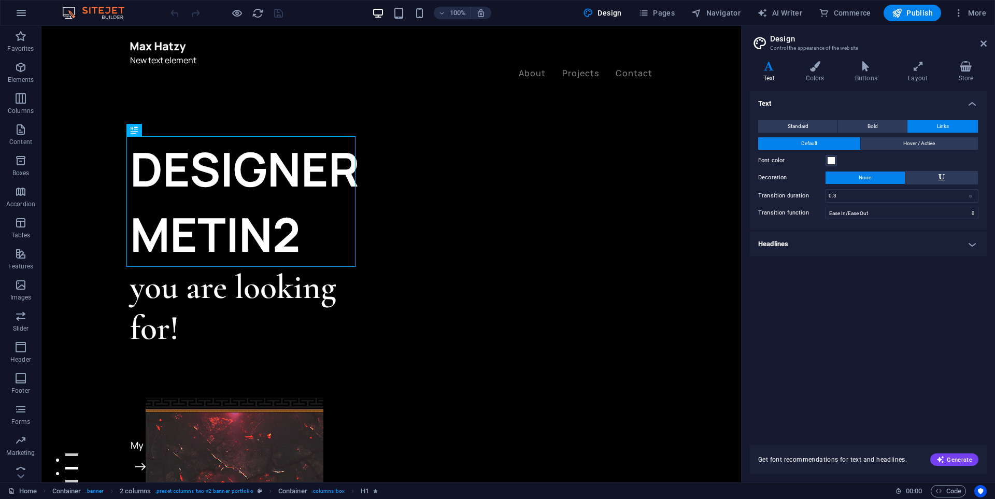
click at [989, 44] on aside "Design Control the appearance of the website Variants Text Colors Buttons Layou…" at bounding box center [868, 254] width 254 height 457
click at [986, 45] on icon at bounding box center [984, 43] width 6 height 8
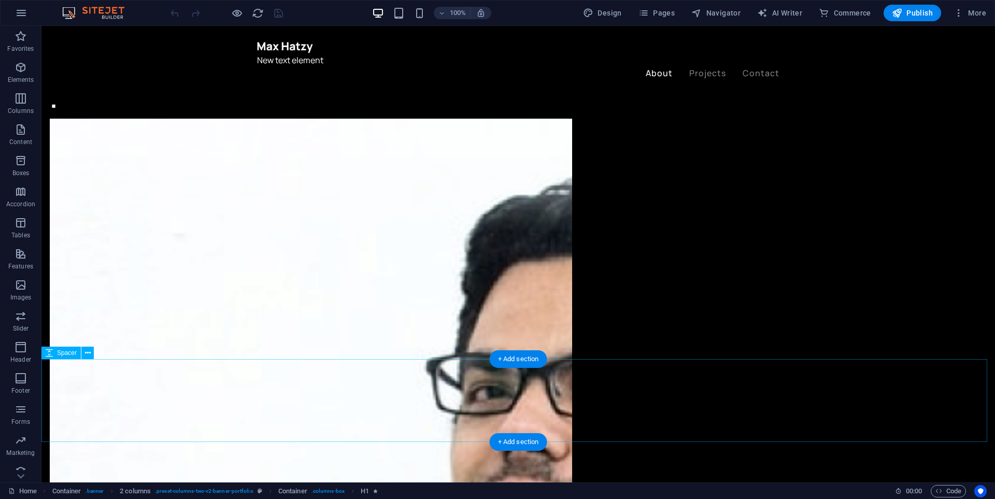
scroll to position [1192, 0]
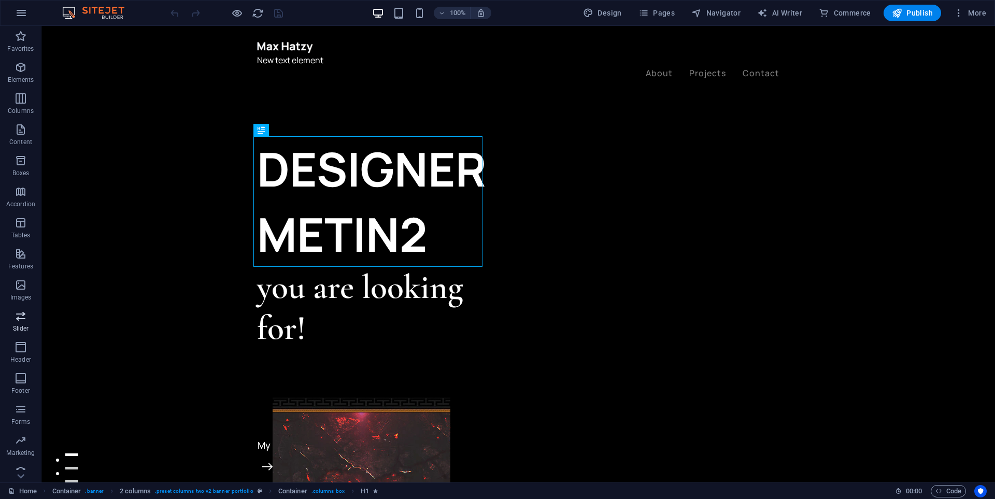
scroll to position [41, 0]
click at [959, 11] on icon "button" at bounding box center [959, 13] width 10 height 10
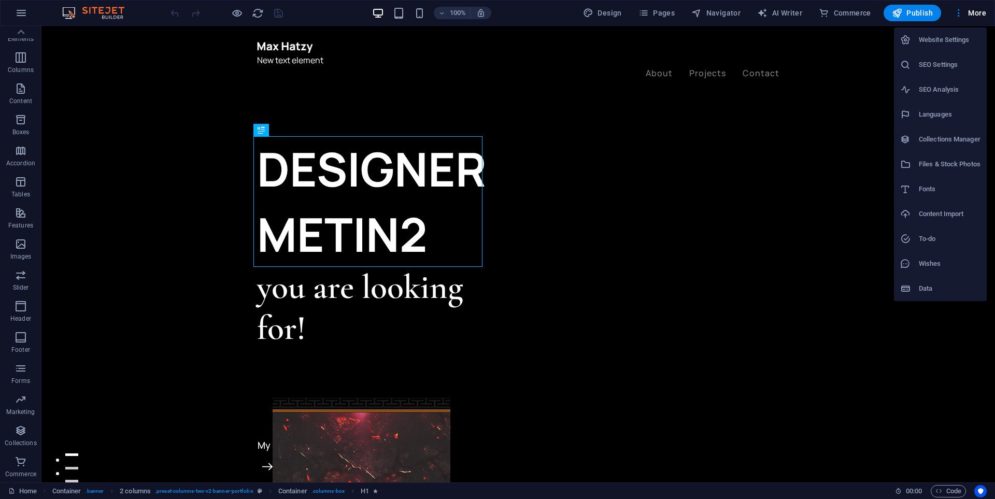
click at [948, 48] on li "Website Settings" at bounding box center [940, 39] width 93 height 25
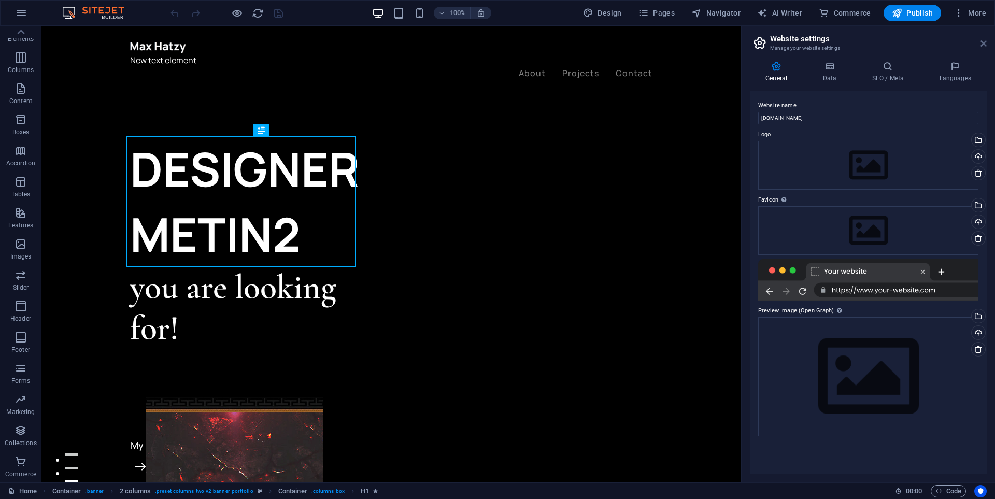
click at [981, 45] on icon at bounding box center [984, 43] width 6 height 8
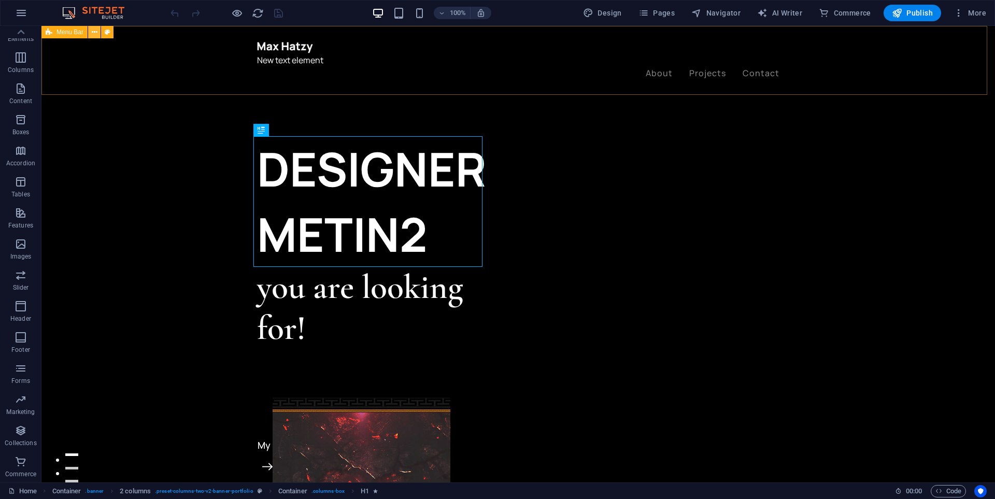
click at [97, 34] on button at bounding box center [94, 32] width 12 height 12
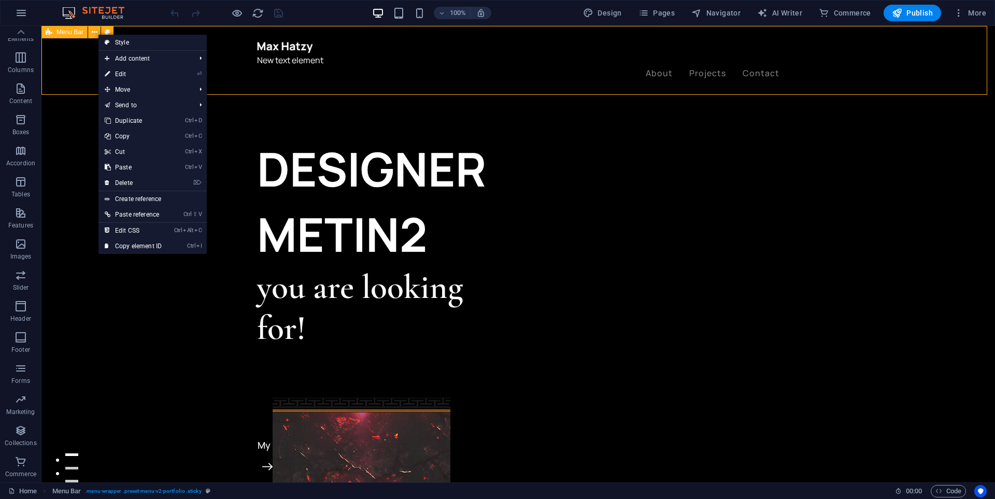
click at [90, 59] on div "New text element About Projects Contact Menu" at bounding box center [518, 60] width 954 height 69
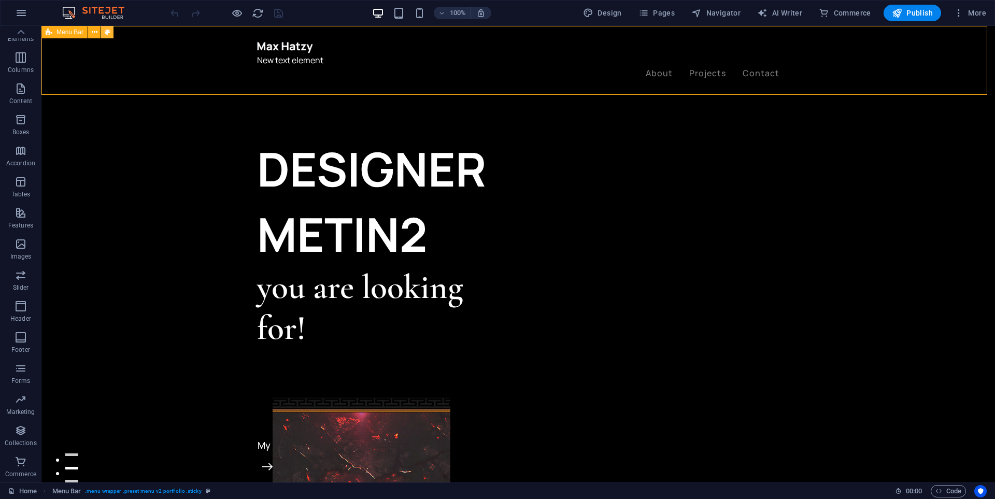
click at [106, 35] on icon at bounding box center [108, 32] width 6 height 11
select select "rem"
select select "px"
select select "rem"
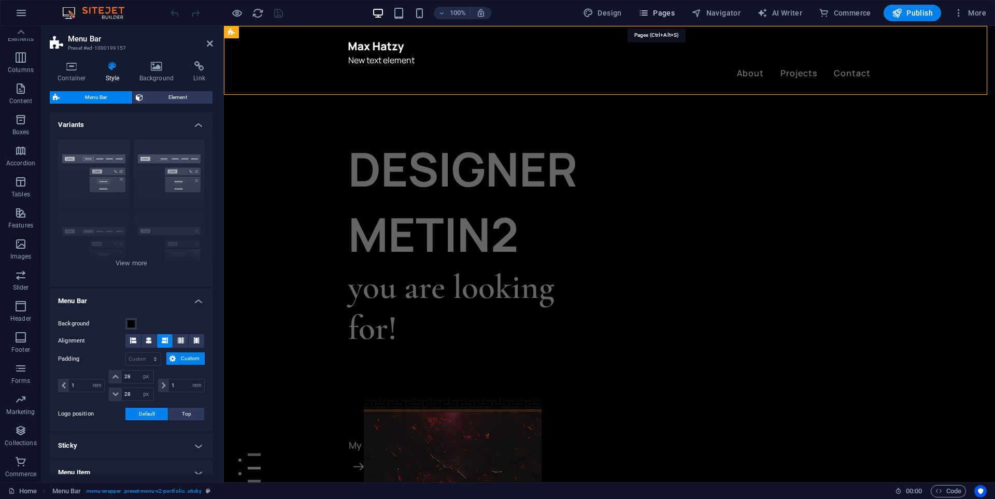
click at [664, 10] on span "Pages" at bounding box center [657, 13] width 36 height 10
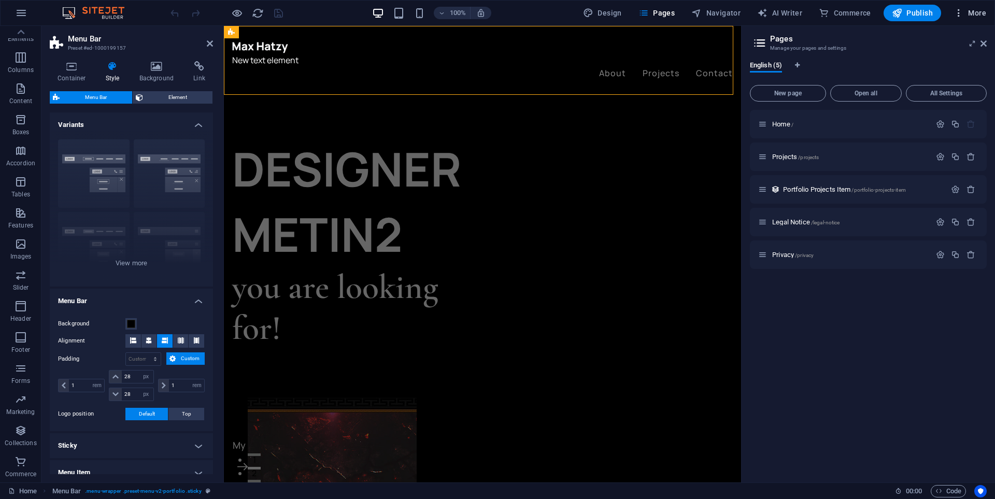
click at [964, 15] on icon "button" at bounding box center [959, 13] width 10 height 10
click at [917, 284] on div at bounding box center [910, 289] width 19 height 10
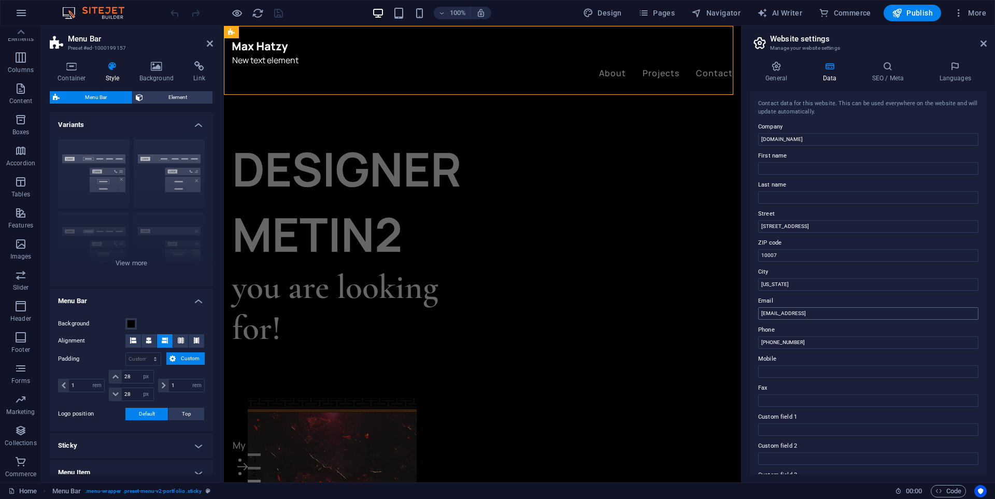
scroll to position [115, 0]
click at [952, 17] on button "More" at bounding box center [970, 13] width 41 height 17
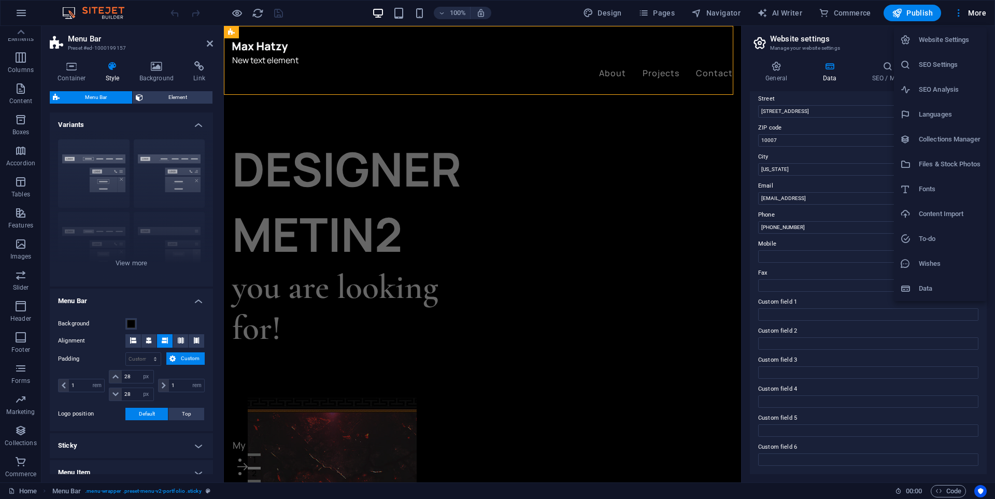
click at [85, 11] on div at bounding box center [497, 249] width 995 height 499
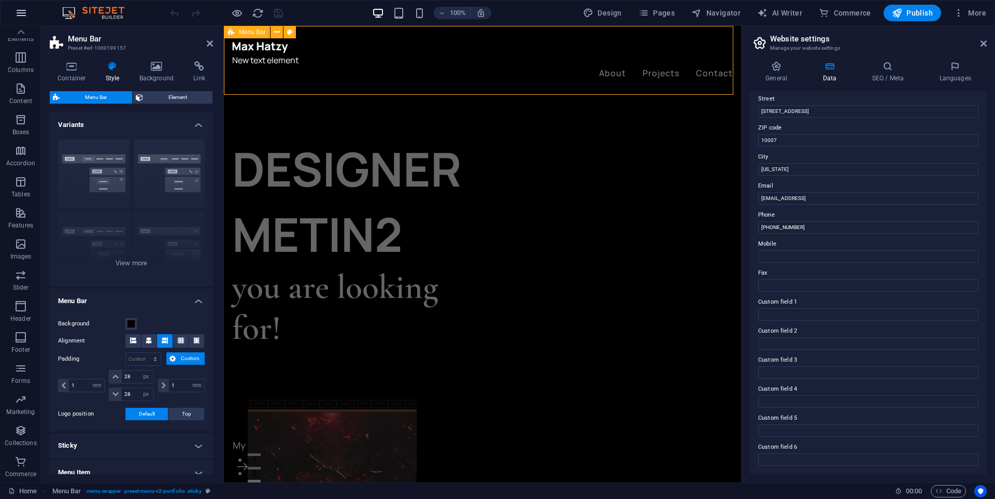
click at [19, 16] on icon "button" at bounding box center [21, 13] width 12 height 12
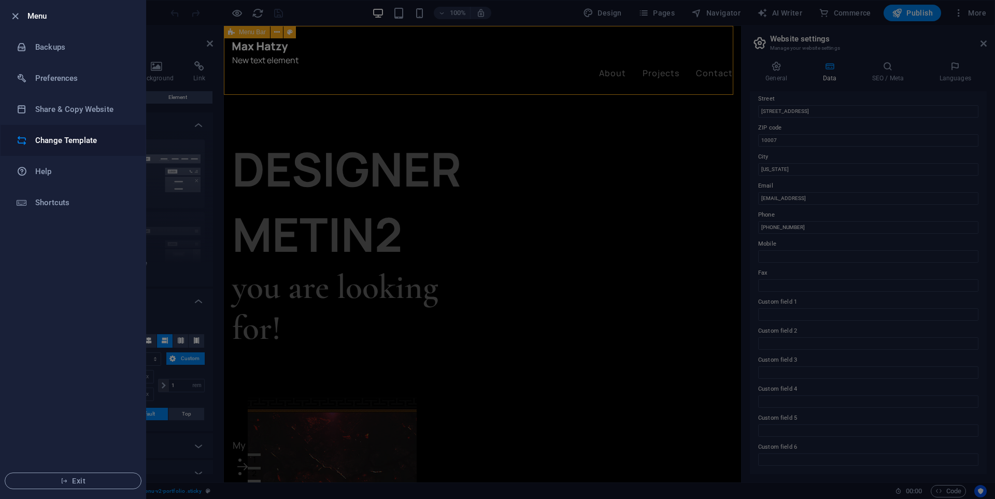
click at [96, 131] on li "Change Template" at bounding box center [73, 140] width 145 height 31
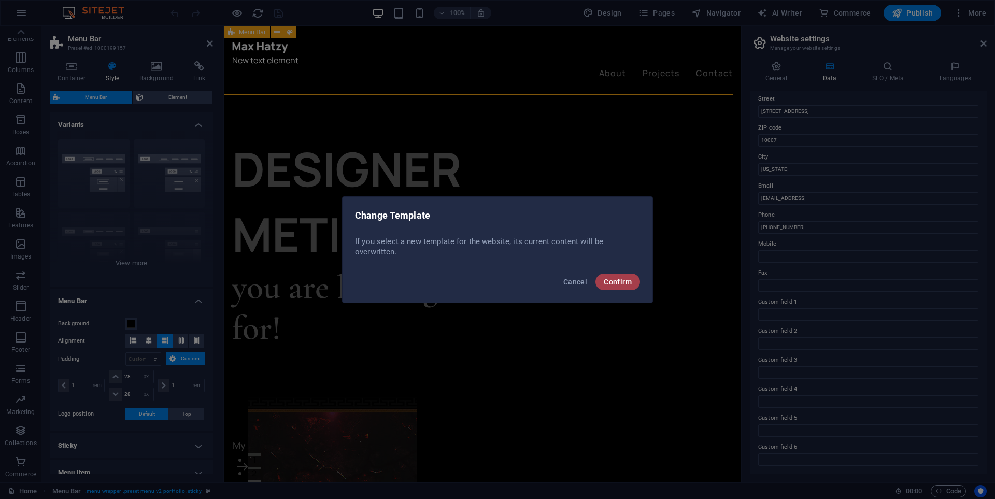
click at [612, 281] on span "Confirm" at bounding box center [618, 282] width 28 height 8
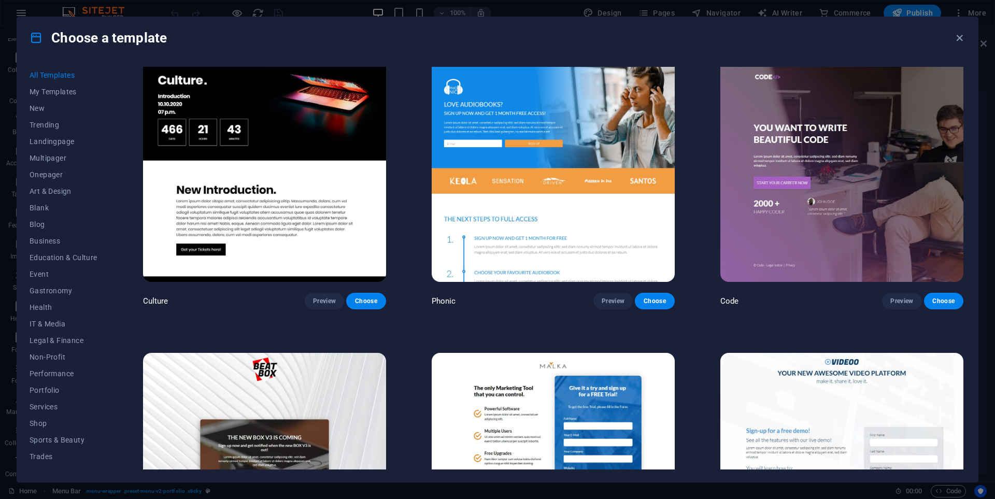
scroll to position [14611, 0]
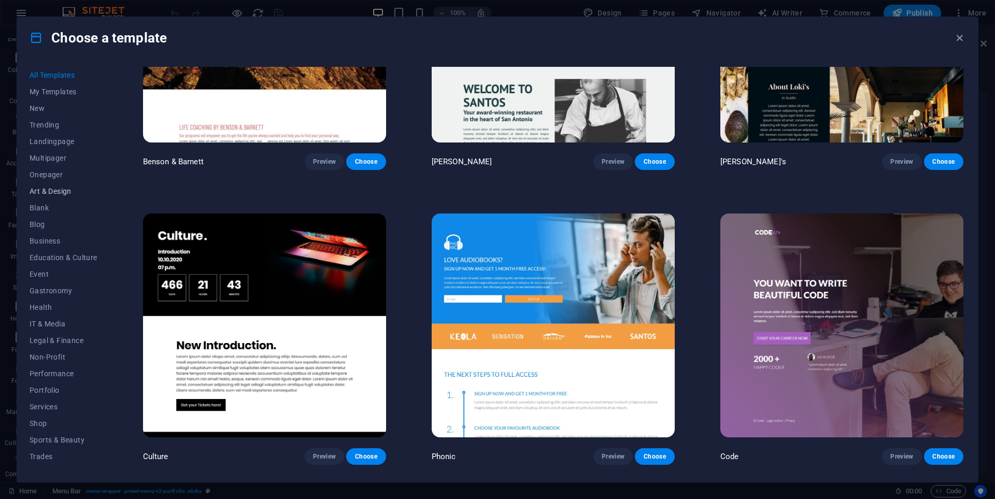
click at [57, 196] on button "Art & Design" at bounding box center [64, 191] width 68 height 17
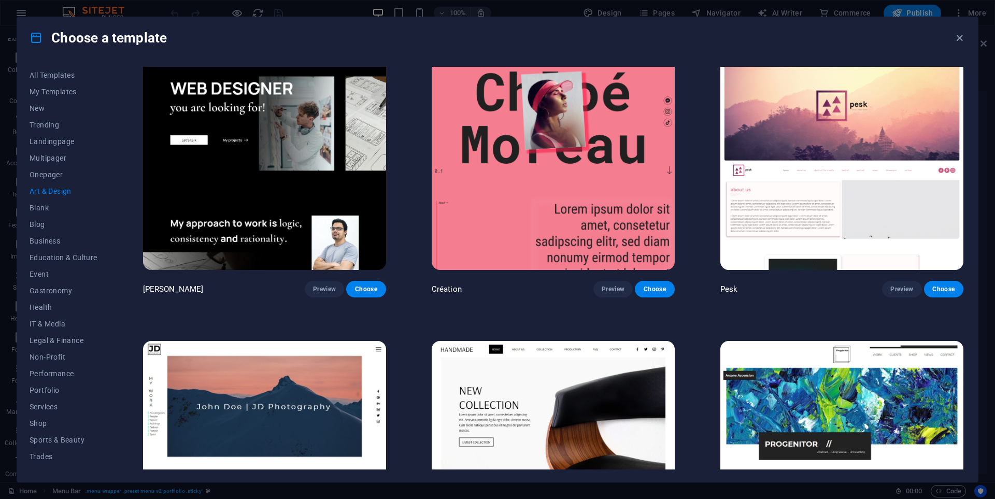
scroll to position [0, 0]
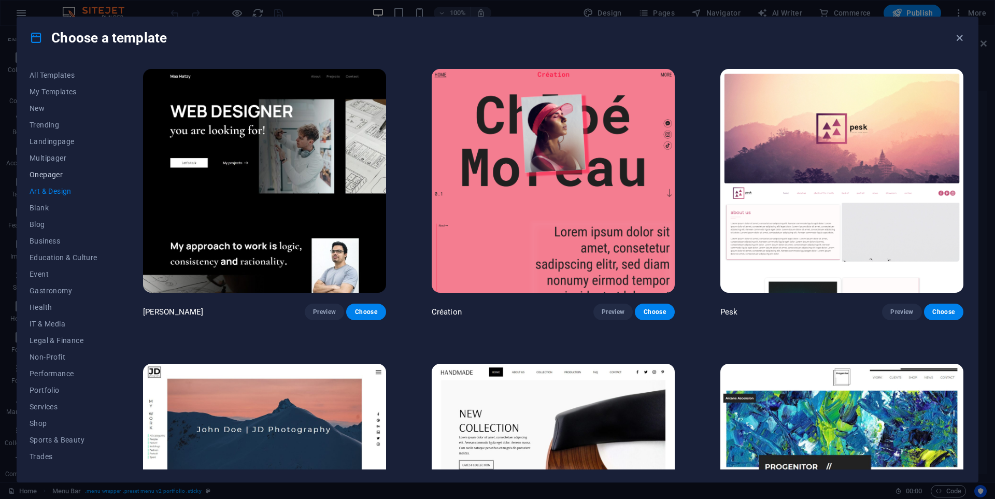
click at [58, 173] on span "Onepager" at bounding box center [64, 175] width 68 height 8
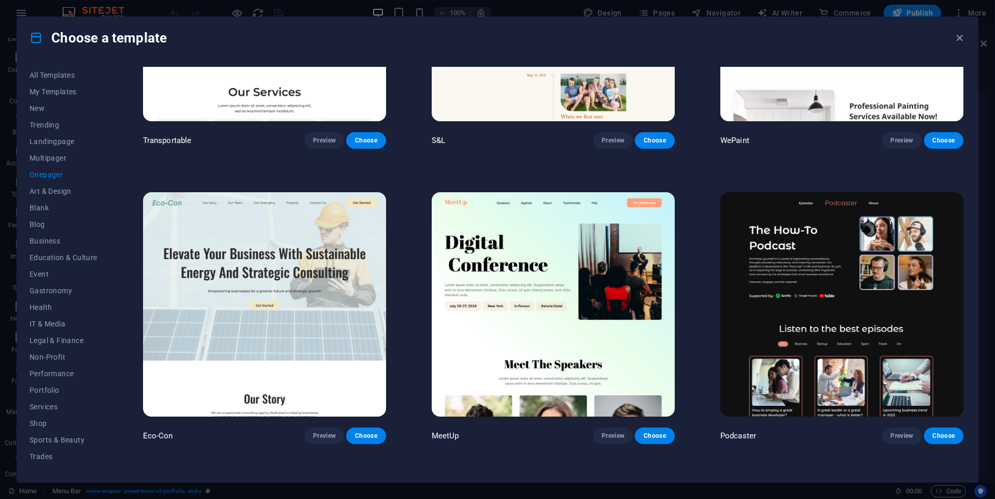
scroll to position [674, 0]
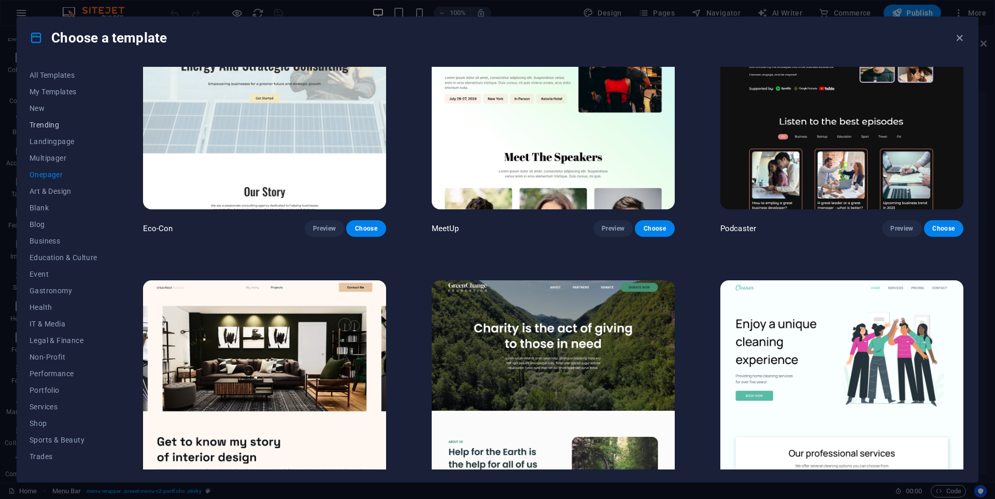
click at [58, 127] on span "Trending" at bounding box center [64, 125] width 68 height 8
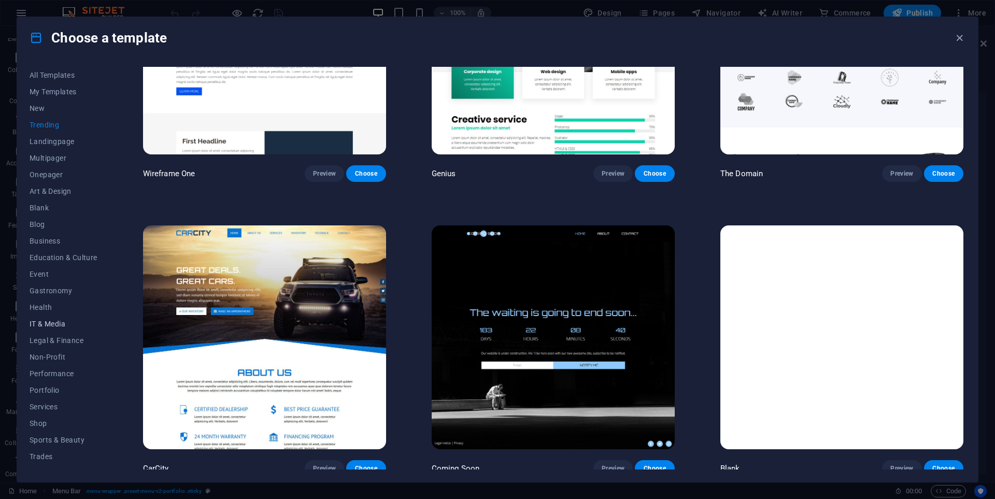
scroll to position [29, 0]
click at [54, 381] on span "Services" at bounding box center [64, 378] width 68 height 8
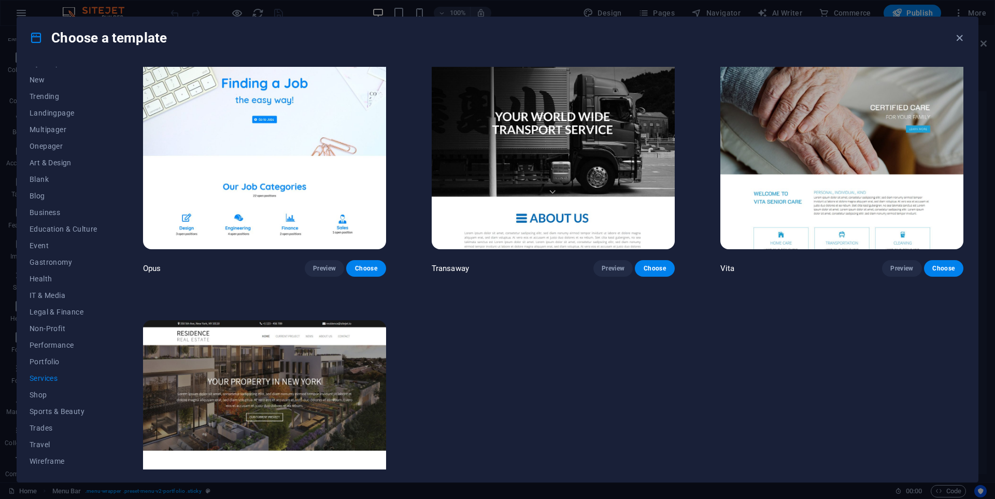
scroll to position [1906, 0]
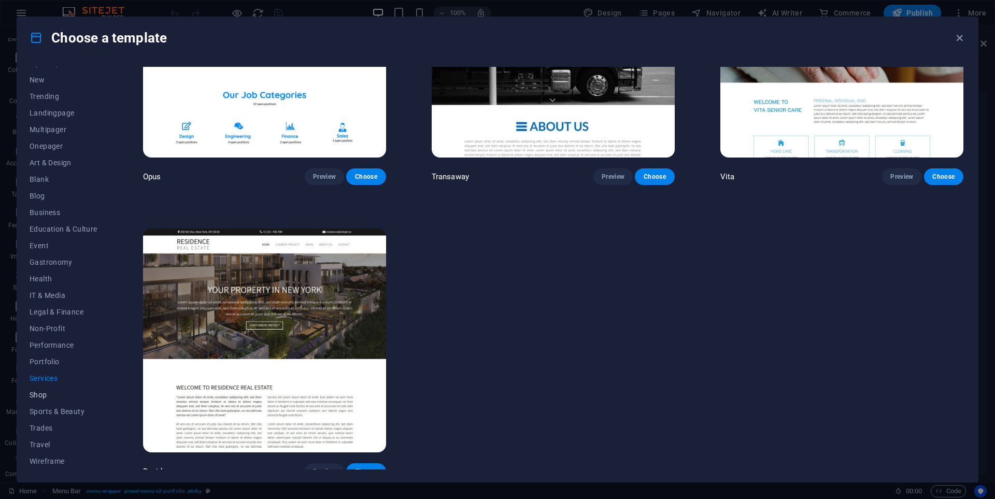
click at [39, 395] on span "Shop" at bounding box center [64, 395] width 68 height 8
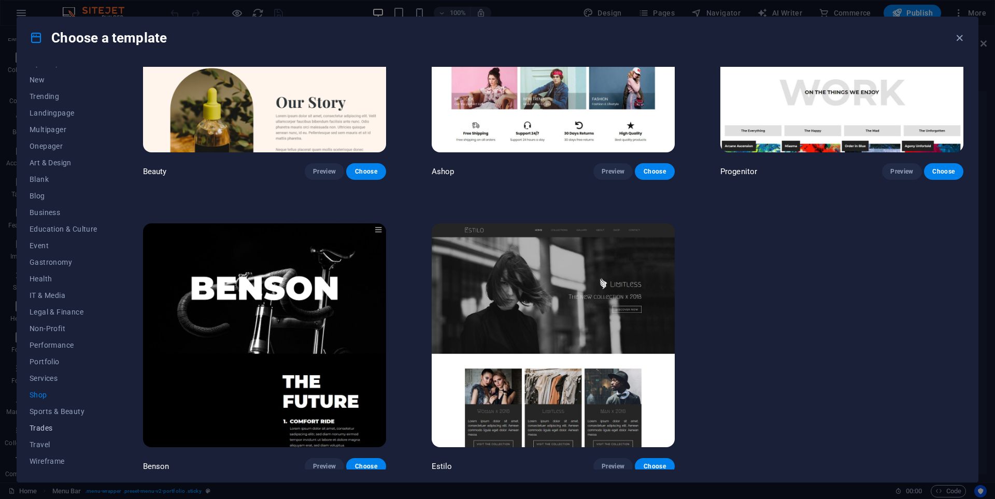
scroll to position [0, 0]
click at [60, 195] on span "Art & Design" at bounding box center [64, 191] width 68 height 8
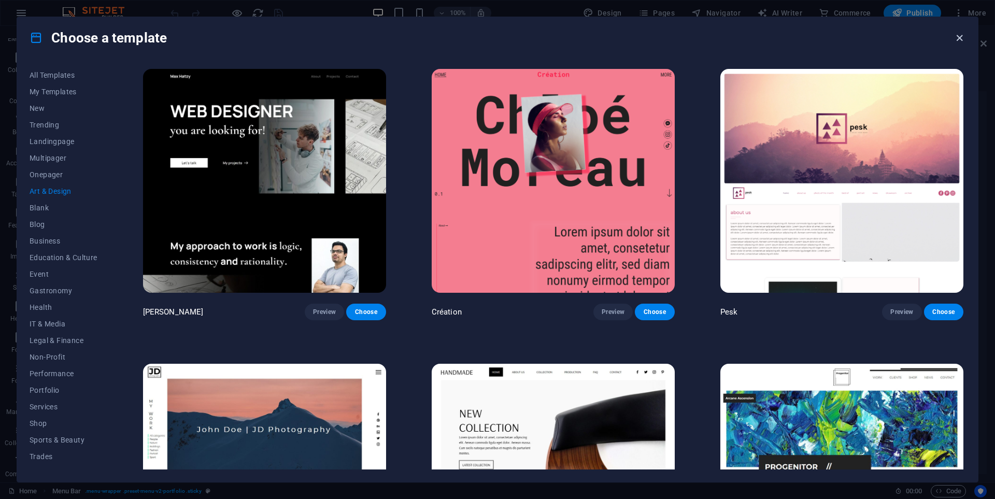
click at [959, 39] on icon "button" at bounding box center [960, 38] width 12 height 12
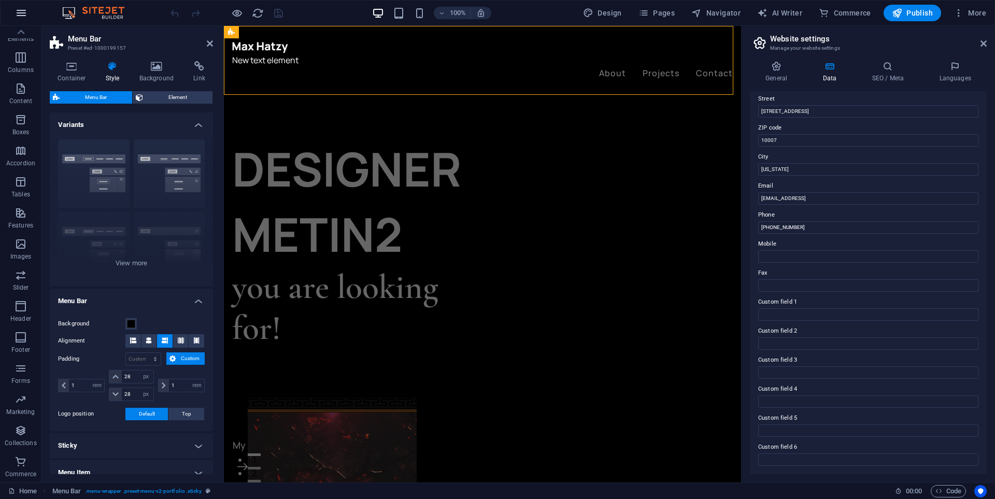
click at [23, 13] on icon "button" at bounding box center [21, 13] width 12 height 12
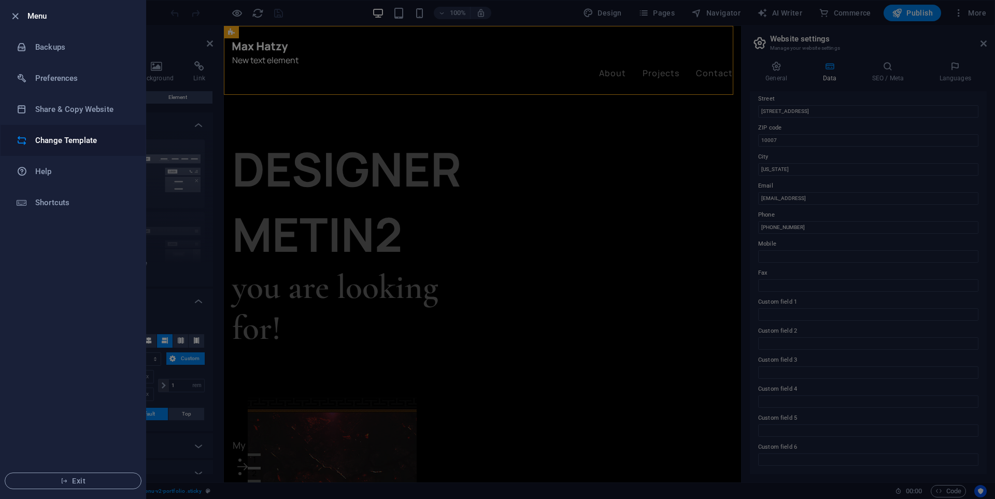
click at [68, 141] on h6 "Change Template" at bounding box center [83, 140] width 96 height 12
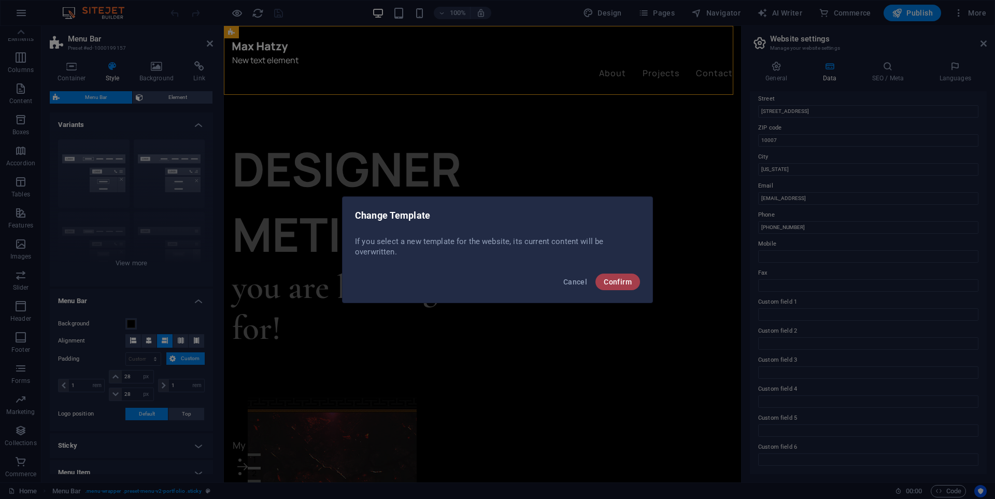
click at [608, 280] on span "Confirm" at bounding box center [618, 282] width 28 height 8
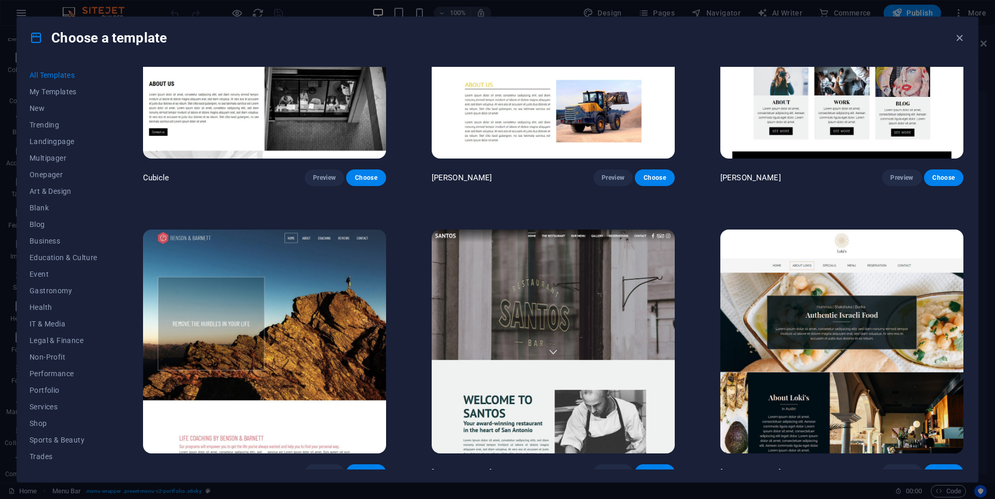
scroll to position [14197, 0]
